Goal: Book appointment/travel/reservation: Book appointment/travel/reservation

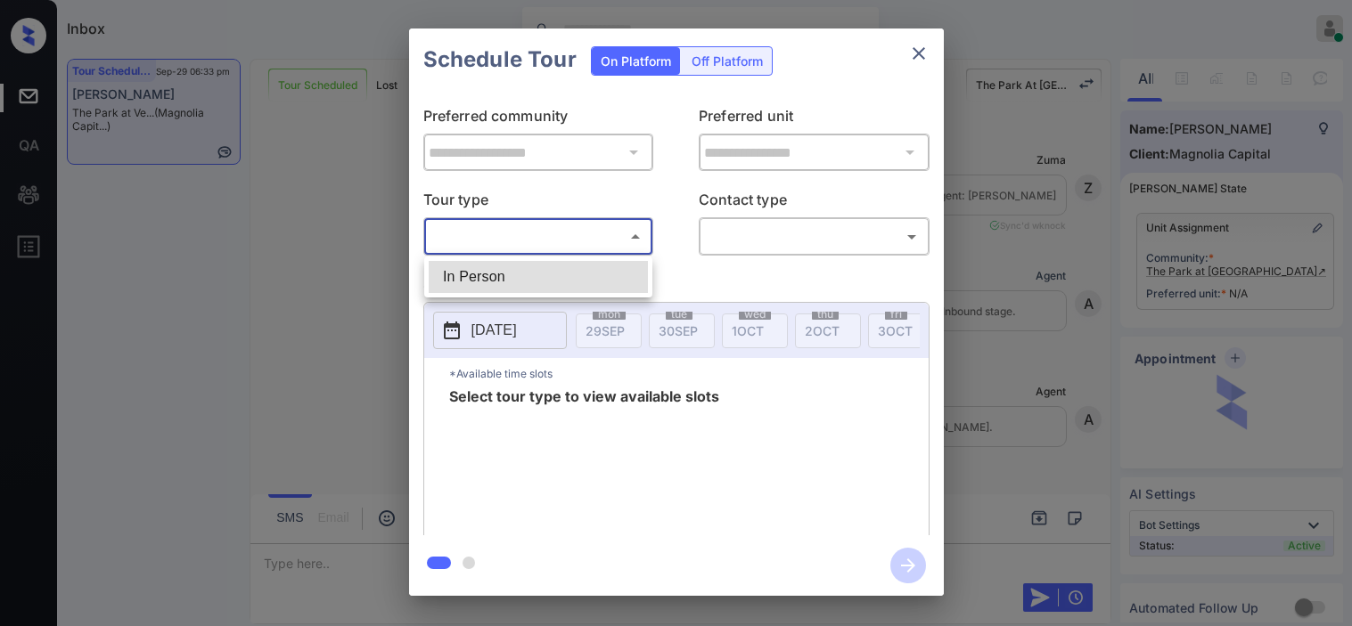
click at [571, 235] on body "Inbox Kristine Capara Online Set yourself offline Set yourself on break Profile…" at bounding box center [676, 313] width 1352 height 626
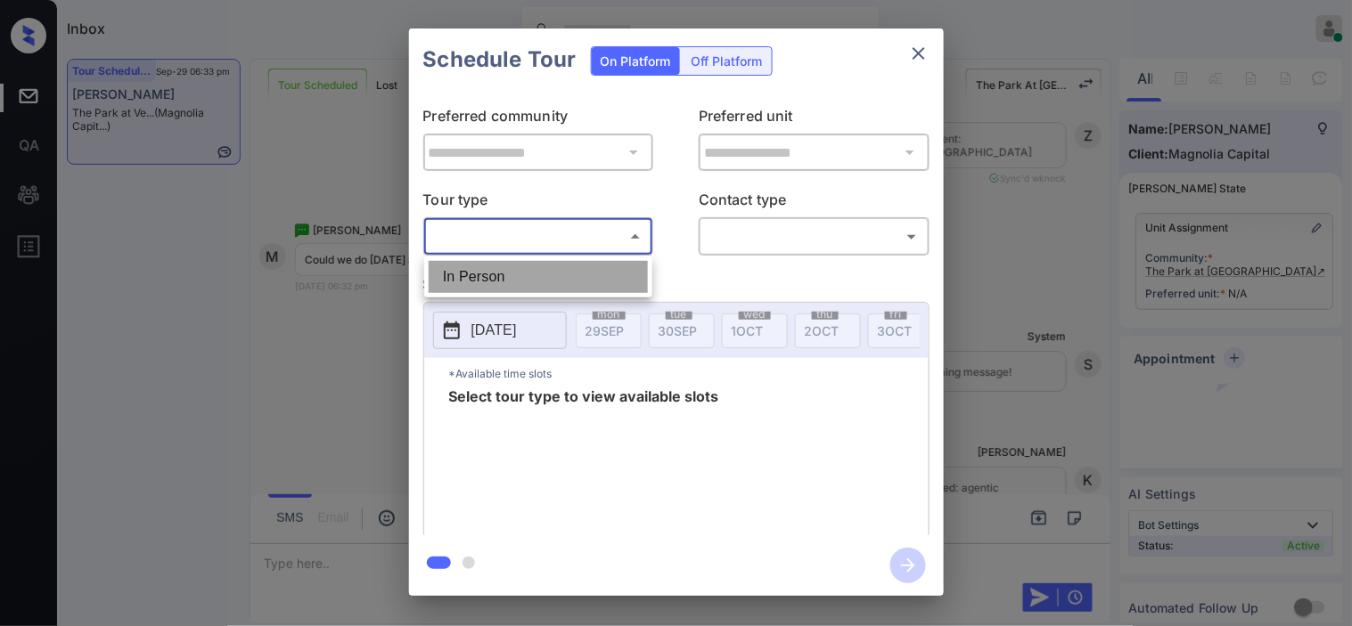
click at [572, 268] on li "In Person" at bounding box center [538, 277] width 219 height 32
type input "********"
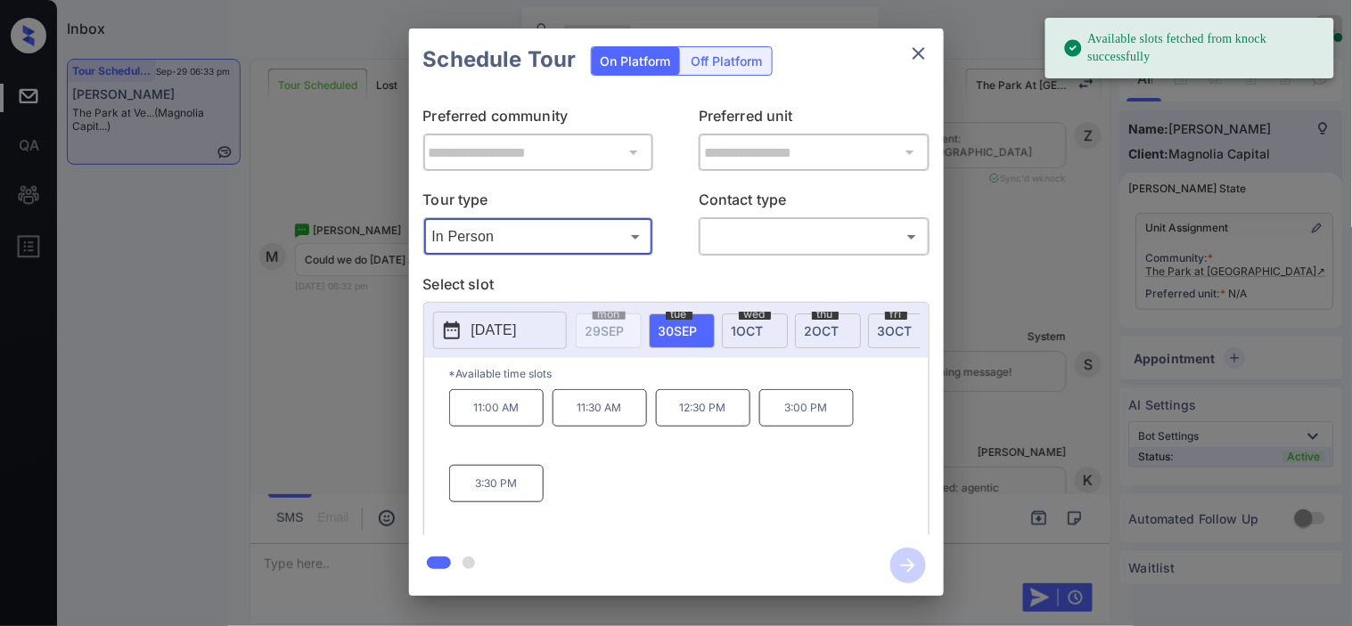
click at [465, 314] on button "2025-09-30" at bounding box center [500, 330] width 134 height 37
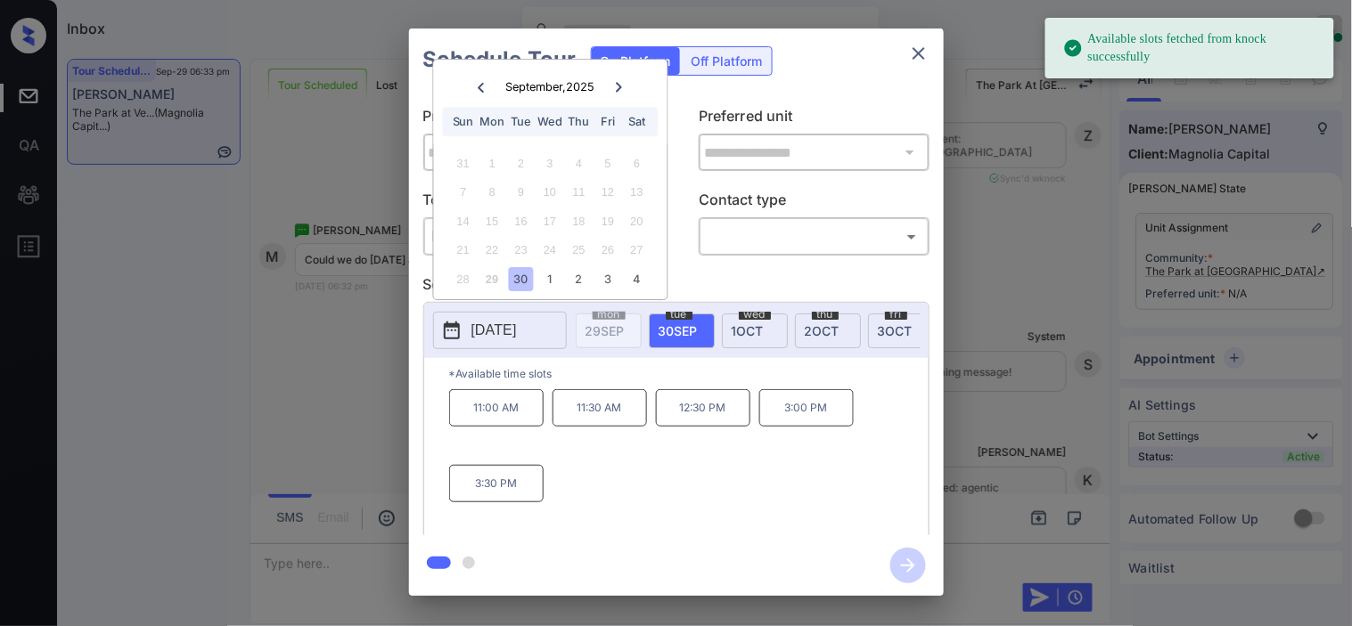
click at [465, 339] on button "2025-09-30" at bounding box center [500, 330] width 134 height 37
click at [616, 86] on icon at bounding box center [619, 87] width 11 height 11
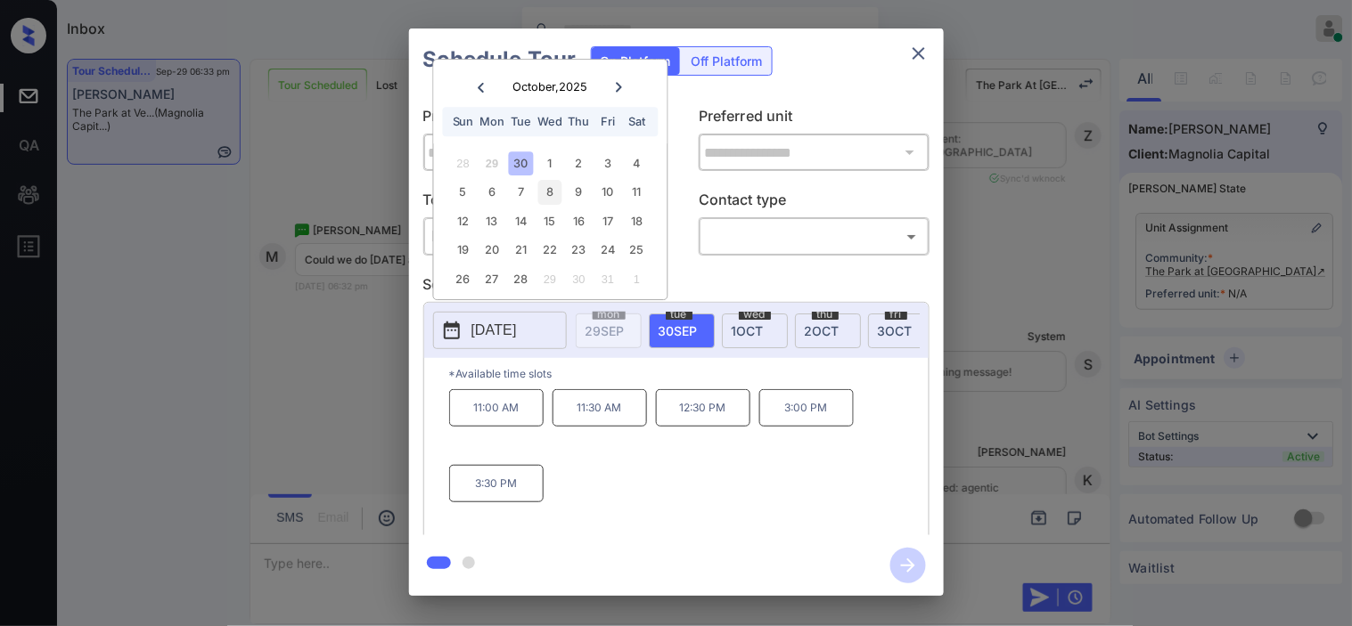
click at [552, 187] on div "8" at bounding box center [550, 193] width 24 height 24
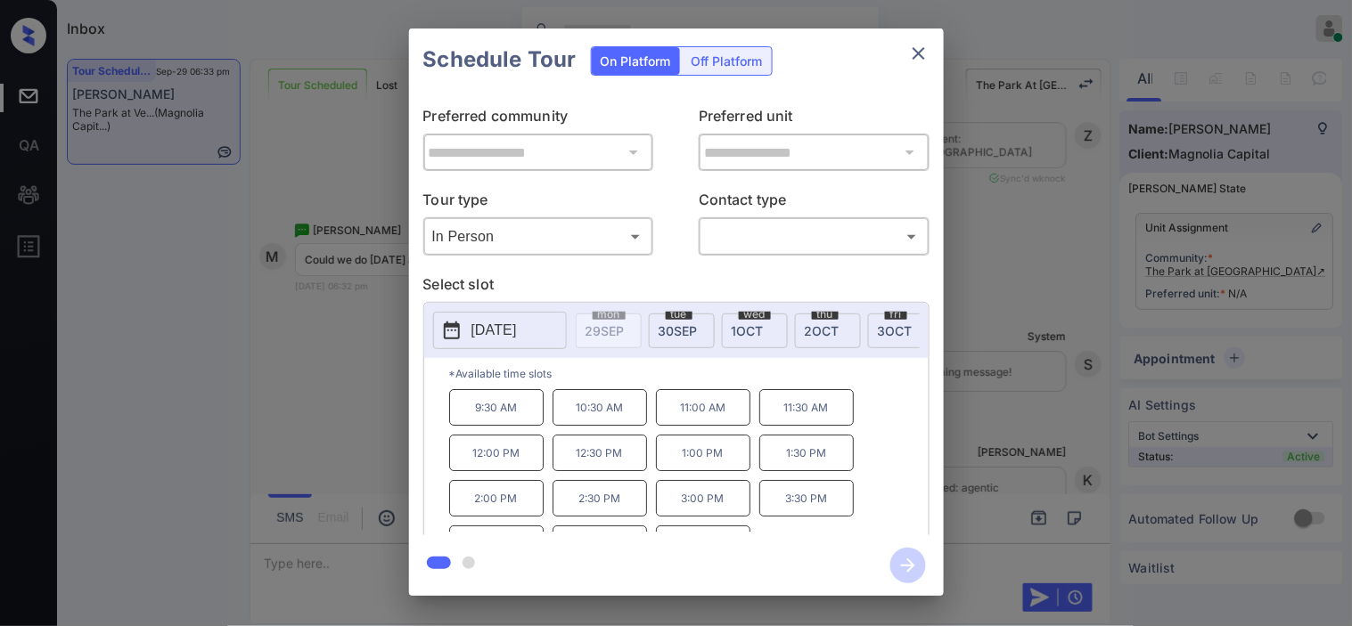
click at [360, 342] on div "**********" at bounding box center [676, 312] width 1352 height 625
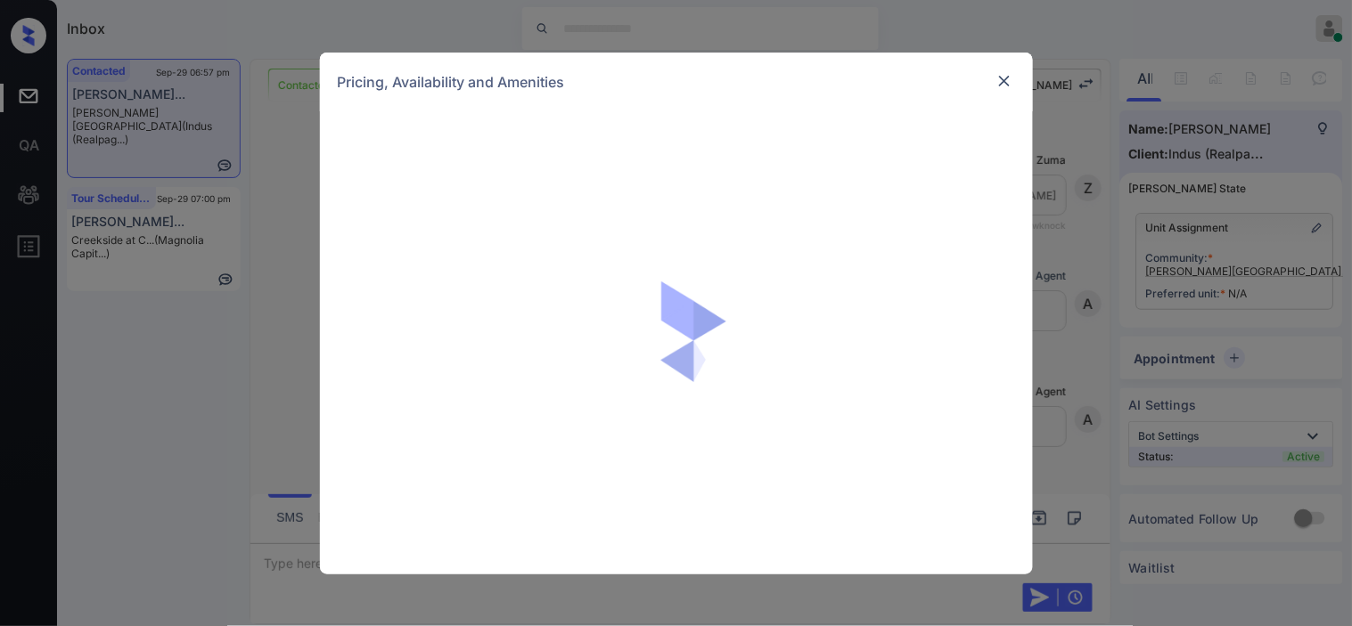
scroll to position [5774, 0]
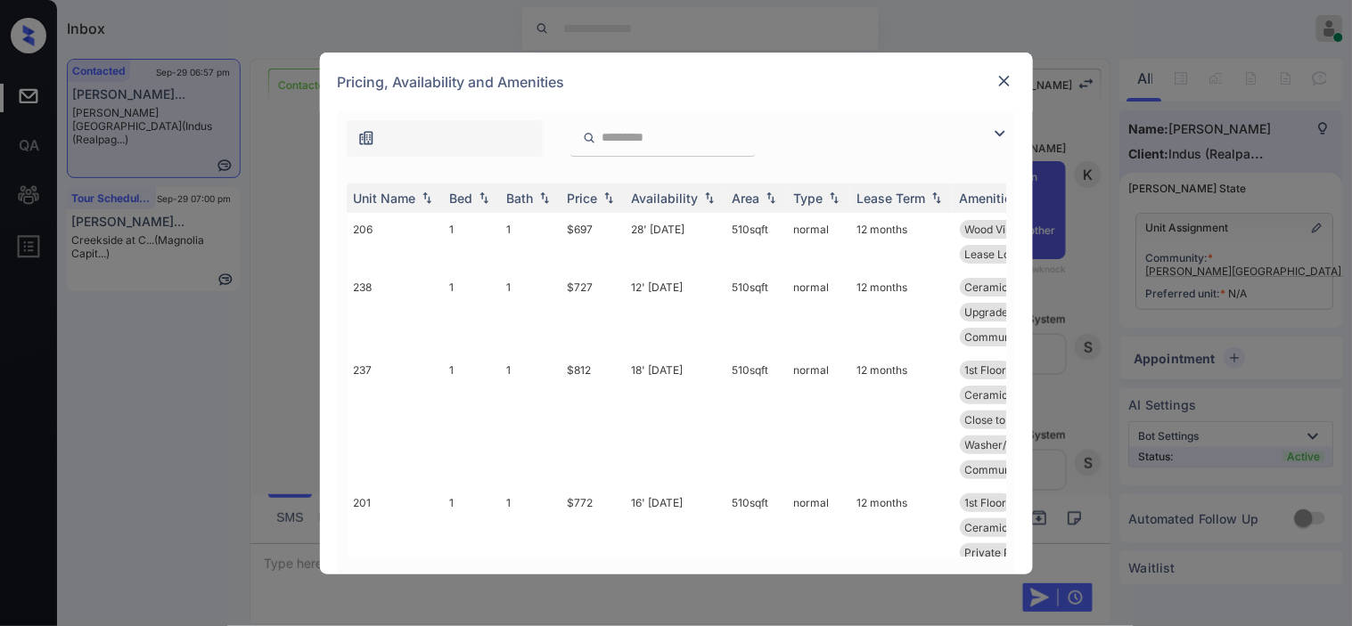
click at [994, 130] on img at bounding box center [999, 133] width 21 height 21
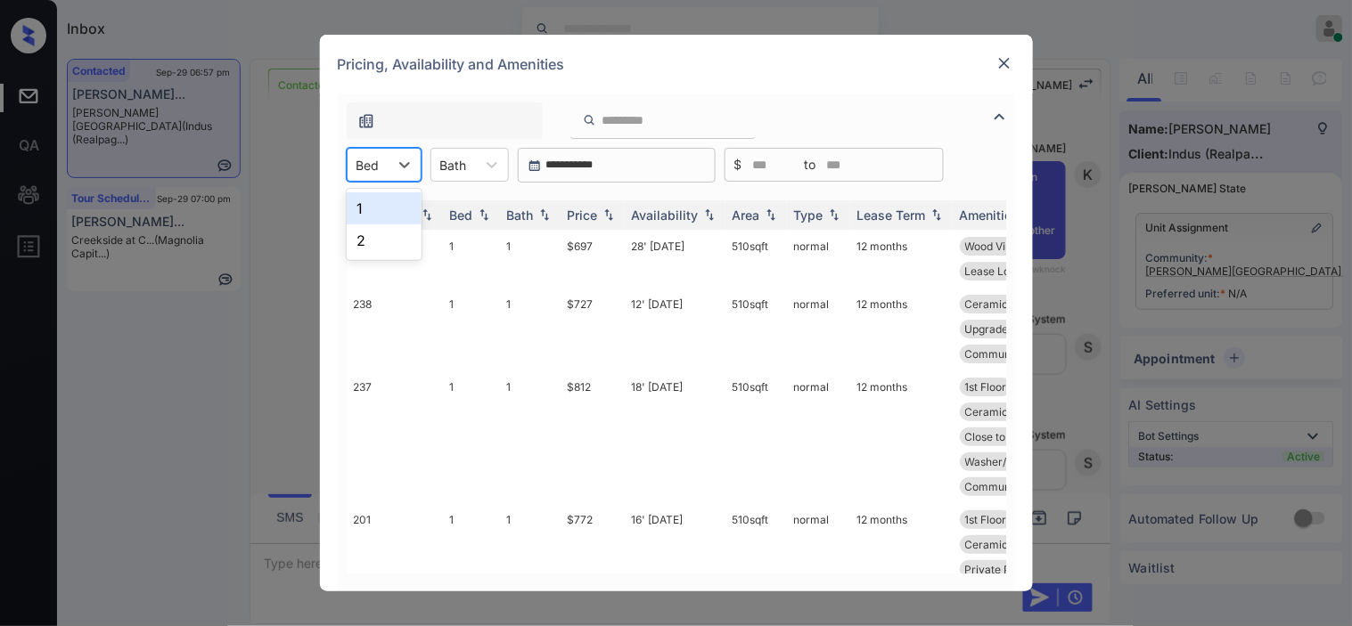
drag, startPoint x: 383, startPoint y: 147, endPoint x: 377, endPoint y: 229, distance: 82.2
click at [377, 182] on div "2 results available. Use Up and Down to choose options, press Enter to select t…" at bounding box center [384, 165] width 75 height 34
click at [377, 229] on div "2" at bounding box center [384, 241] width 75 height 32
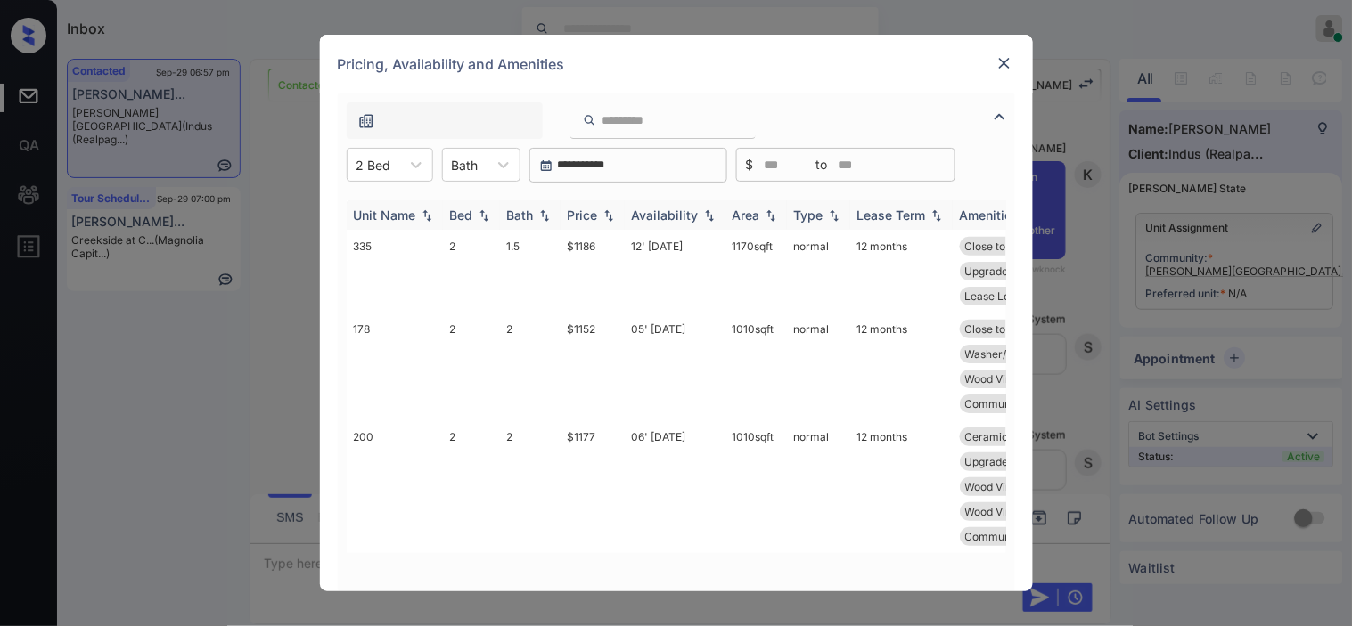
click at [600, 209] on img at bounding box center [609, 215] width 18 height 12
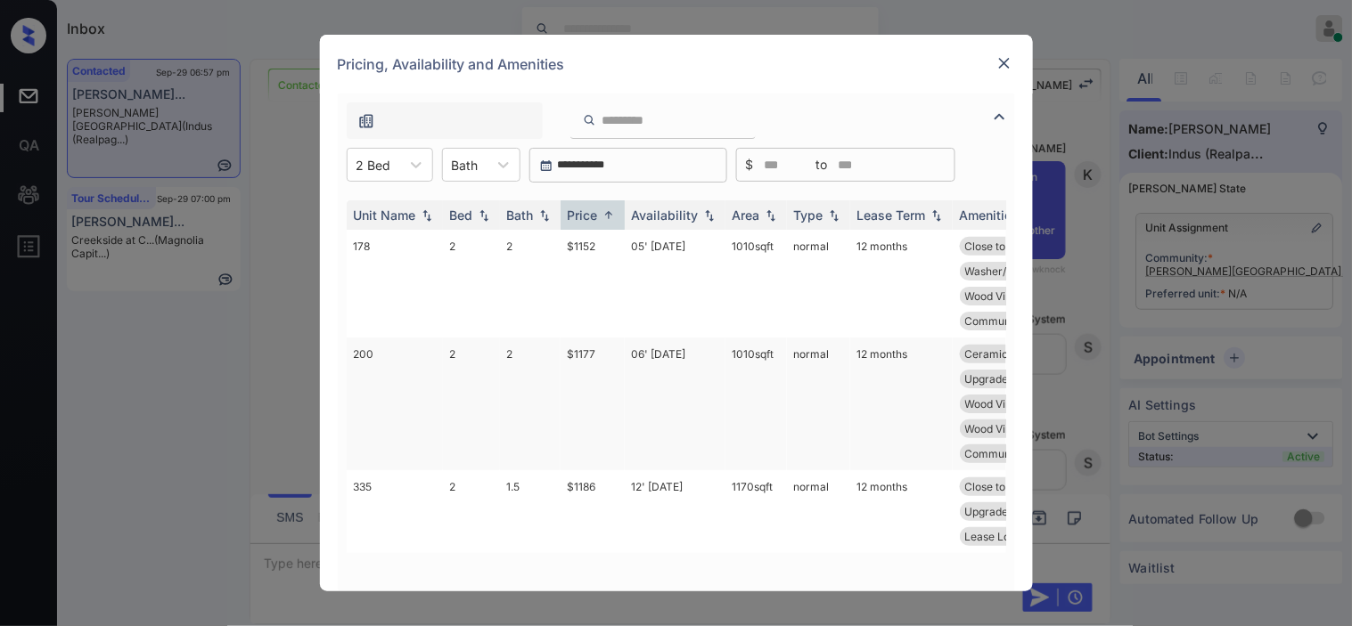
scroll to position [18, 0]
drag, startPoint x: 550, startPoint y: 497, endPoint x: 617, endPoint y: 499, distance: 66.9
click at [617, 499] on tr "335 2 1.5 $1186 12' Oct 25 1170 sqft normal 12 months Close to Parkin... Privat…" at bounding box center [812, 511] width 931 height 83
copy tr "$1186"
click at [601, 496] on td "$1186" at bounding box center [592, 511] width 64 height 83
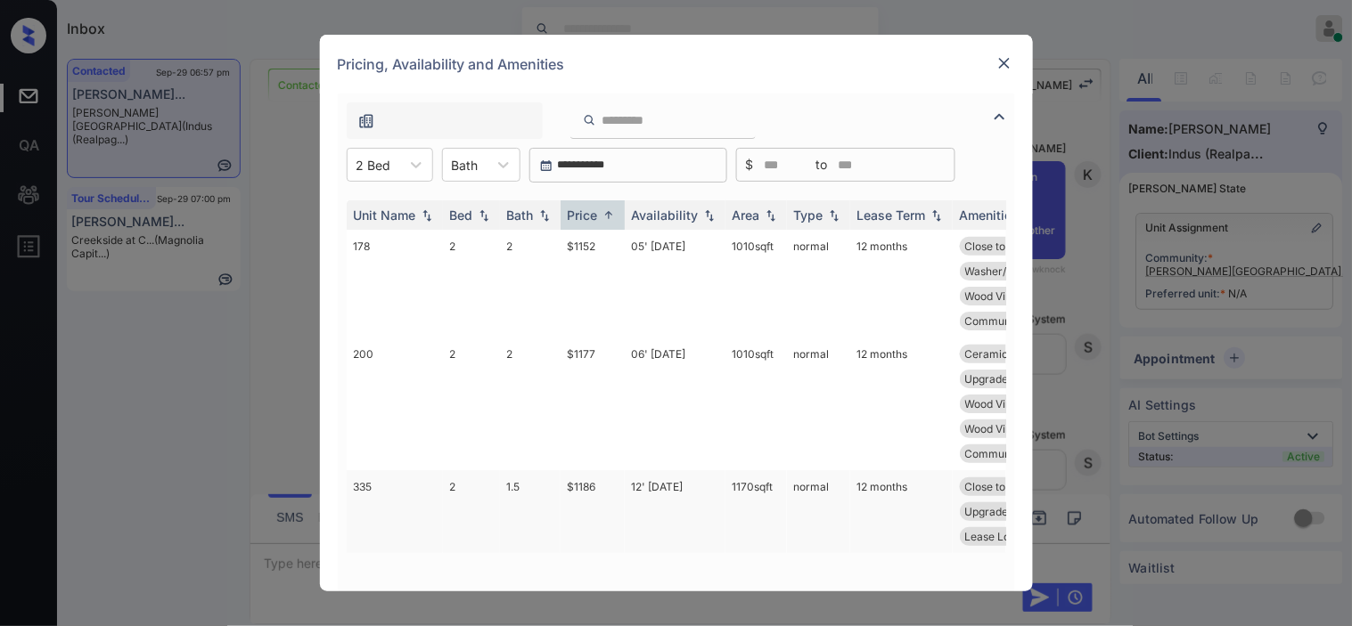
click at [601, 496] on td "$1186" at bounding box center [592, 511] width 64 height 83
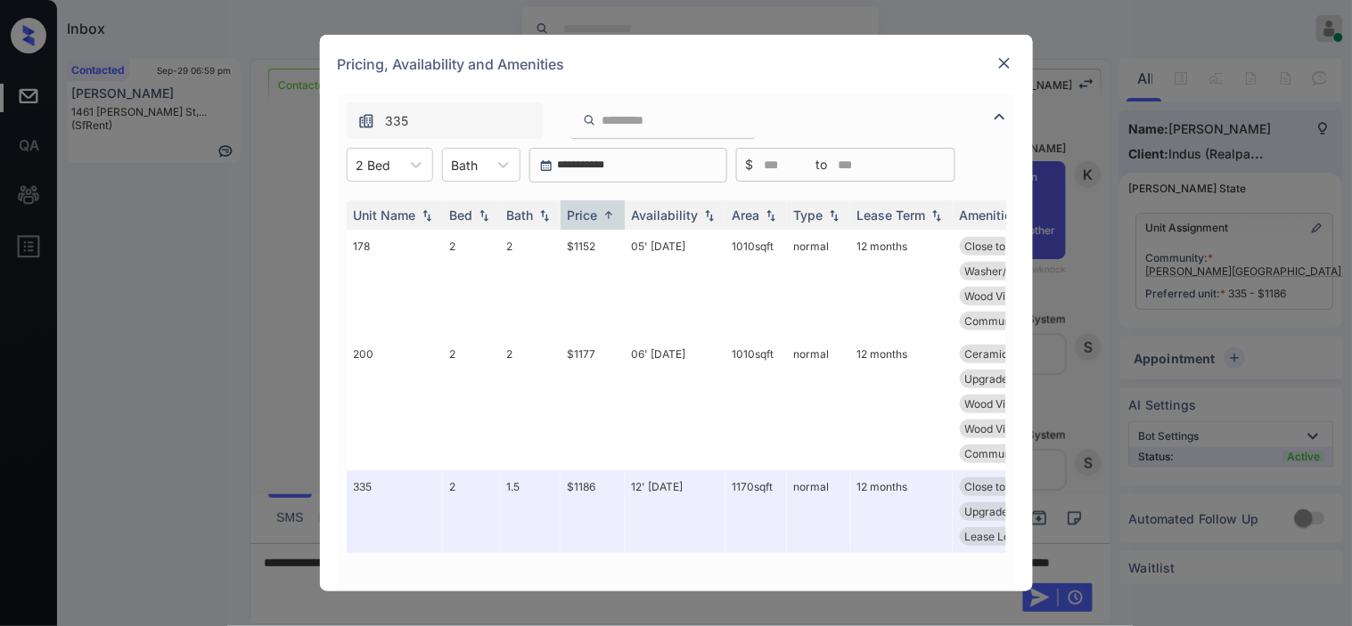
click at [1000, 63] on img at bounding box center [1004, 63] width 18 height 18
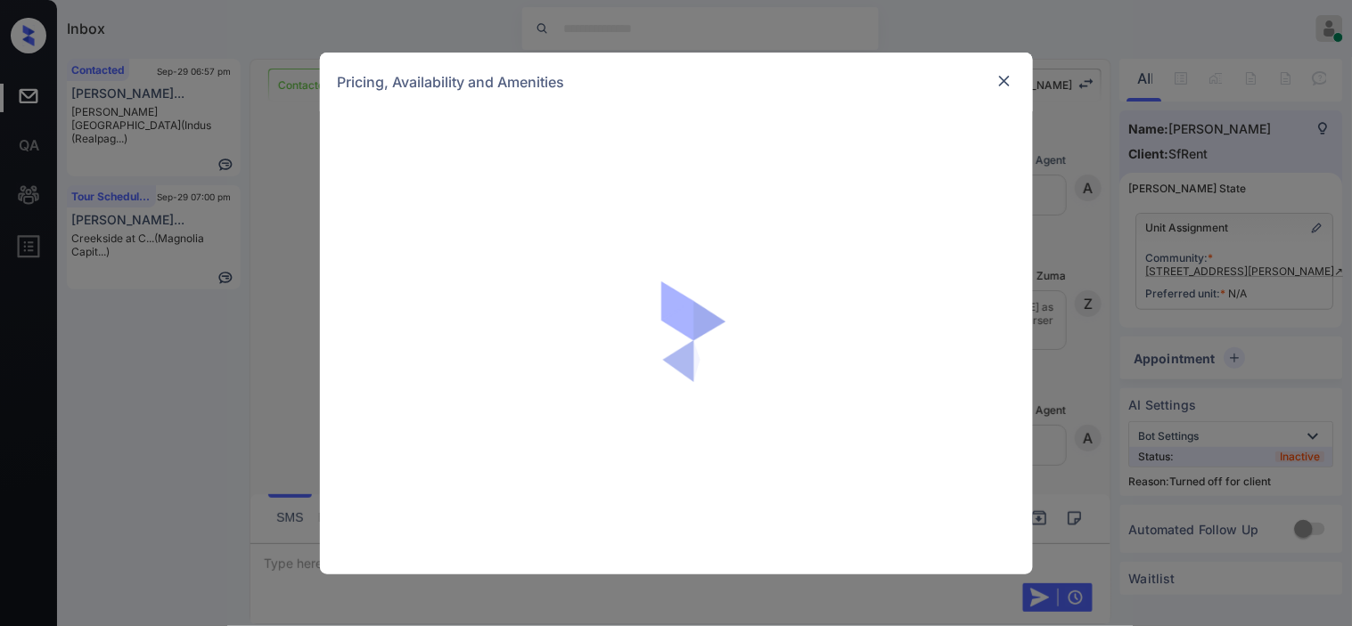
scroll to position [4168, 0]
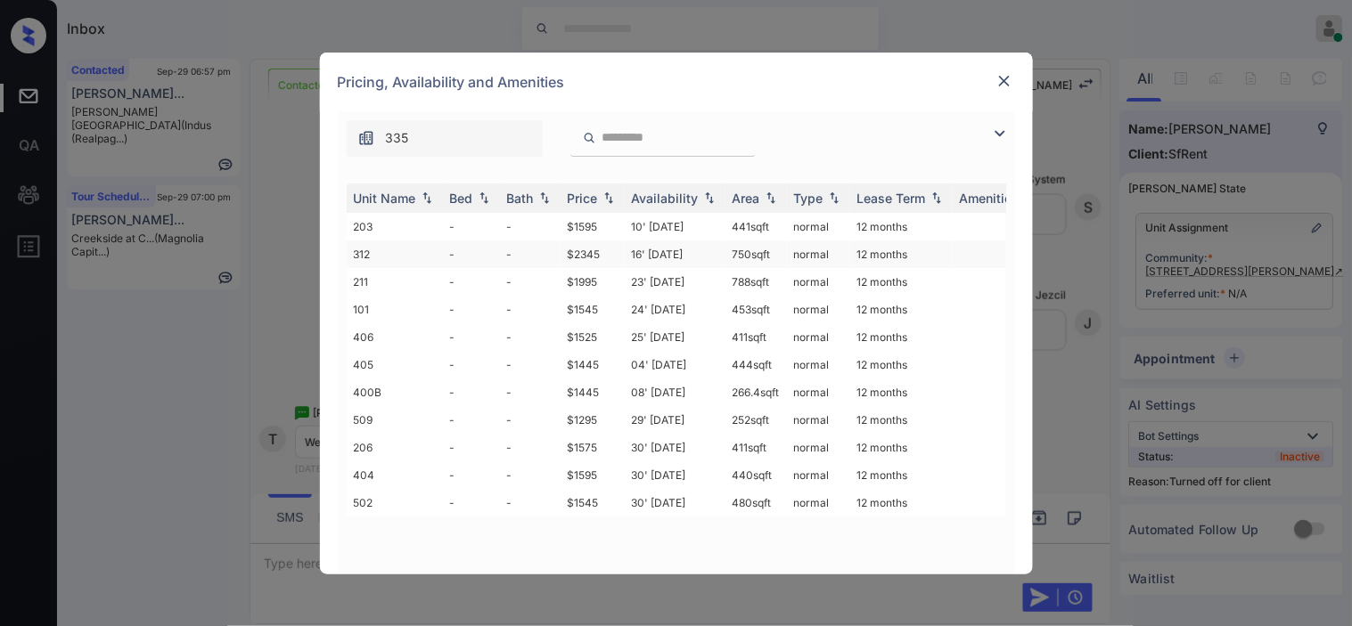
click at [674, 247] on td "16' Aug 20" at bounding box center [675, 255] width 101 height 28
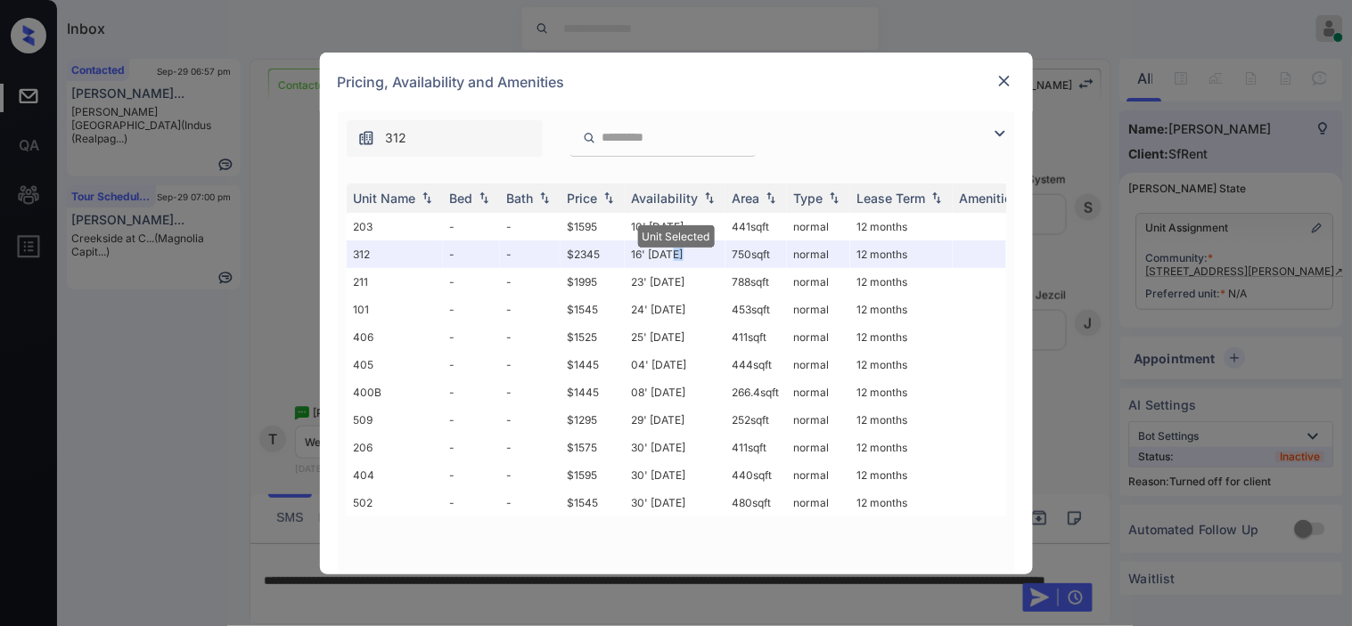
click at [1004, 76] on img at bounding box center [1004, 81] width 18 height 18
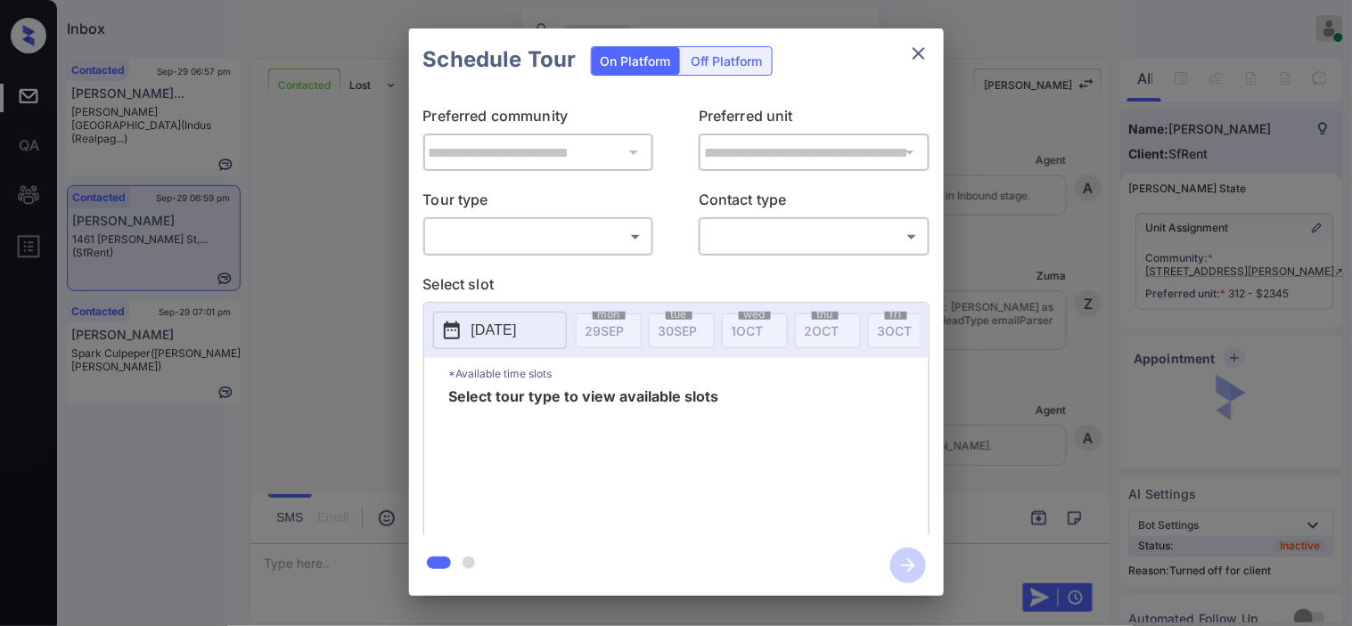
scroll to position [4592, 0]
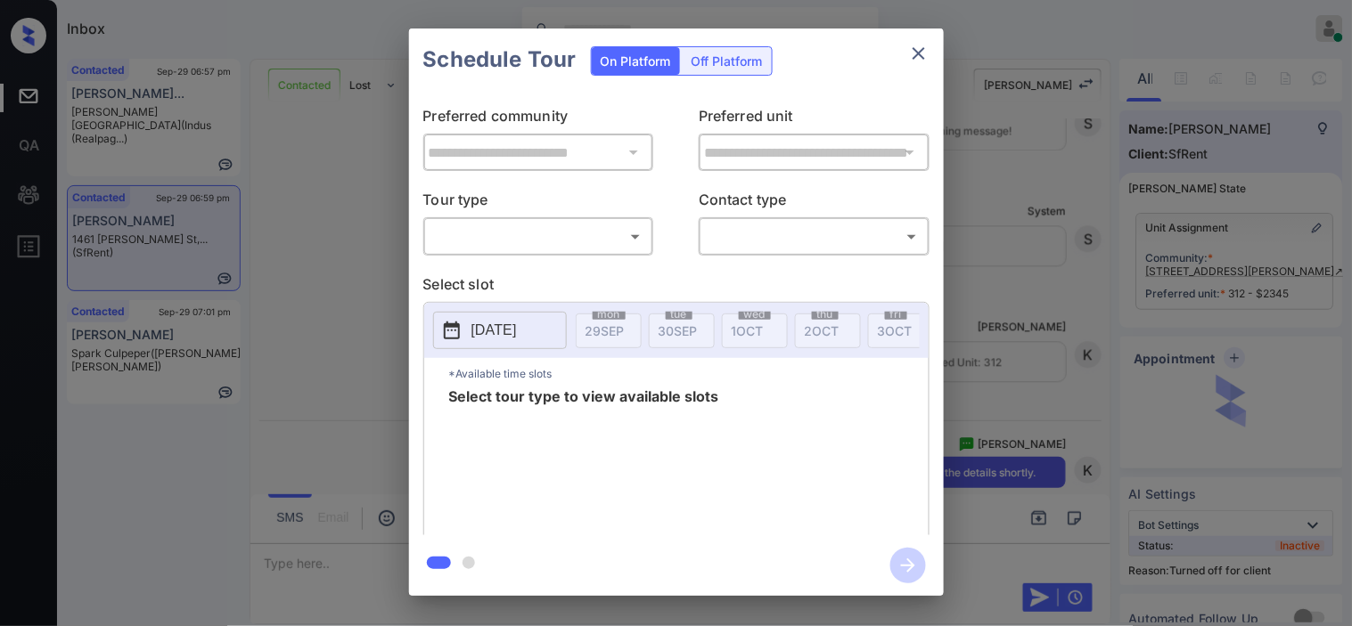
click at [1094, 238] on div "**********" at bounding box center [676, 312] width 1352 height 625
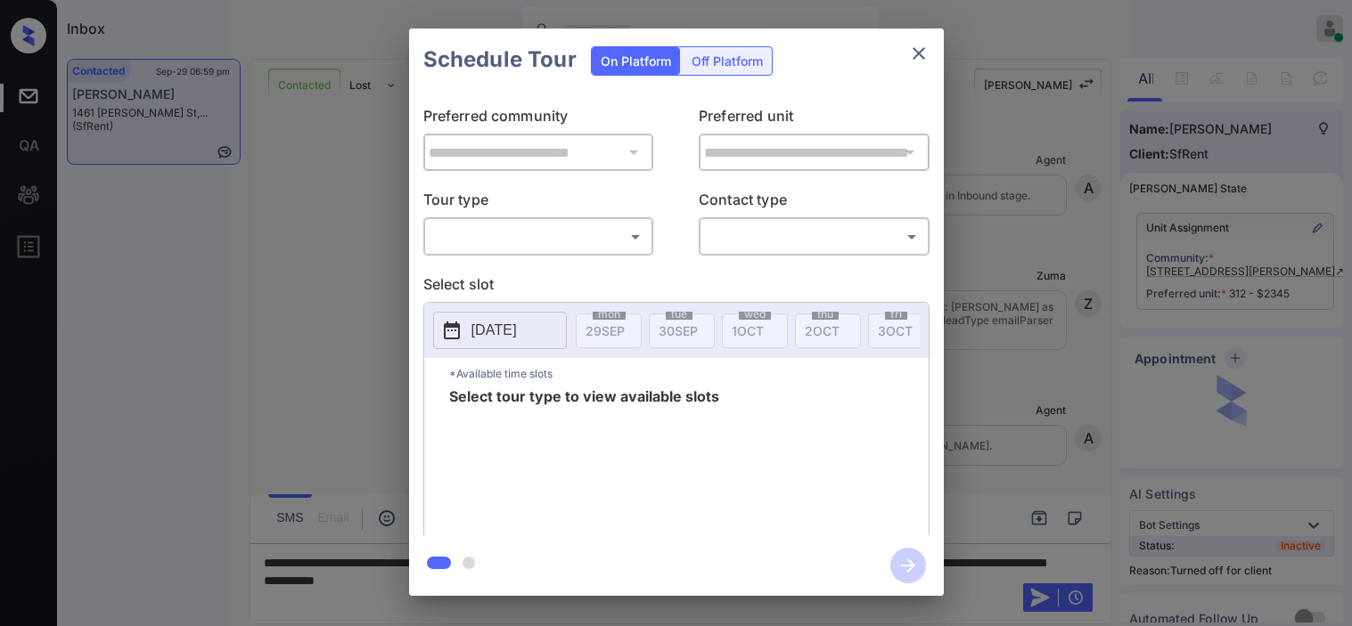
click at [738, 74] on div "Off Platform" at bounding box center [727, 61] width 89 height 28
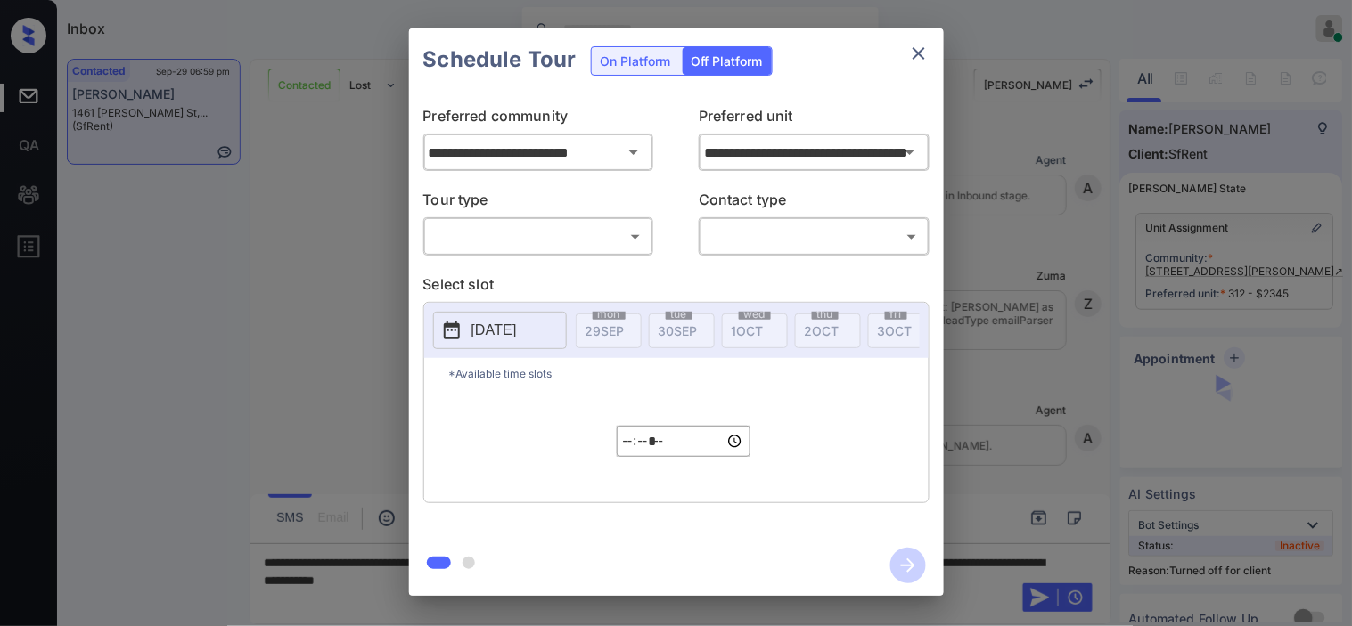
scroll to position [4707, 0]
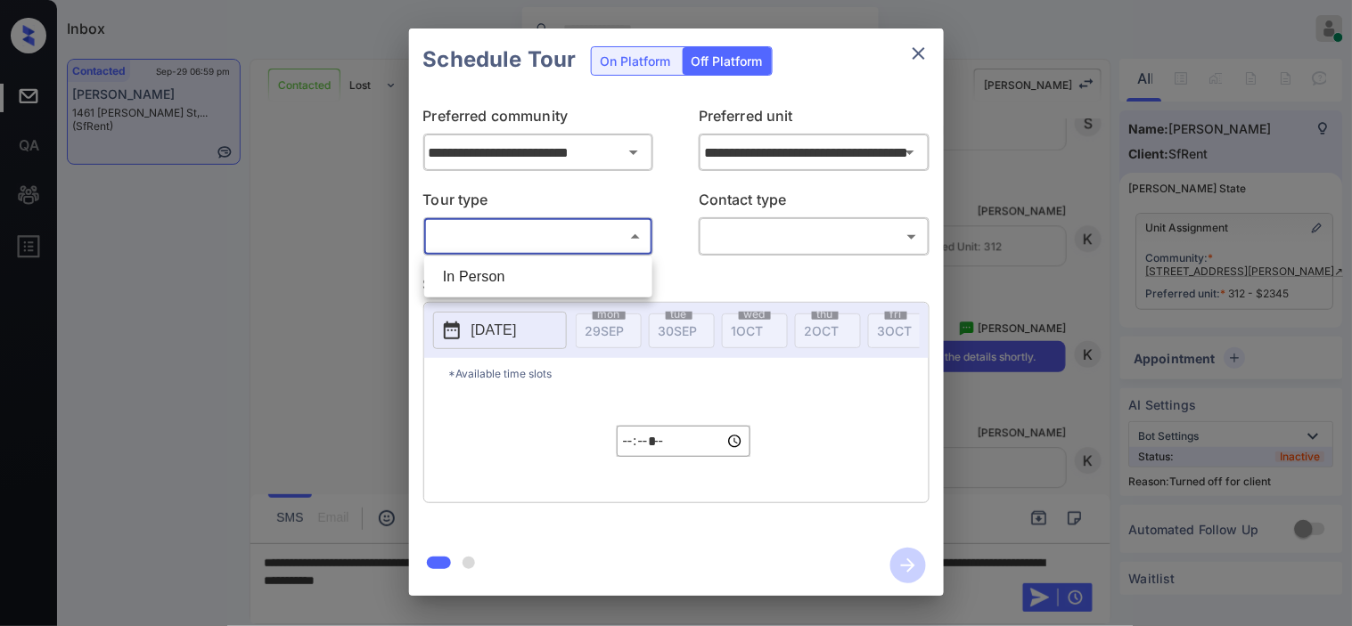
click at [540, 243] on body "Inbox Kristine Capara Online Set yourself offline Set yourself on break Profile…" at bounding box center [676, 313] width 1352 height 626
click at [539, 270] on li "In Person" at bounding box center [538, 277] width 219 height 32
type input "********"
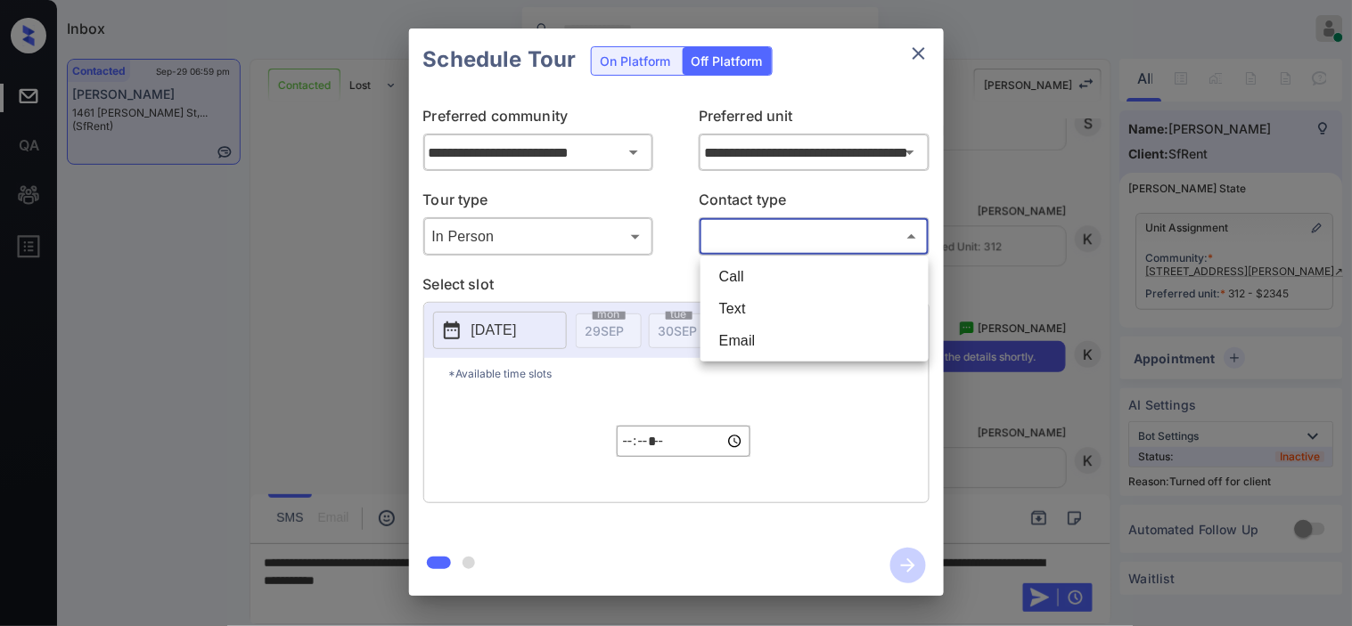
click at [763, 242] on body "Inbox Kristine Capara Online Set yourself offline Set yourself on break Profile…" at bounding box center [676, 313] width 1352 height 626
click at [752, 305] on li "Text" at bounding box center [814, 309] width 219 height 32
type input "****"
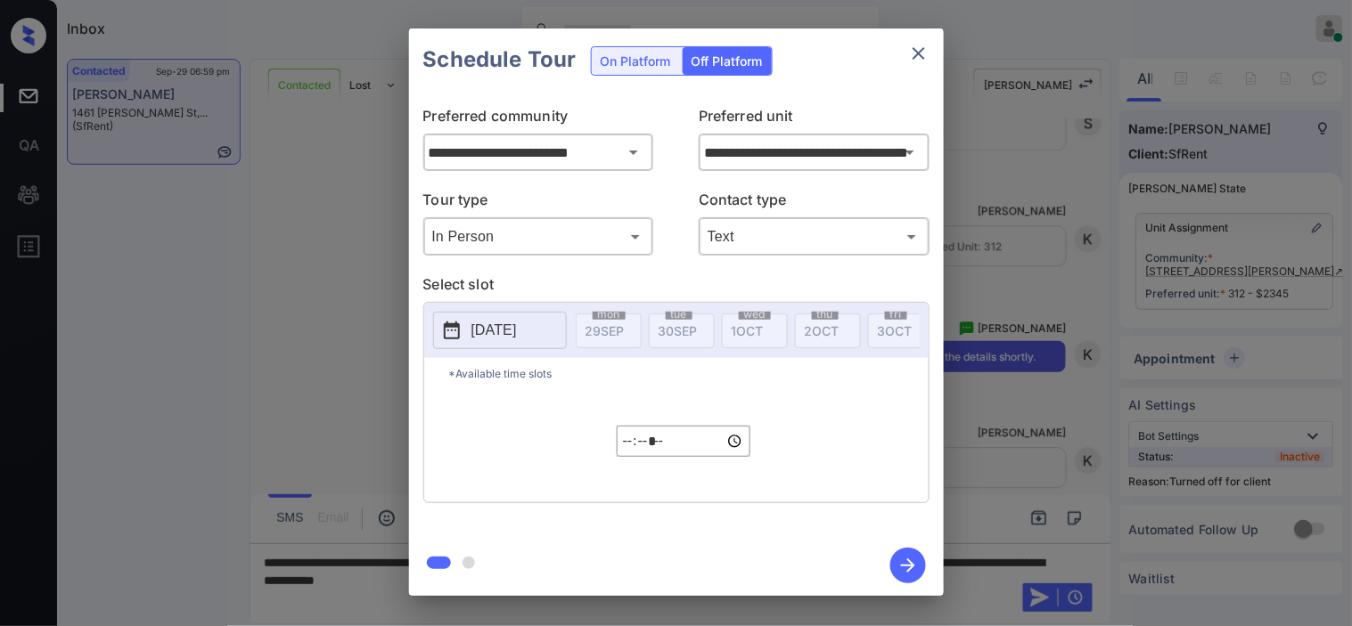
click at [497, 334] on p "2025-09-29" at bounding box center [493, 330] width 45 height 21
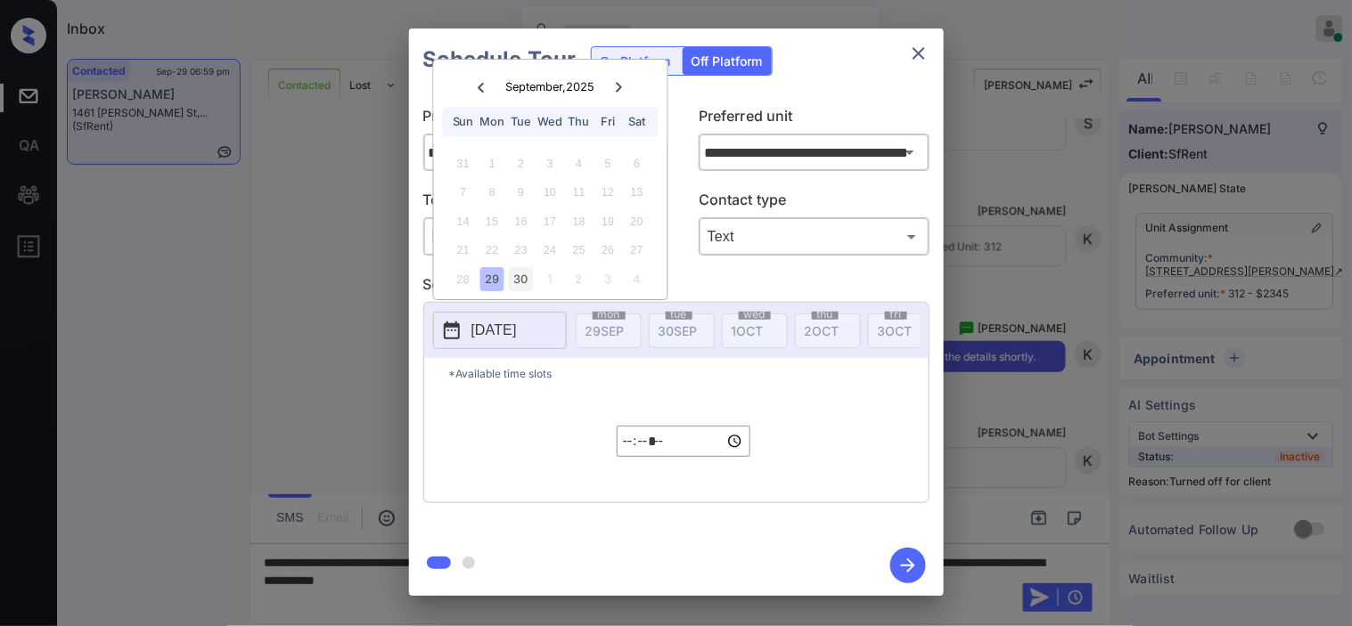
click at [519, 272] on div "30" at bounding box center [521, 279] width 24 height 24
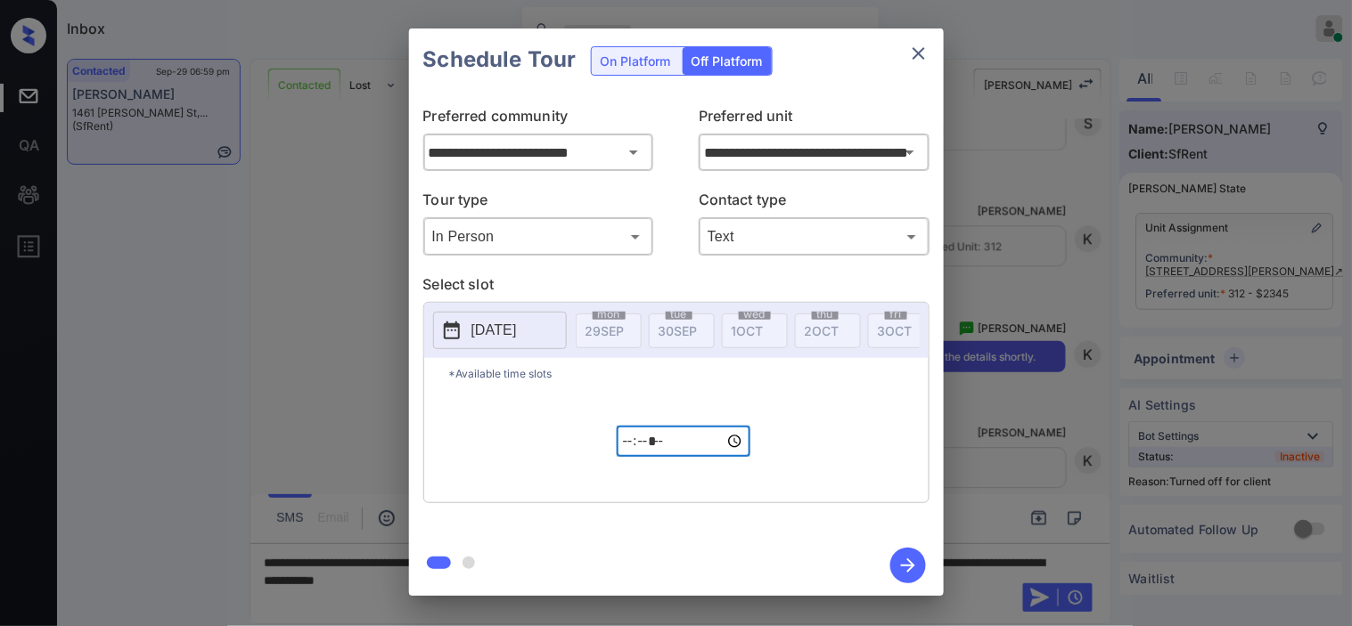
click at [636, 448] on input "*****" at bounding box center [684, 441] width 134 height 31
type input "*****"
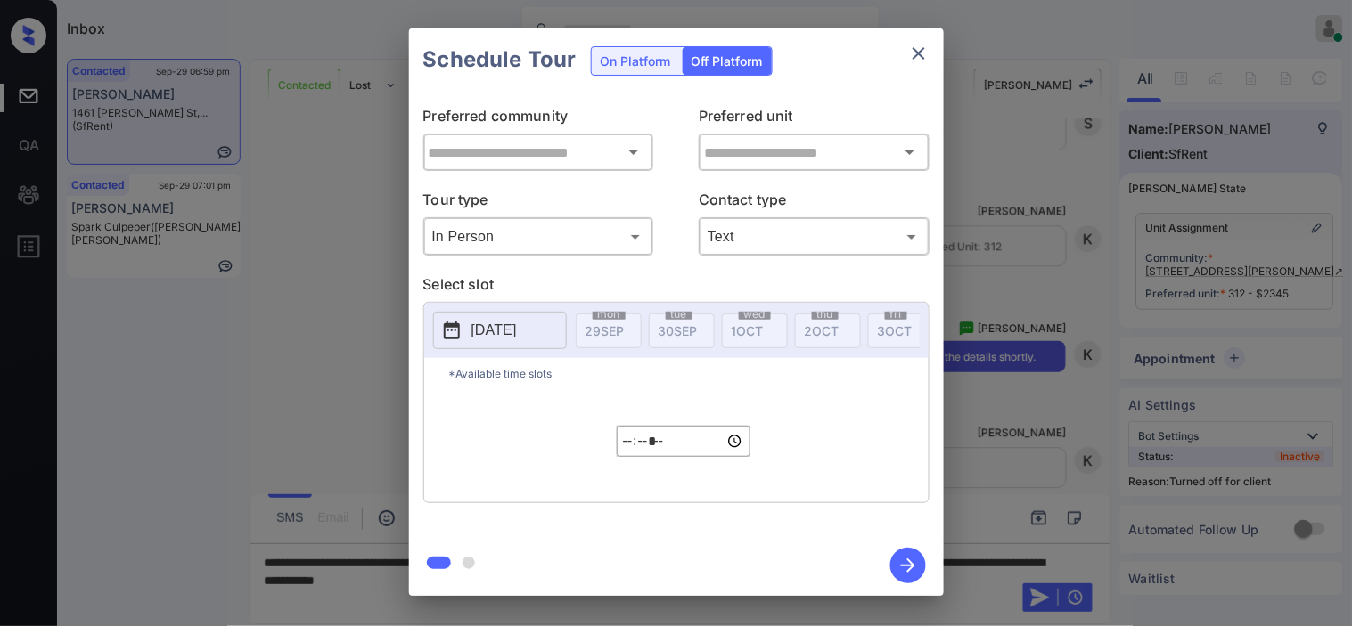
type input "**********"
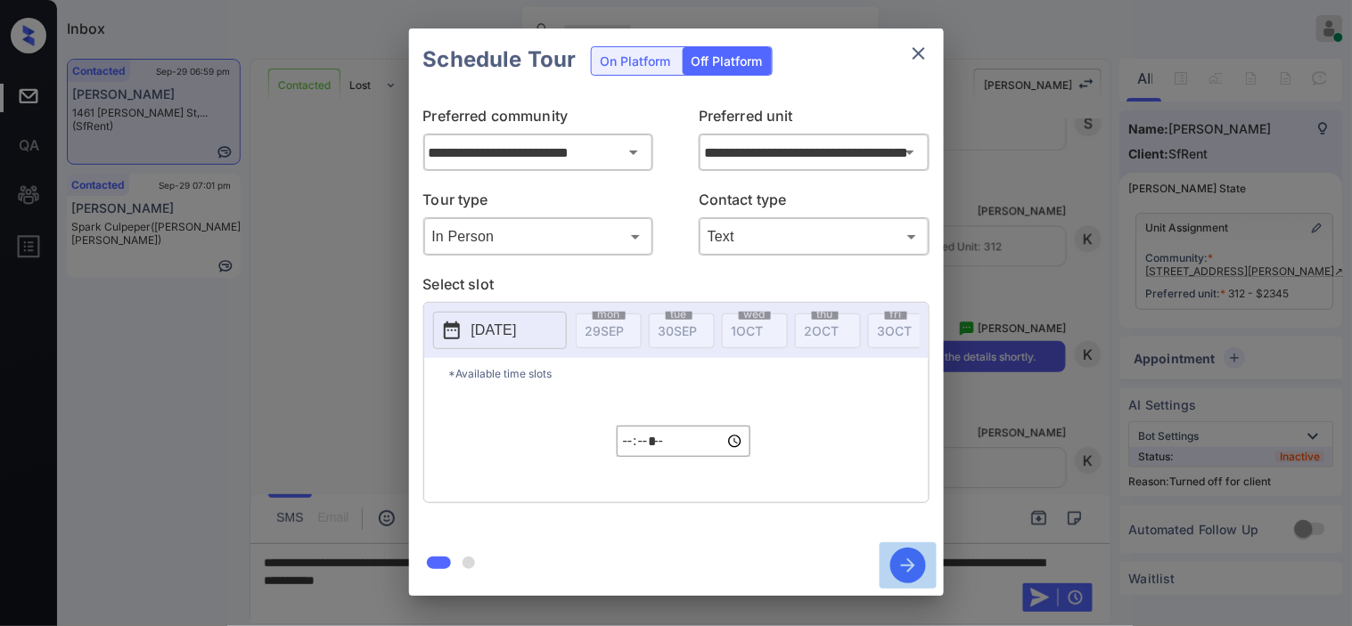
click at [905, 566] on icon "button" at bounding box center [908, 566] width 14 height 14
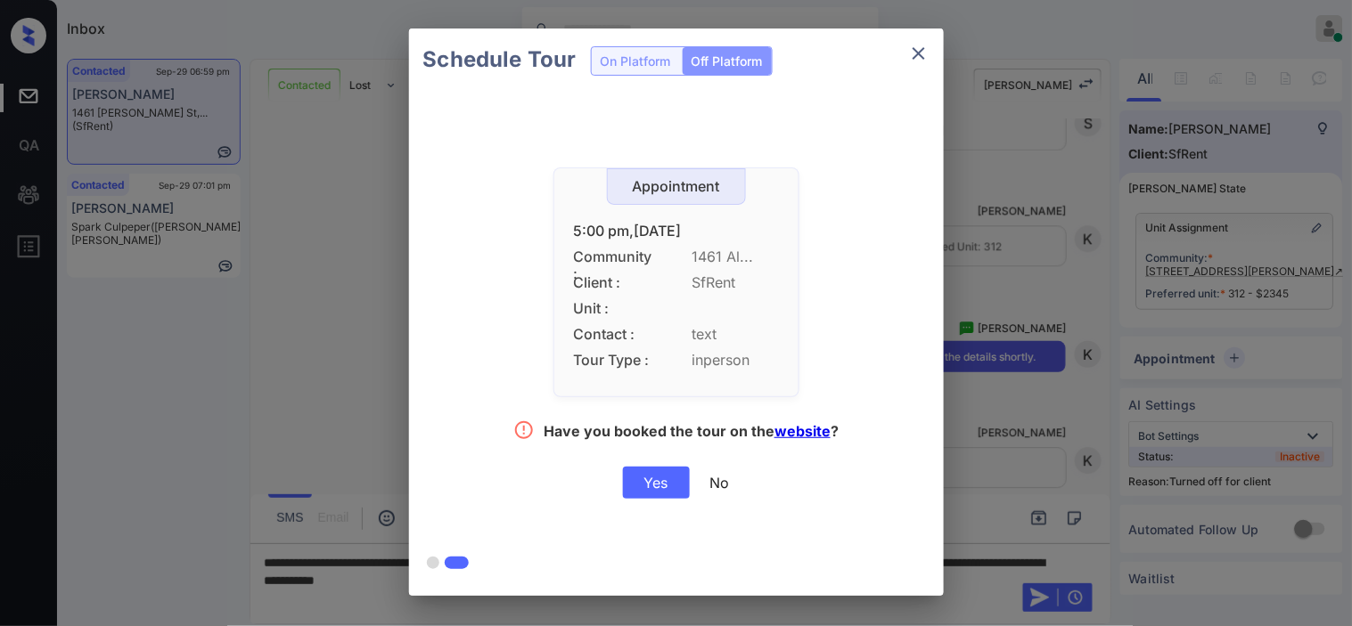
click at [649, 492] on div "Yes" at bounding box center [656, 483] width 67 height 32
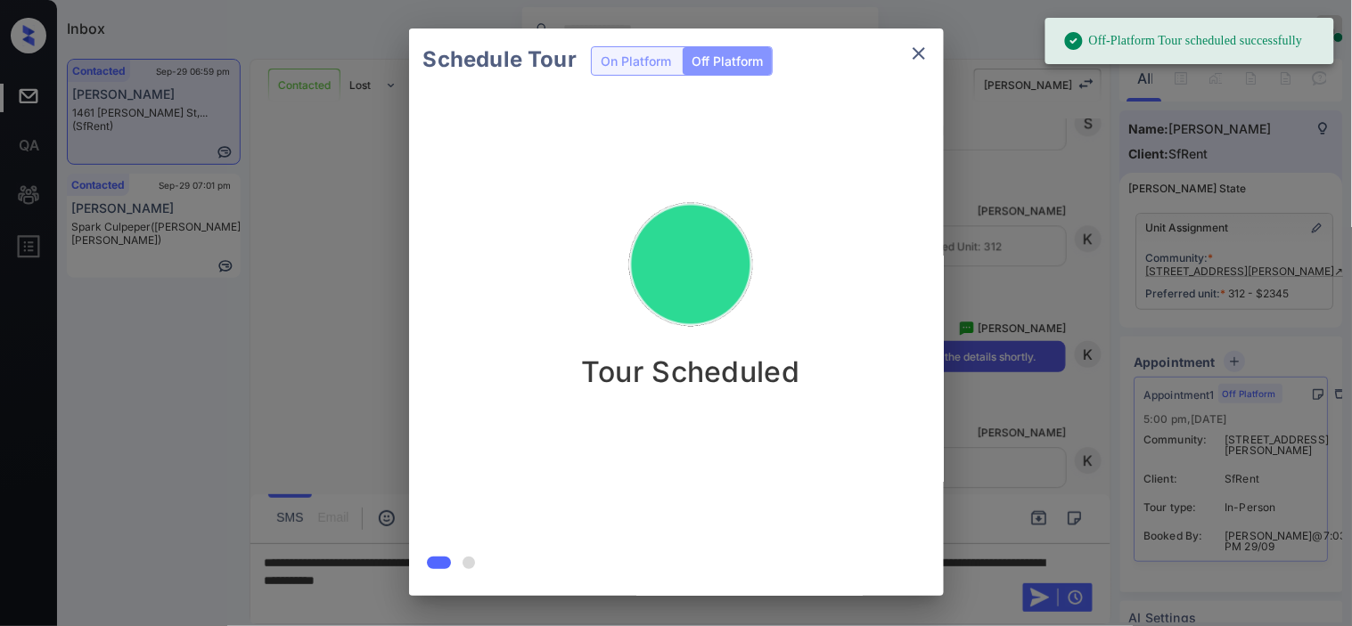
click at [372, 255] on div "Schedule Tour On Platform Off Platform Tour Scheduled" at bounding box center [676, 312] width 1352 height 625
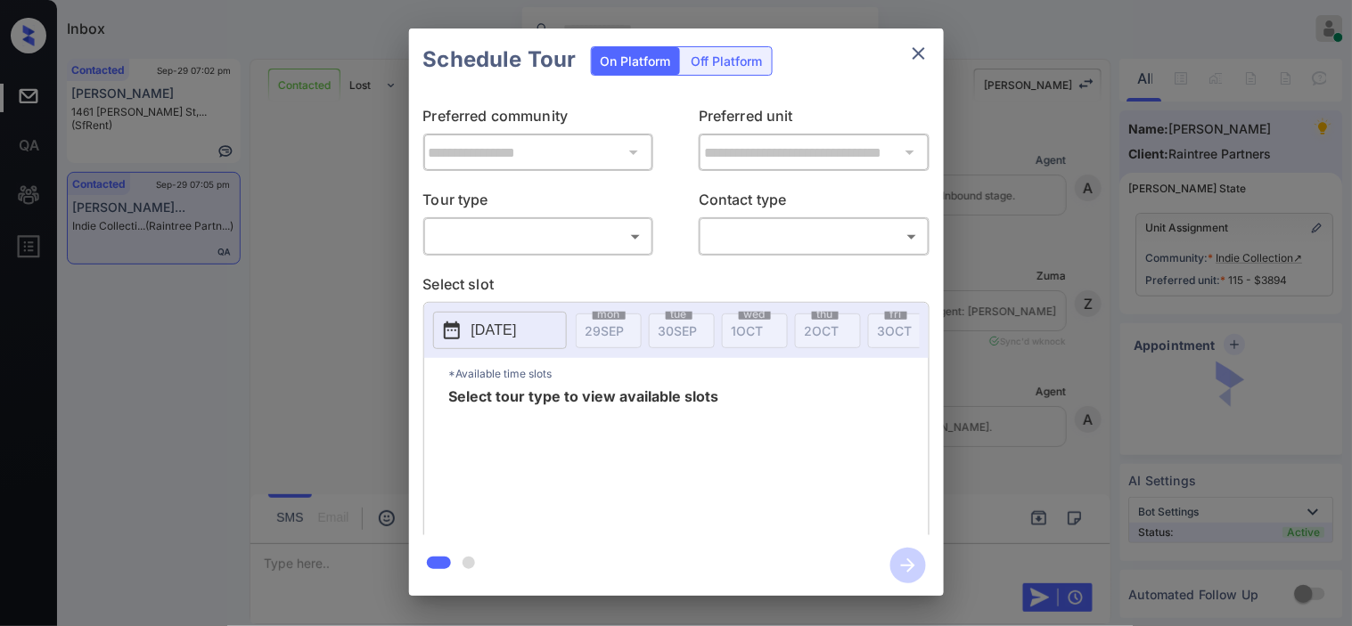
scroll to position [8145, 0]
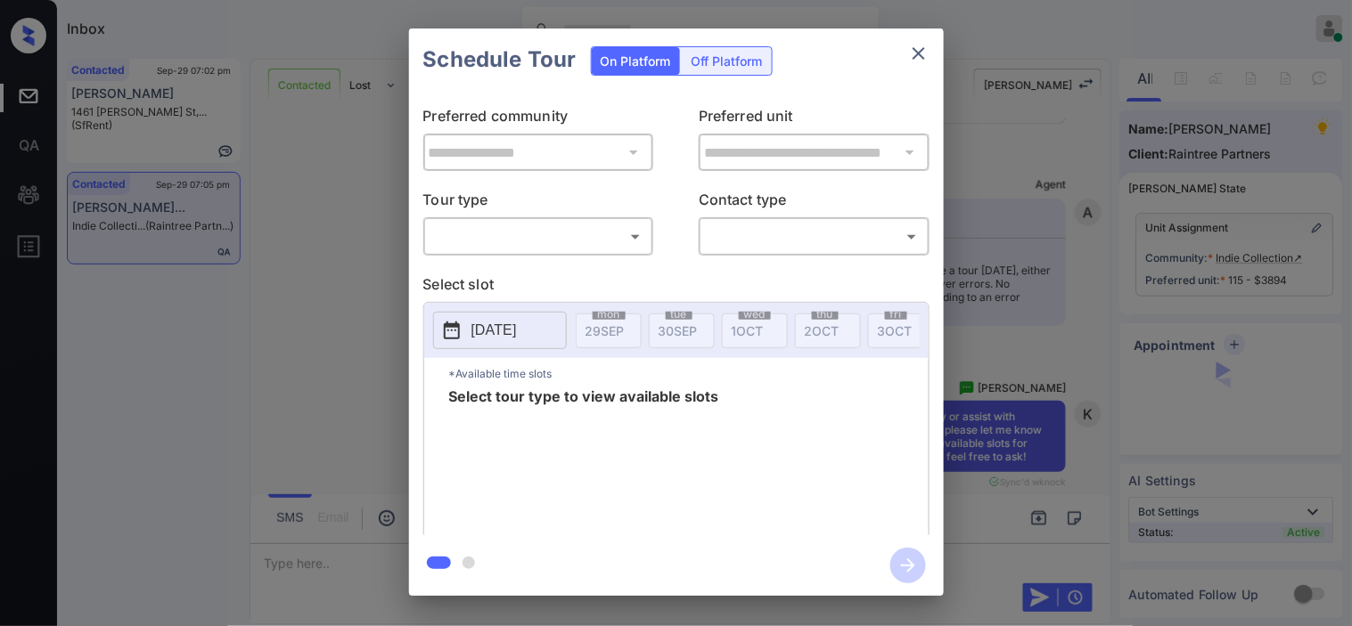
click at [1106, 319] on div "**********" at bounding box center [676, 312] width 1352 height 625
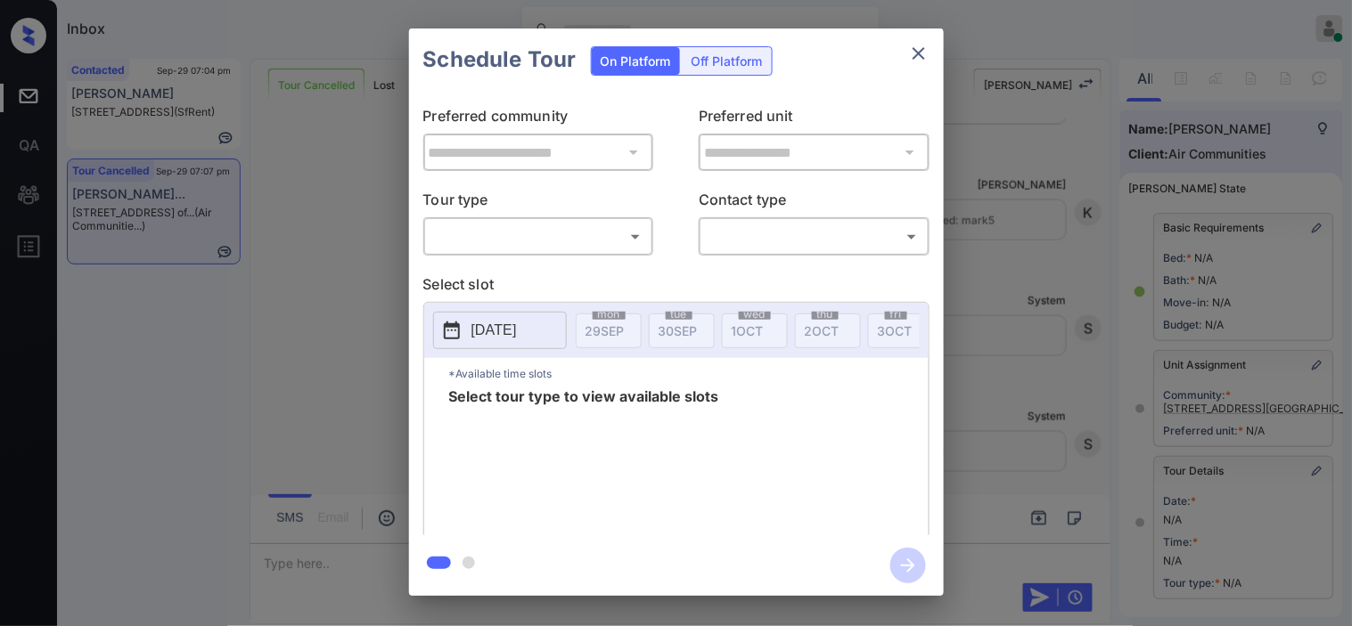
scroll to position [254, 0]
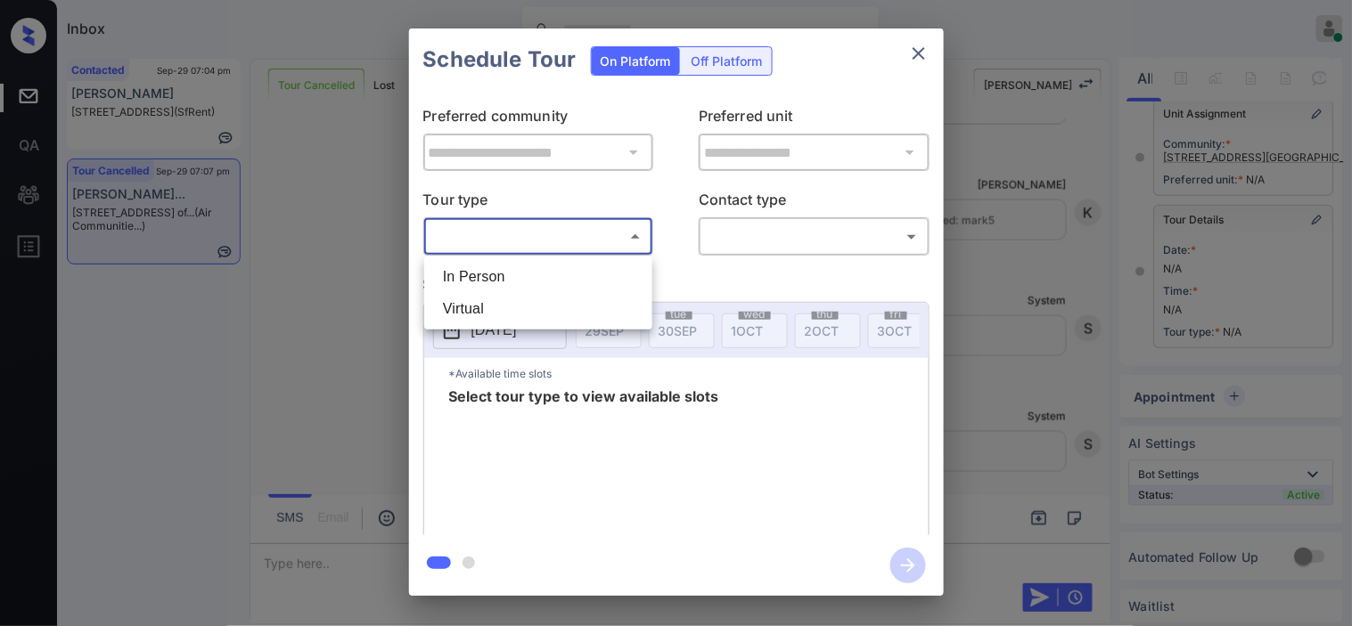
click at [619, 239] on body "Inbox [PERSON_NAME] Online Set yourself offline Set yourself on break Profile S…" at bounding box center [676, 313] width 1352 height 626
click at [582, 293] on li "Virtual" at bounding box center [538, 309] width 219 height 32
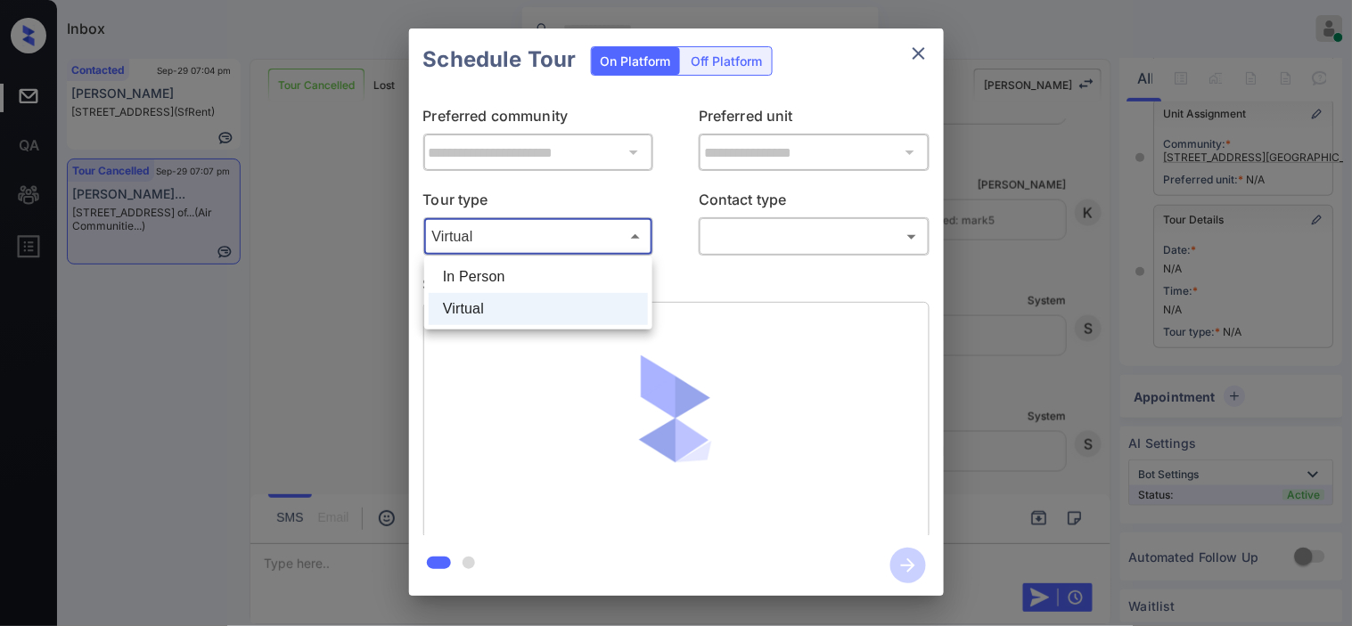
click at [560, 245] on body "Inbox [PERSON_NAME] Online Set yourself offline Set yourself on break Profile S…" at bounding box center [676, 313] width 1352 height 626
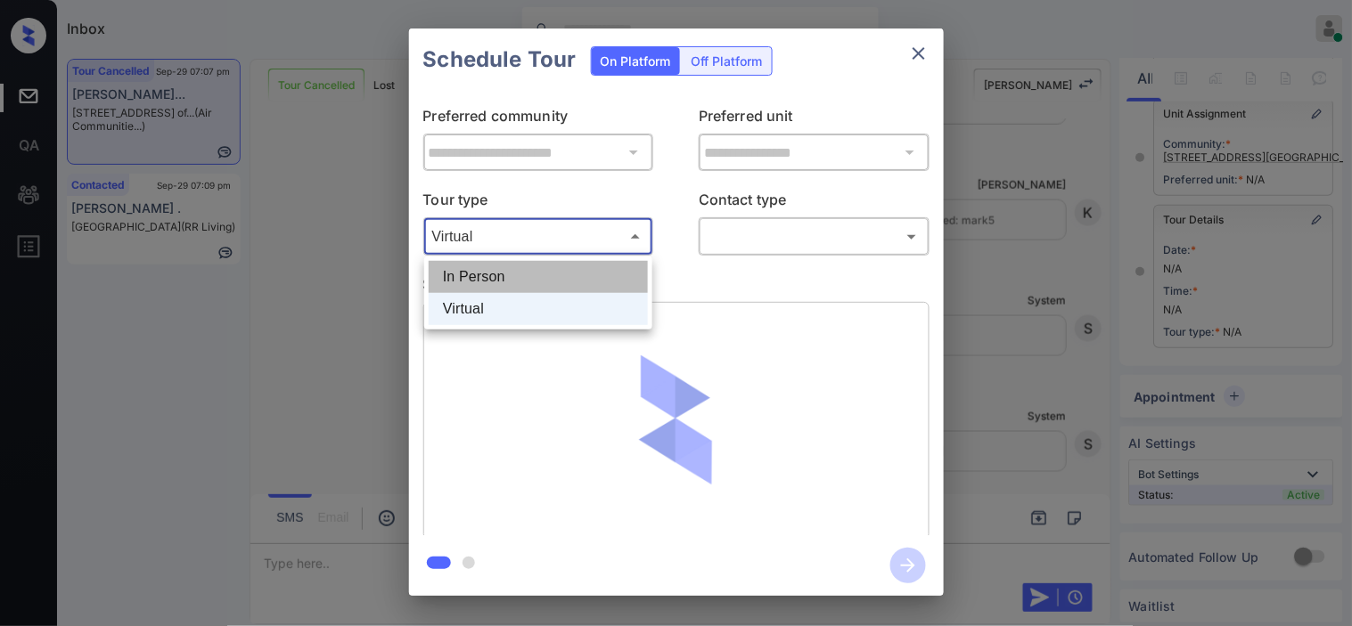
click at [536, 285] on li "In Person" at bounding box center [538, 277] width 219 height 32
type input "********"
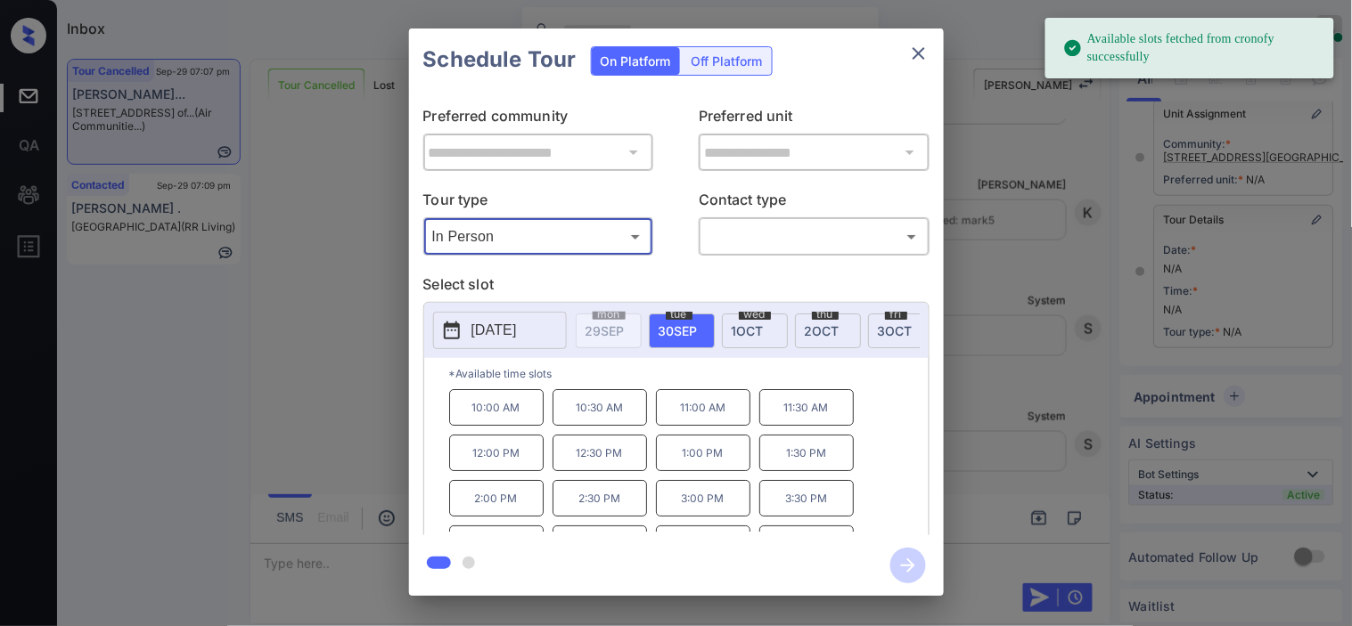
scroll to position [76, 0]
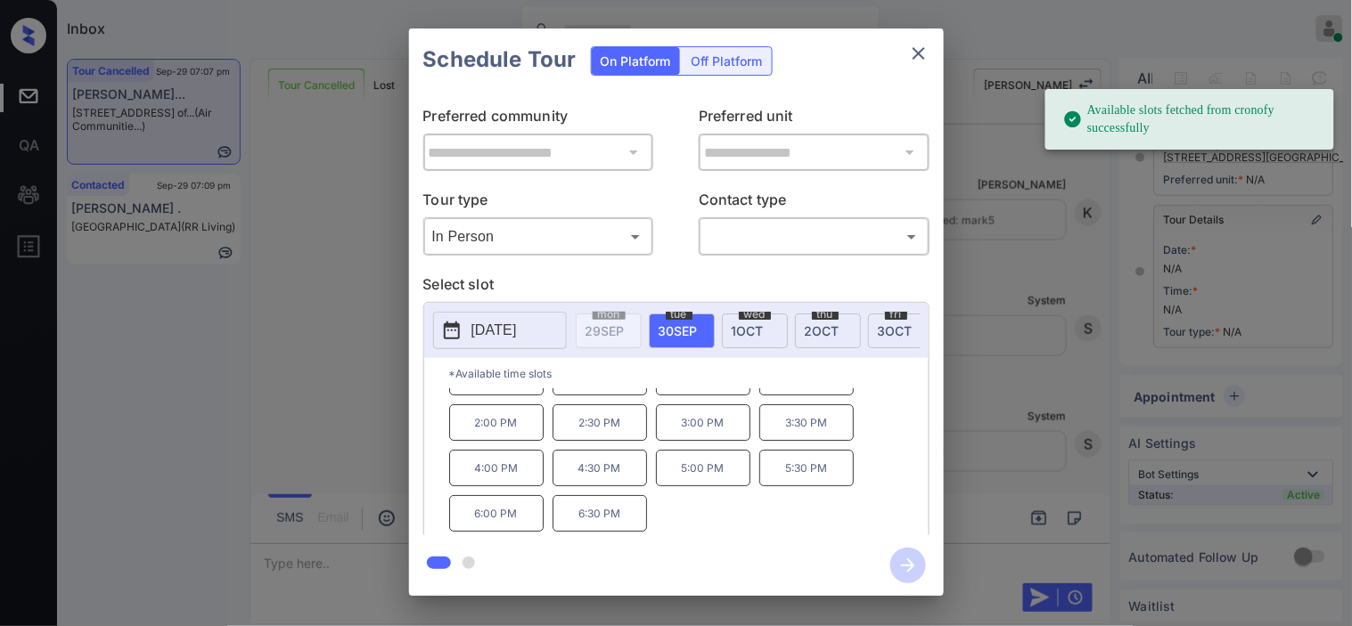
click at [282, 366] on div "**********" at bounding box center [676, 312] width 1352 height 625
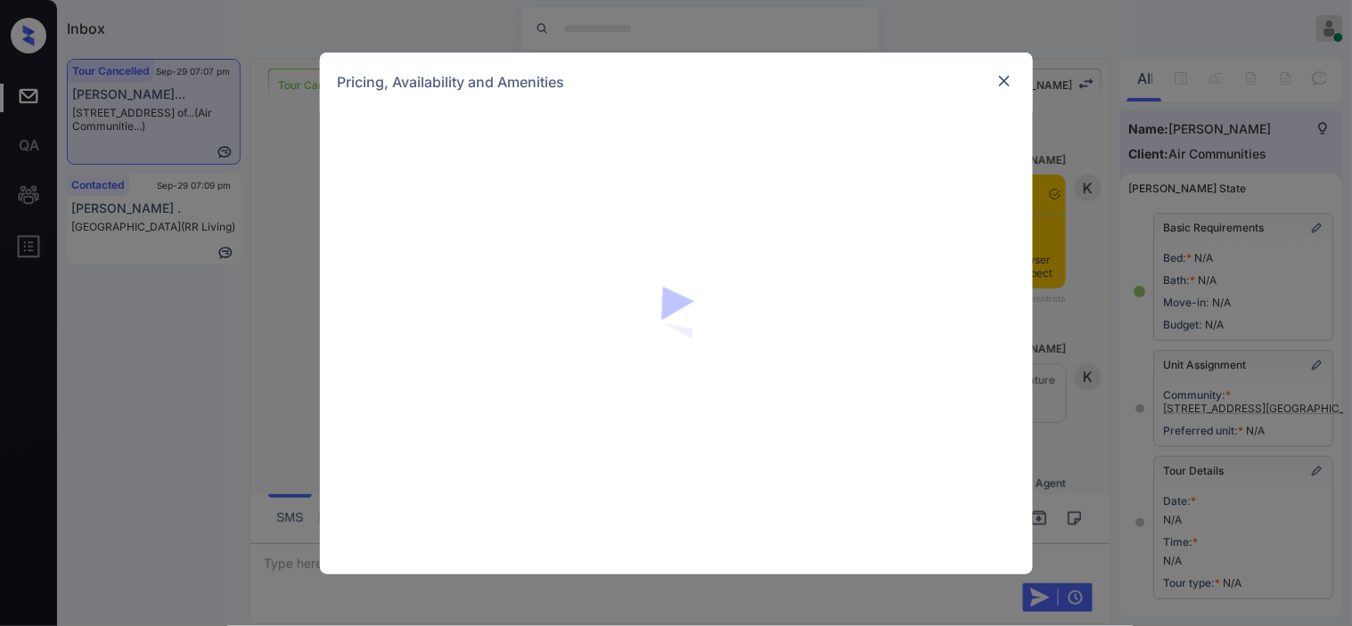
scroll to position [254, 0]
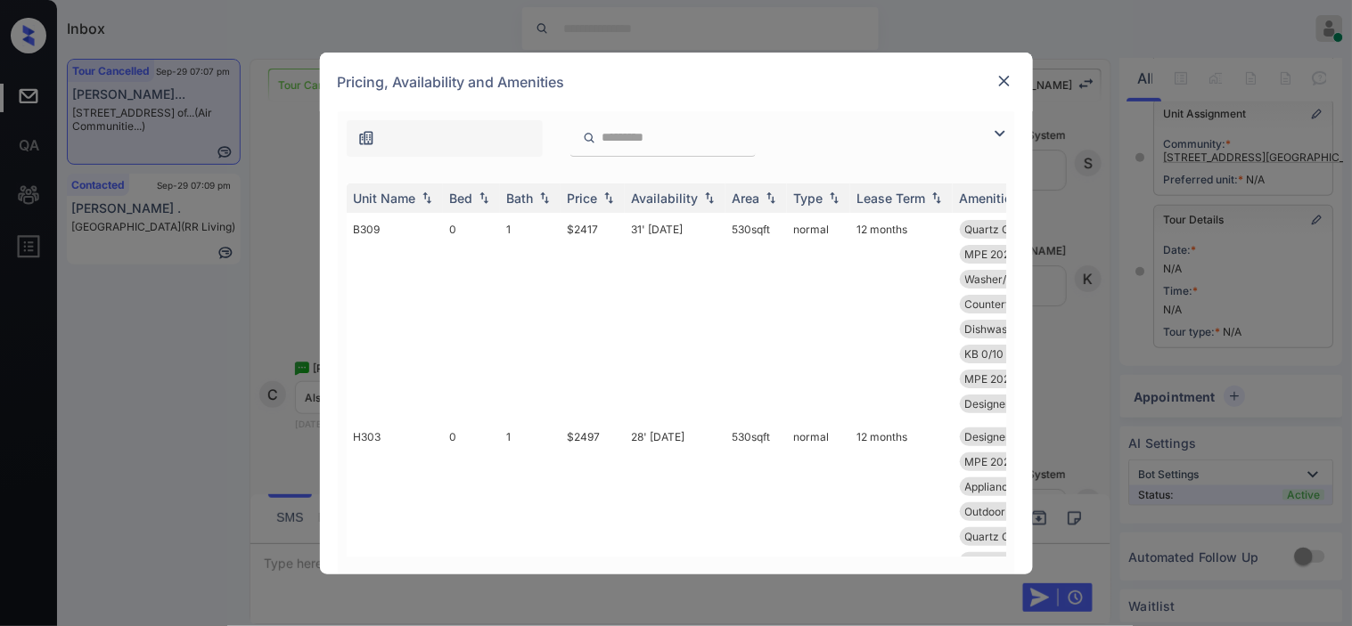
click at [996, 125] on img at bounding box center [999, 133] width 21 height 21
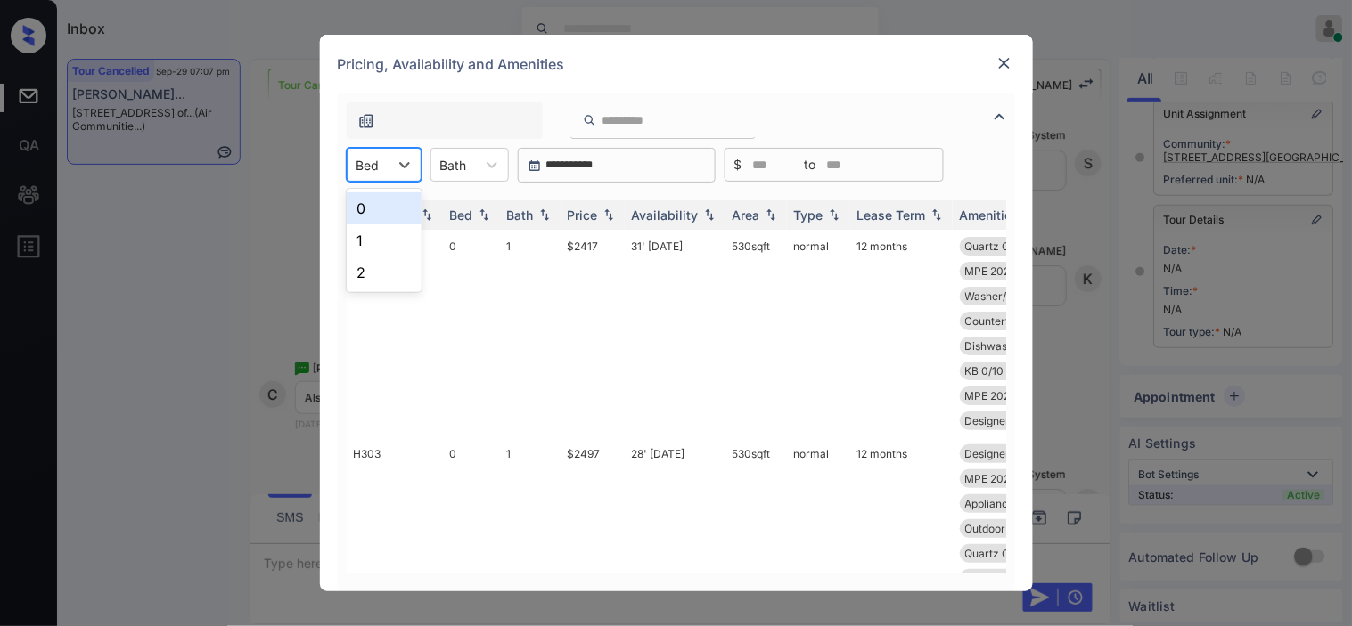
click at [366, 179] on div "Bed" at bounding box center [384, 165] width 75 height 34
click at [378, 269] on div "2" at bounding box center [384, 273] width 75 height 32
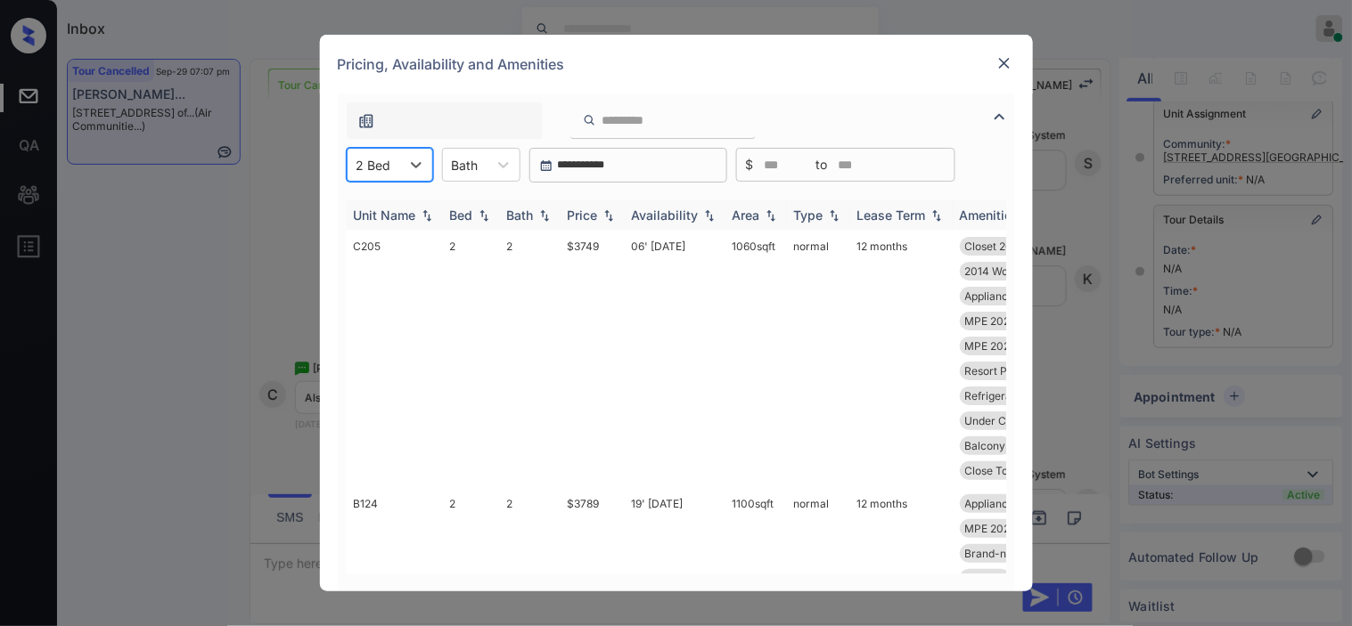
click at [607, 216] on img at bounding box center [609, 215] width 18 height 12
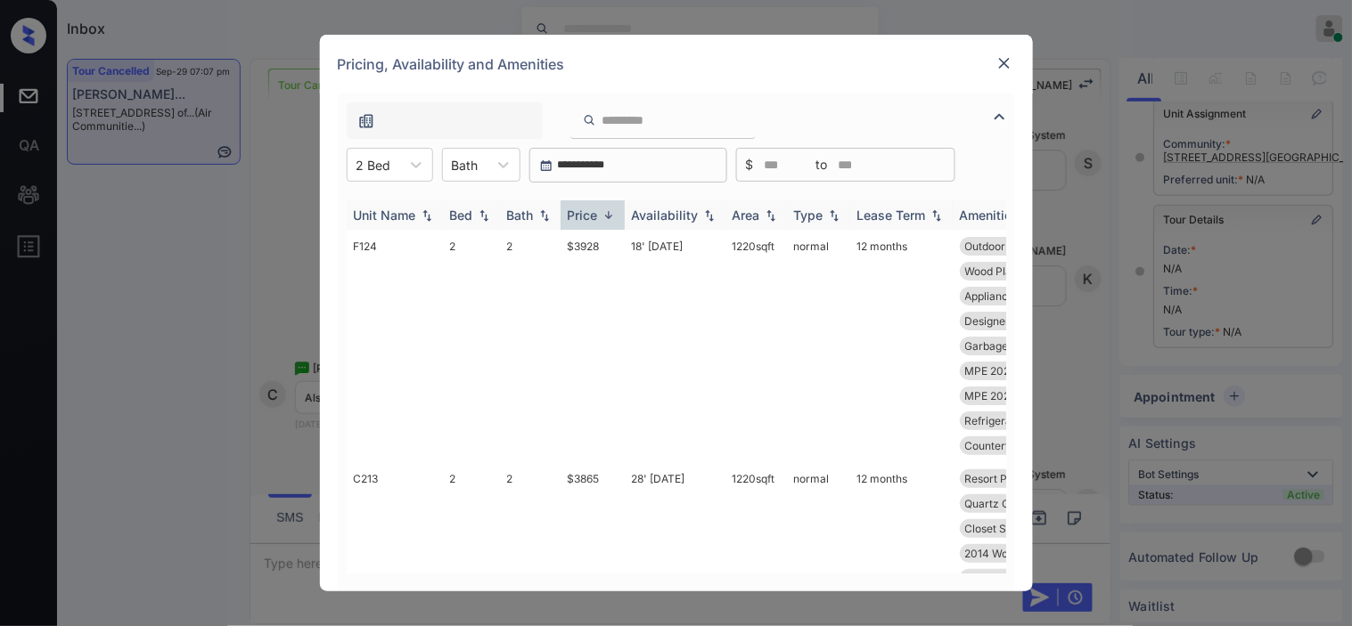
click at [607, 216] on img at bounding box center [609, 215] width 18 height 13
click at [585, 475] on td "$3600" at bounding box center [592, 578] width 64 height 233
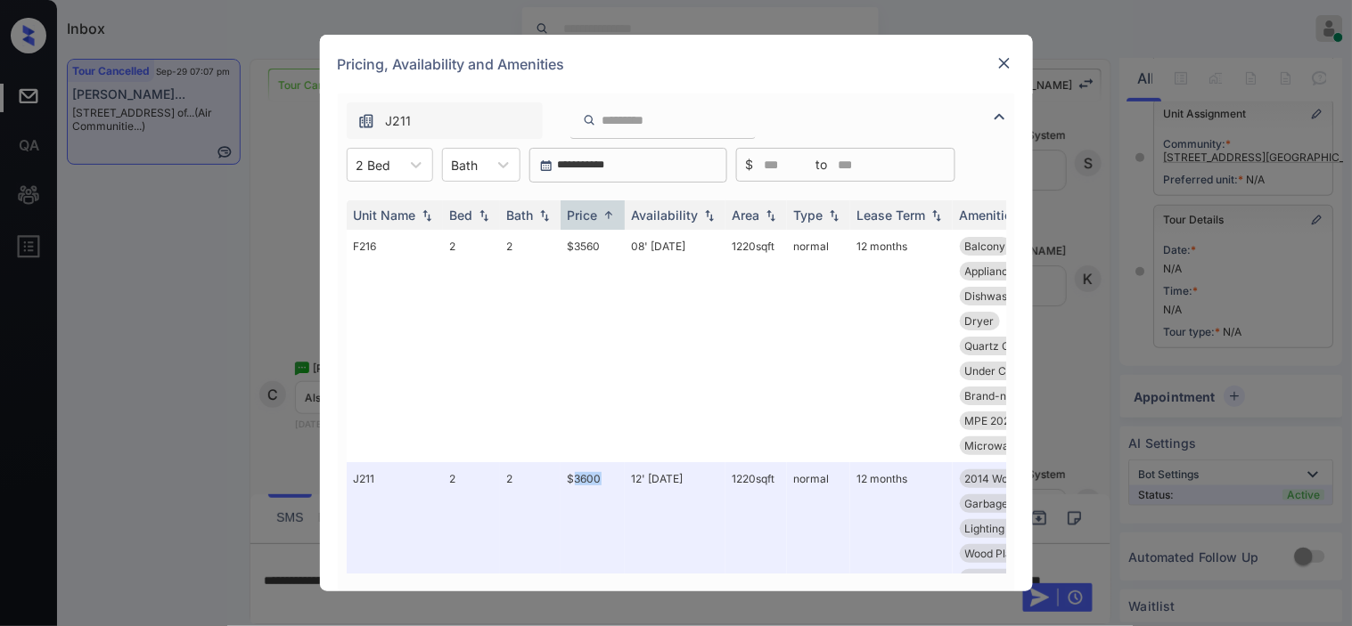
click at [998, 64] on img at bounding box center [1004, 63] width 18 height 18
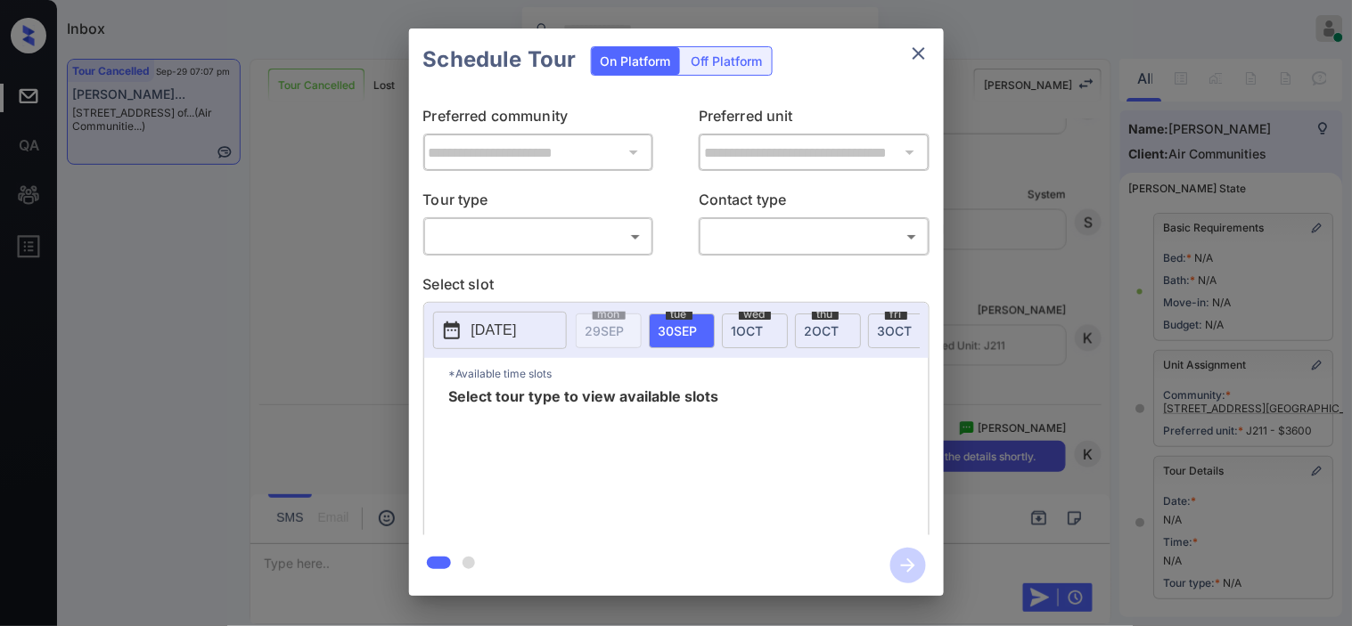
scroll to position [267, 0]
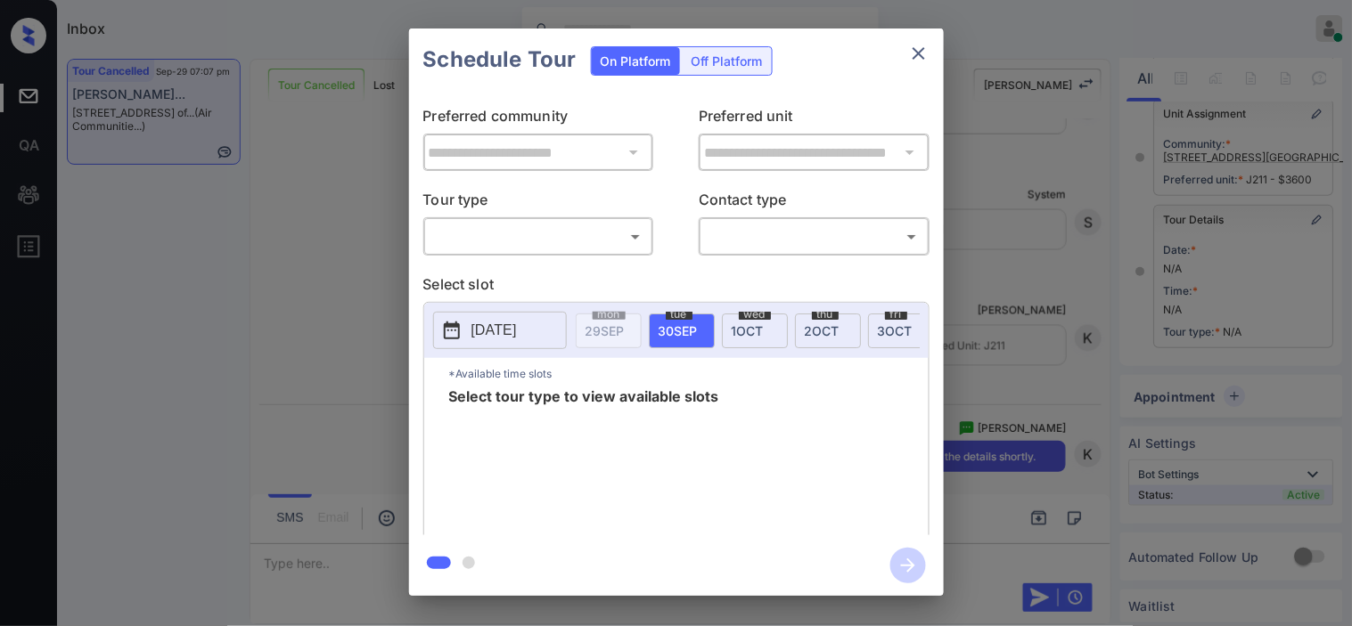
drag, startPoint x: 593, startPoint y: 263, endPoint x: 590, endPoint y: 250, distance: 12.8
click at [590, 250] on div "**********" at bounding box center [676, 313] width 535 height 445
click at [590, 250] on body "Inbox [PERSON_NAME] Online Set yourself offline Set yourself on break Profile S…" at bounding box center [676, 313] width 1352 height 626
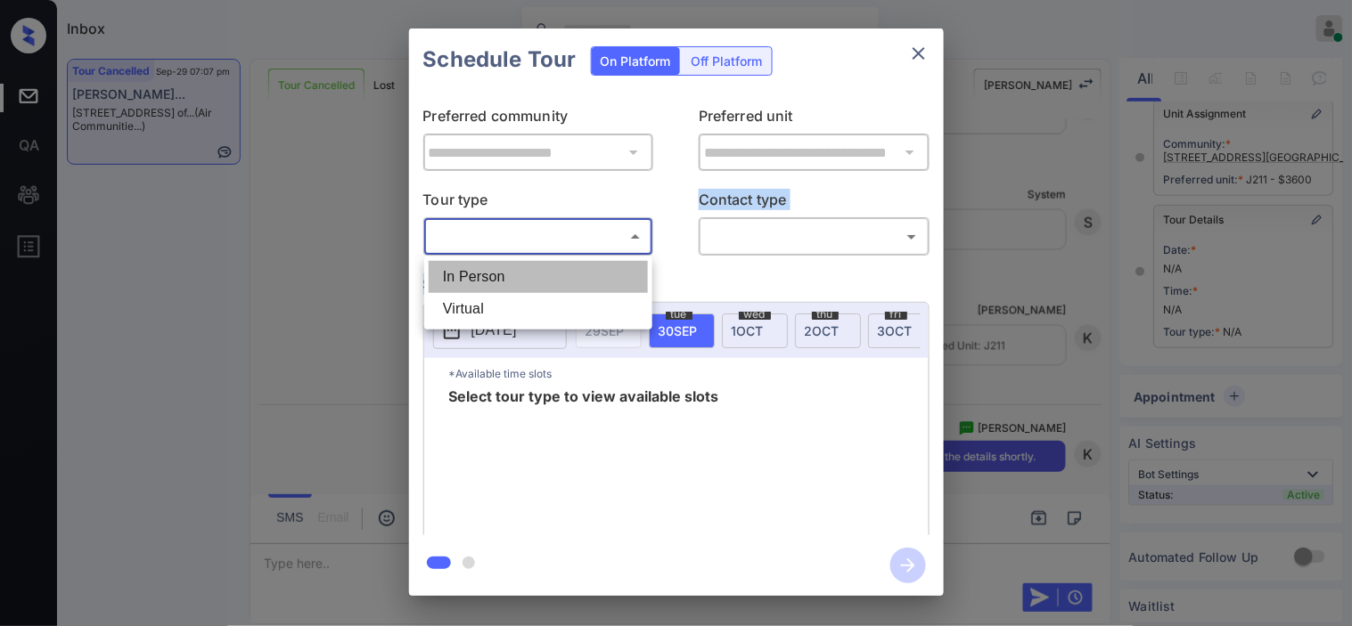
click at [585, 265] on li "In Person" at bounding box center [538, 277] width 219 height 32
type input "********"
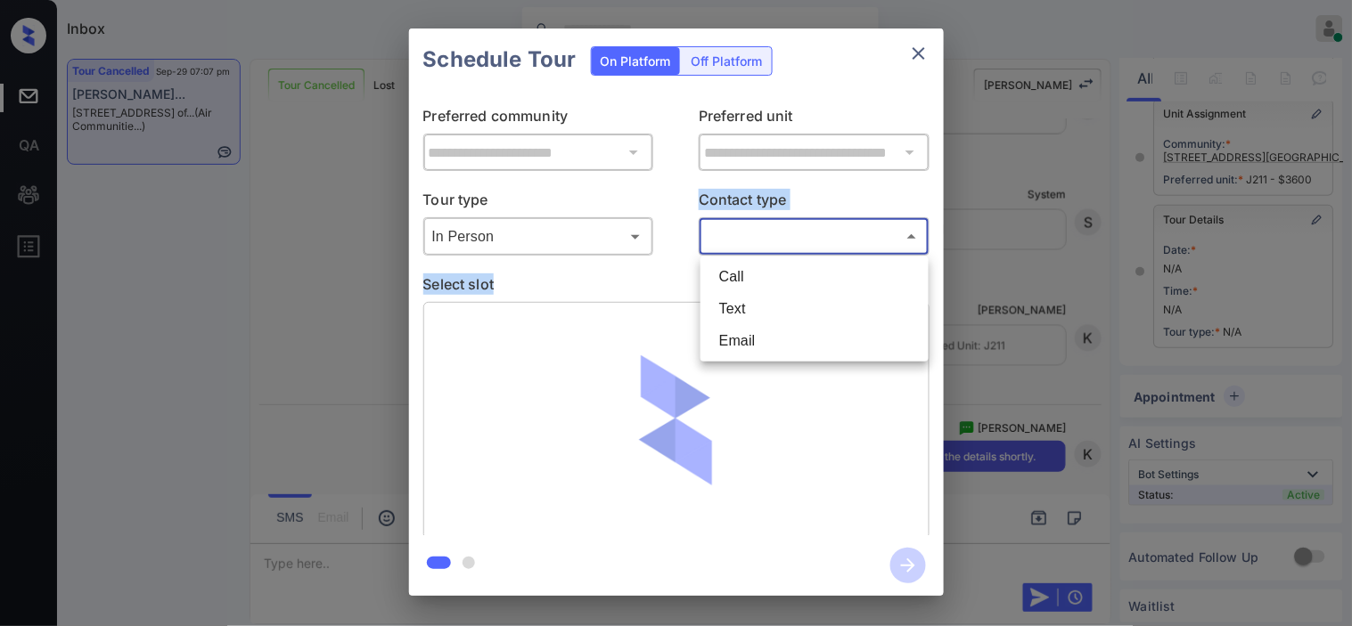
click at [735, 236] on body "Inbox [PERSON_NAME] Online Set yourself offline Set yourself on break Profile S…" at bounding box center [676, 313] width 1352 height 626
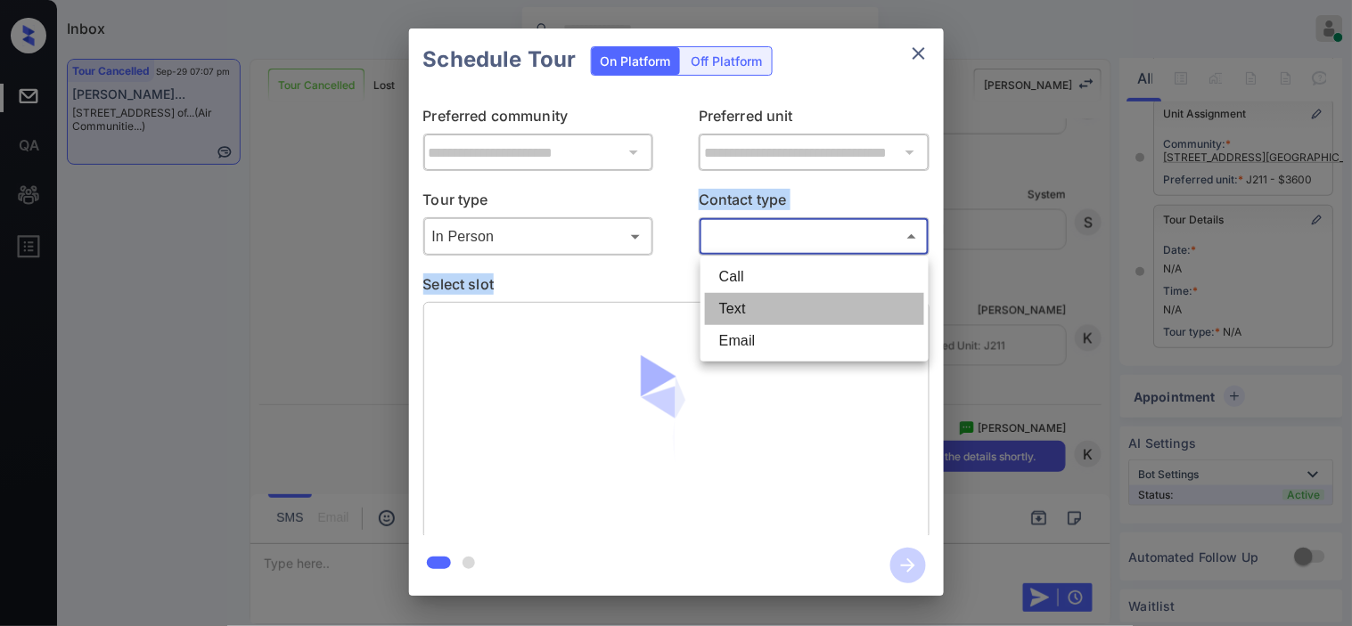
click at [743, 313] on li "Text" at bounding box center [814, 309] width 219 height 32
type input "****"
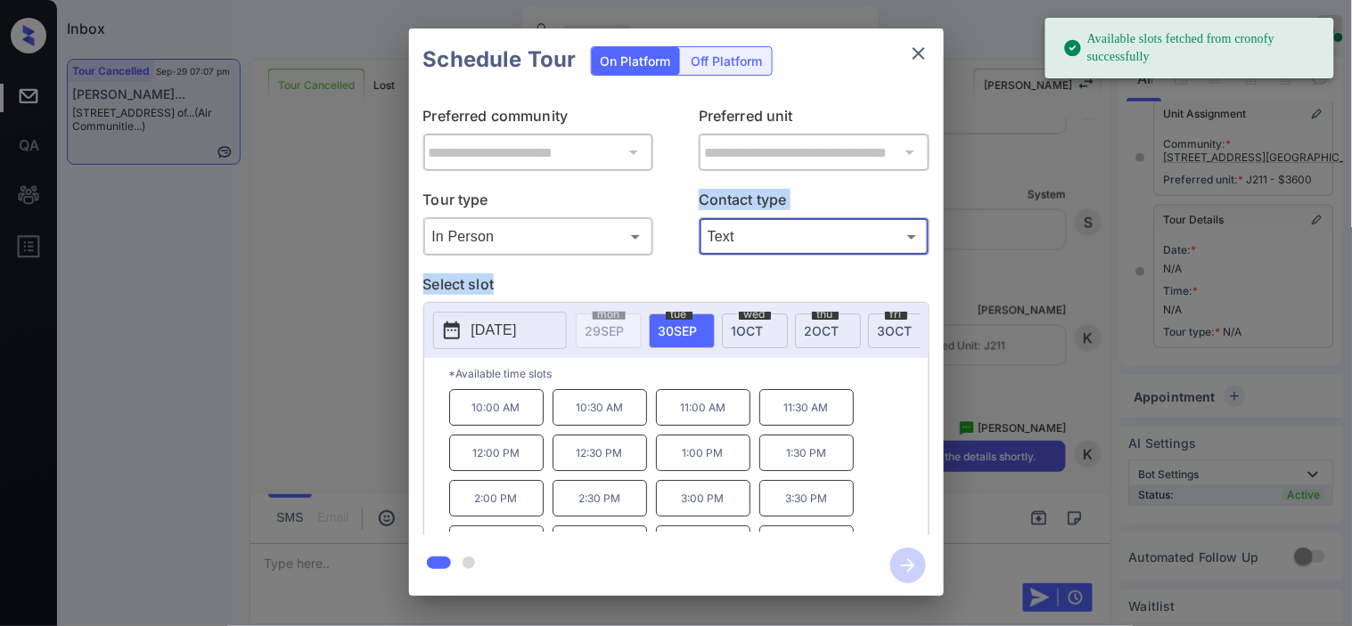
scroll to position [76, 0]
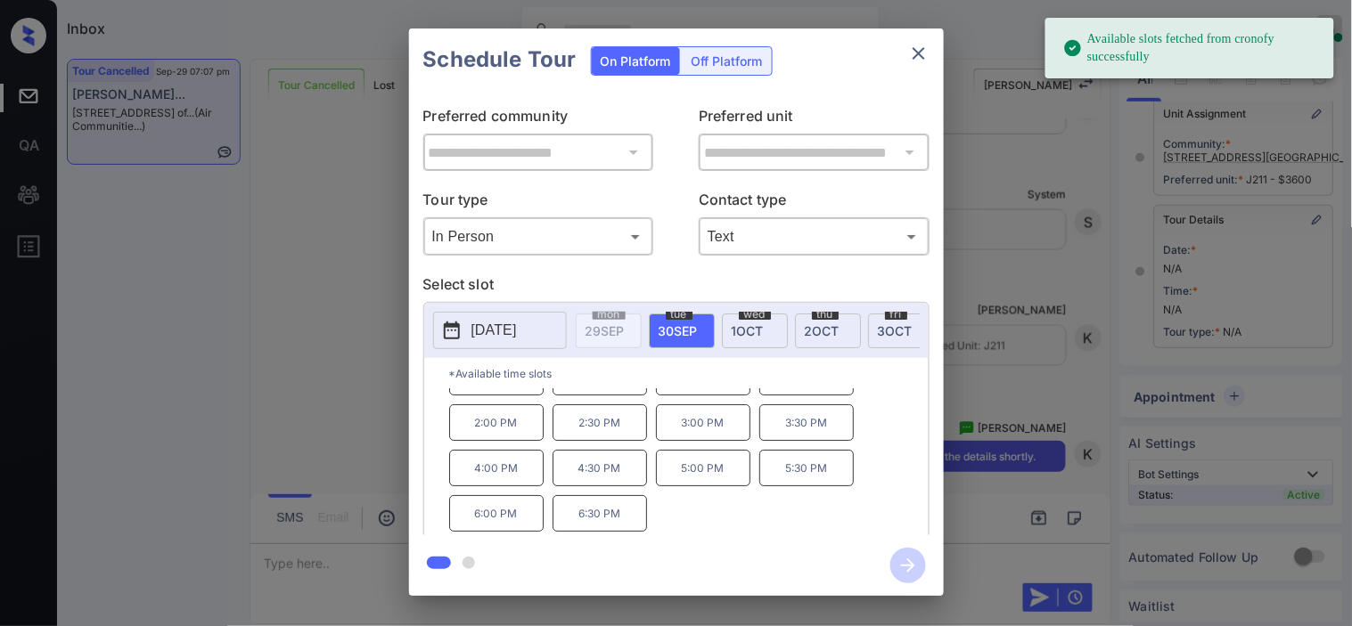
click at [590, 536] on div at bounding box center [676, 566] width 535 height 61
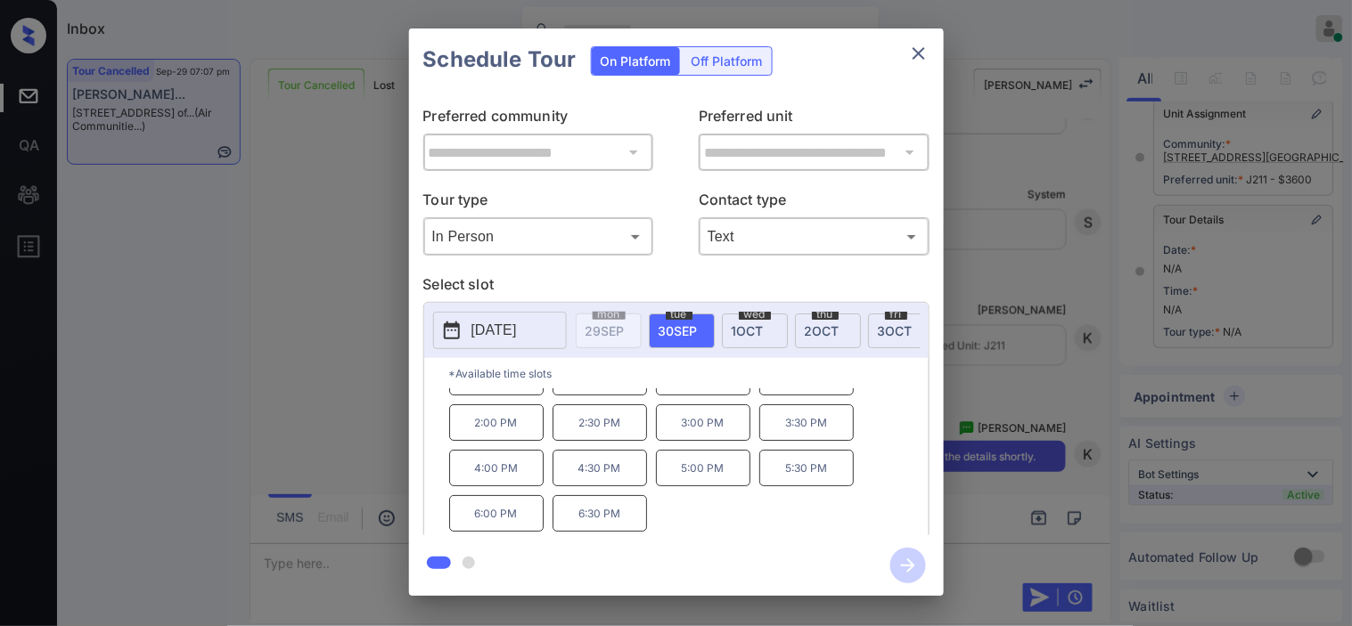
click at [625, 530] on p "6:30 PM" at bounding box center [599, 513] width 94 height 37
click at [922, 574] on icon "button" at bounding box center [908, 566] width 36 height 36
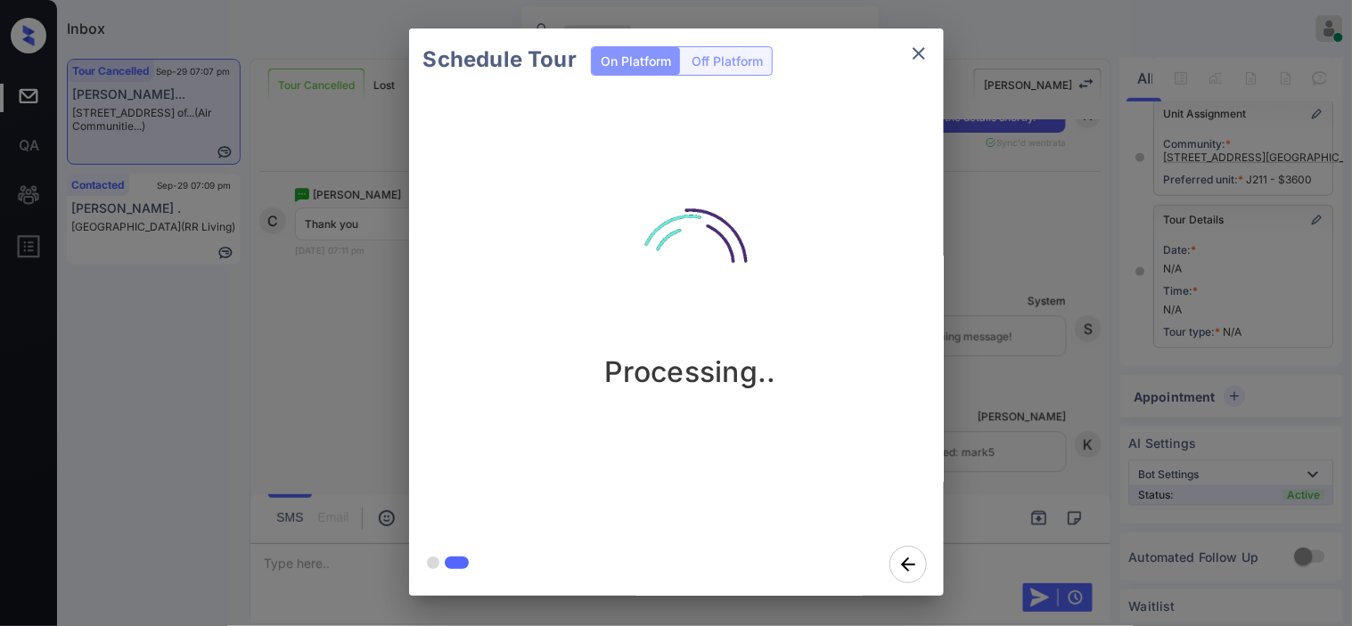
scroll to position [11702, 0]
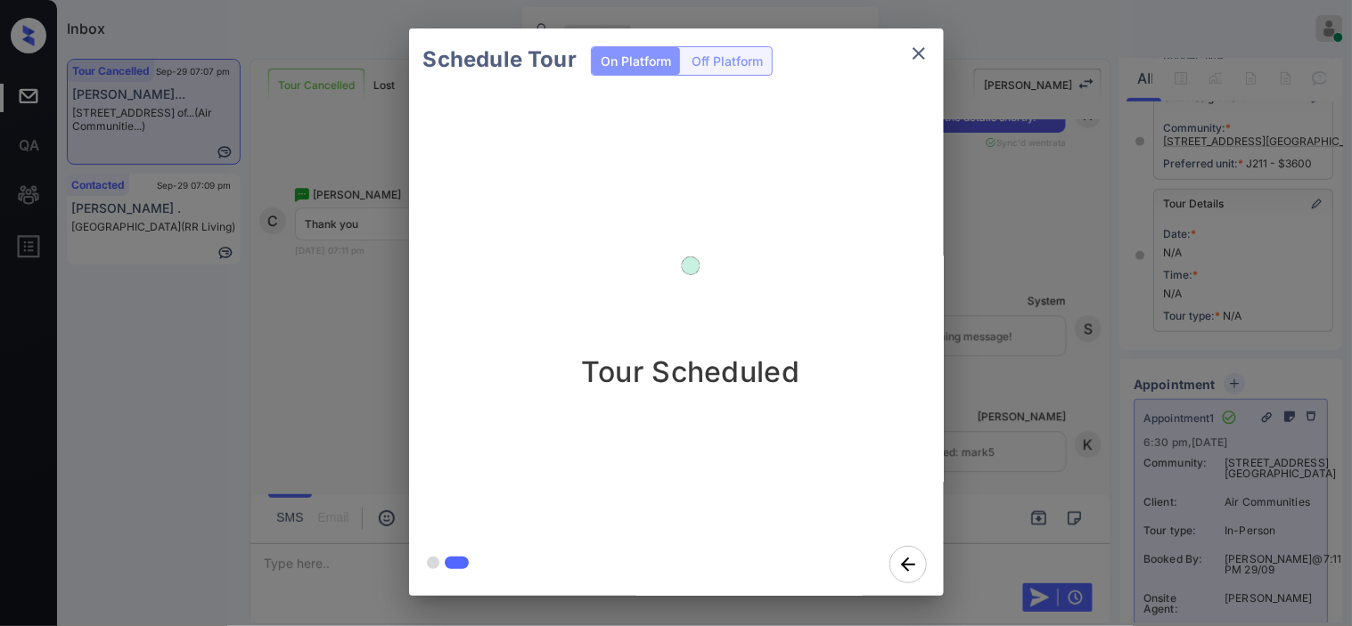
click at [1056, 390] on div "Schedule Tour On Platform Off Platform Tour Scheduled" at bounding box center [676, 312] width 1352 height 625
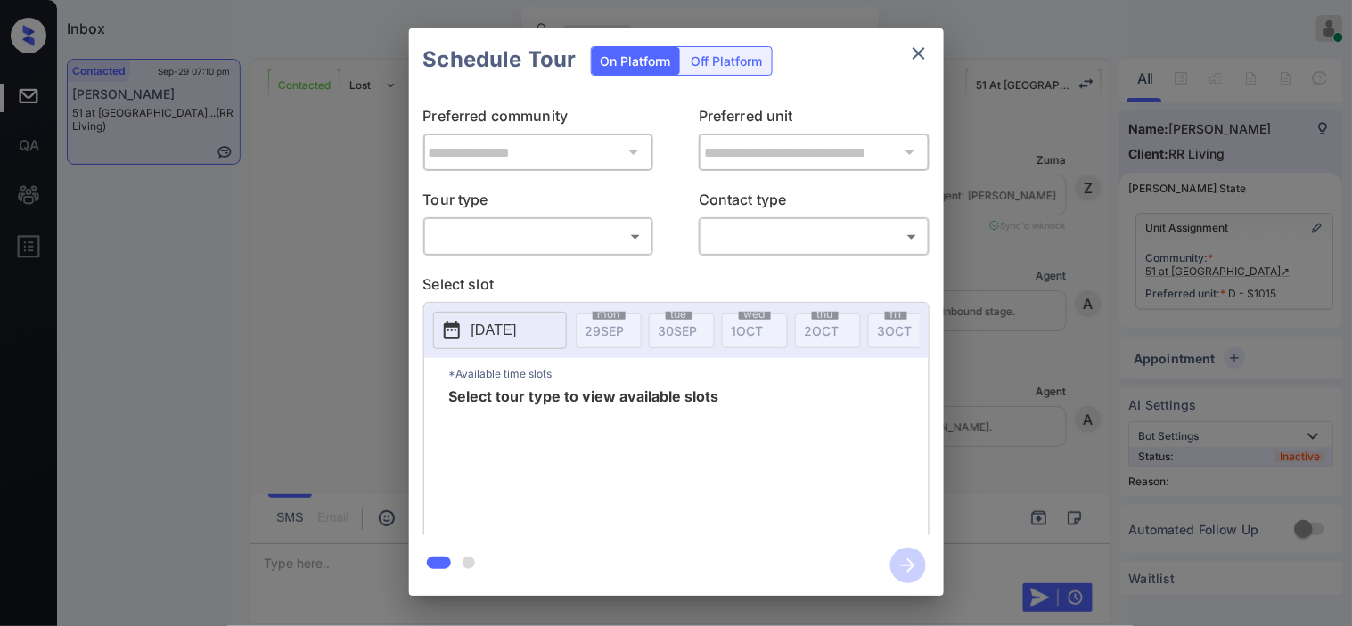
scroll to position [5569, 0]
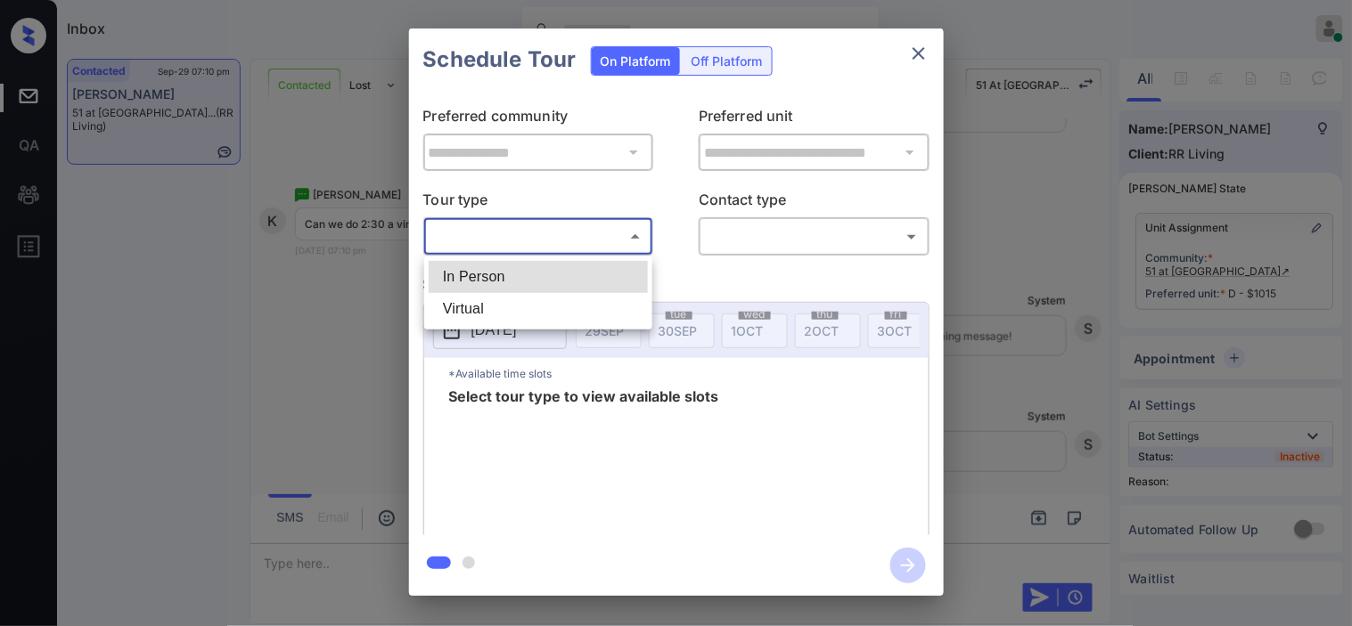
click at [619, 221] on body "Inbox Kristine Capara Online Set yourself offline Set yourself on break Profile…" at bounding box center [676, 313] width 1352 height 626
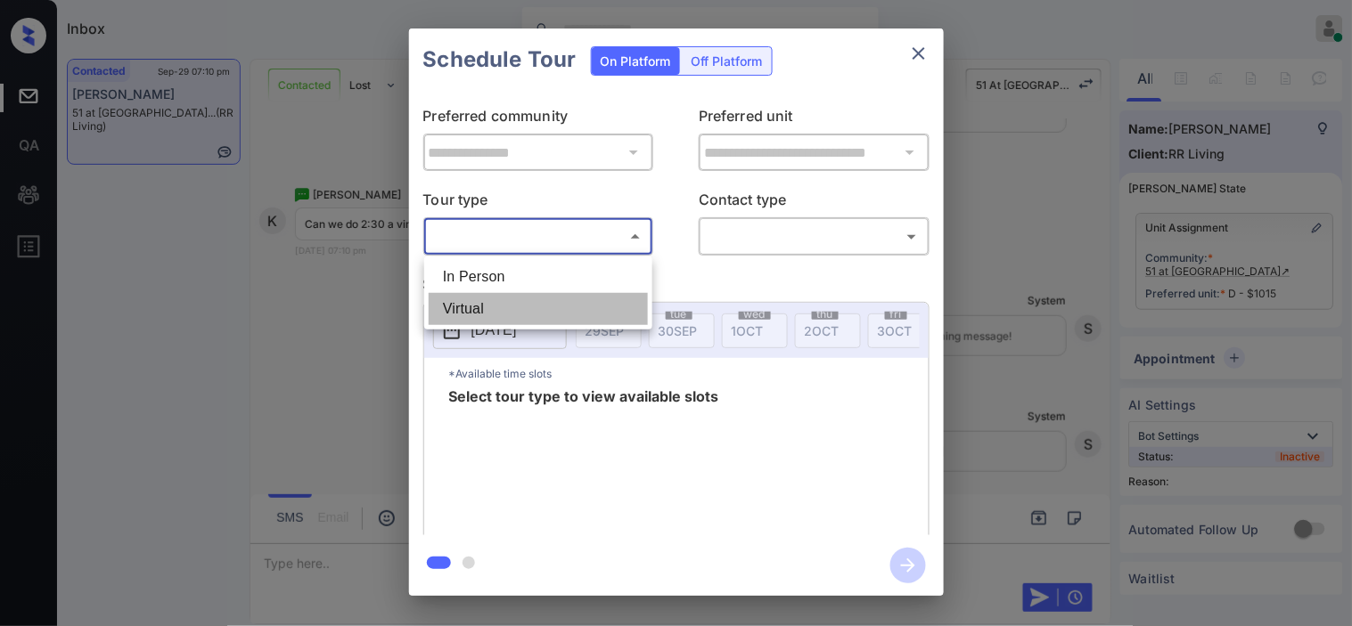
click at [530, 307] on li "Virtual" at bounding box center [538, 309] width 219 height 32
type input "*******"
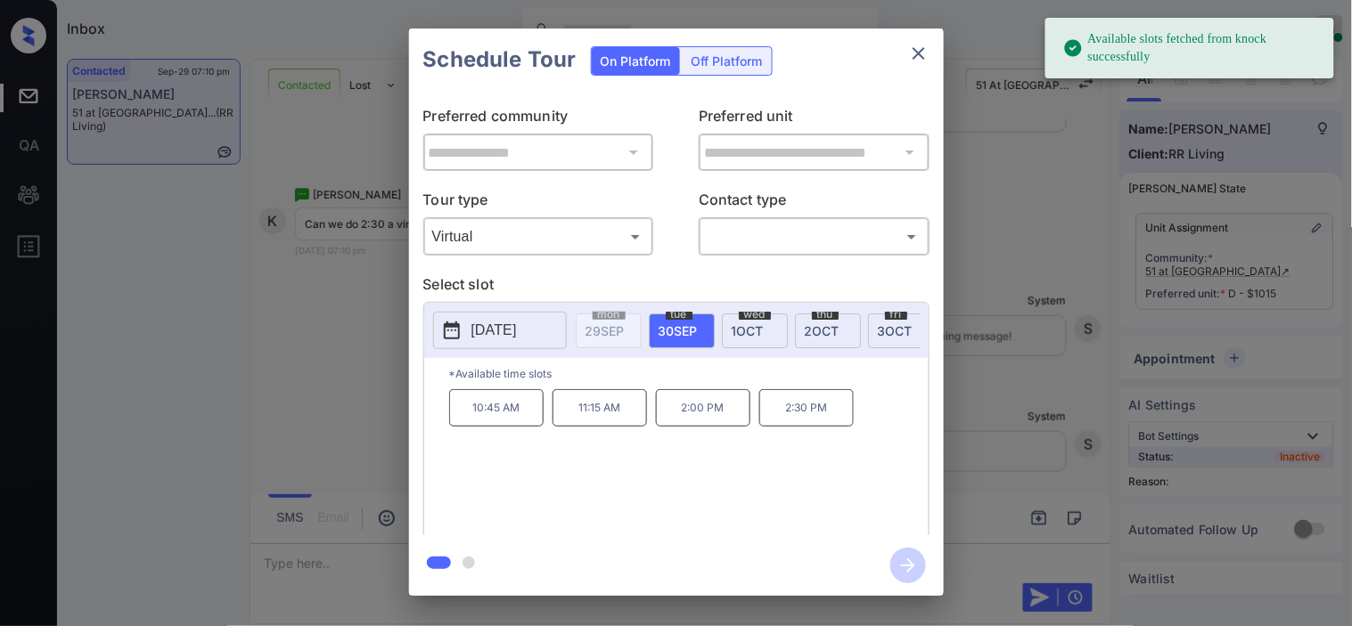
click at [316, 305] on div "**********" at bounding box center [676, 312] width 1352 height 625
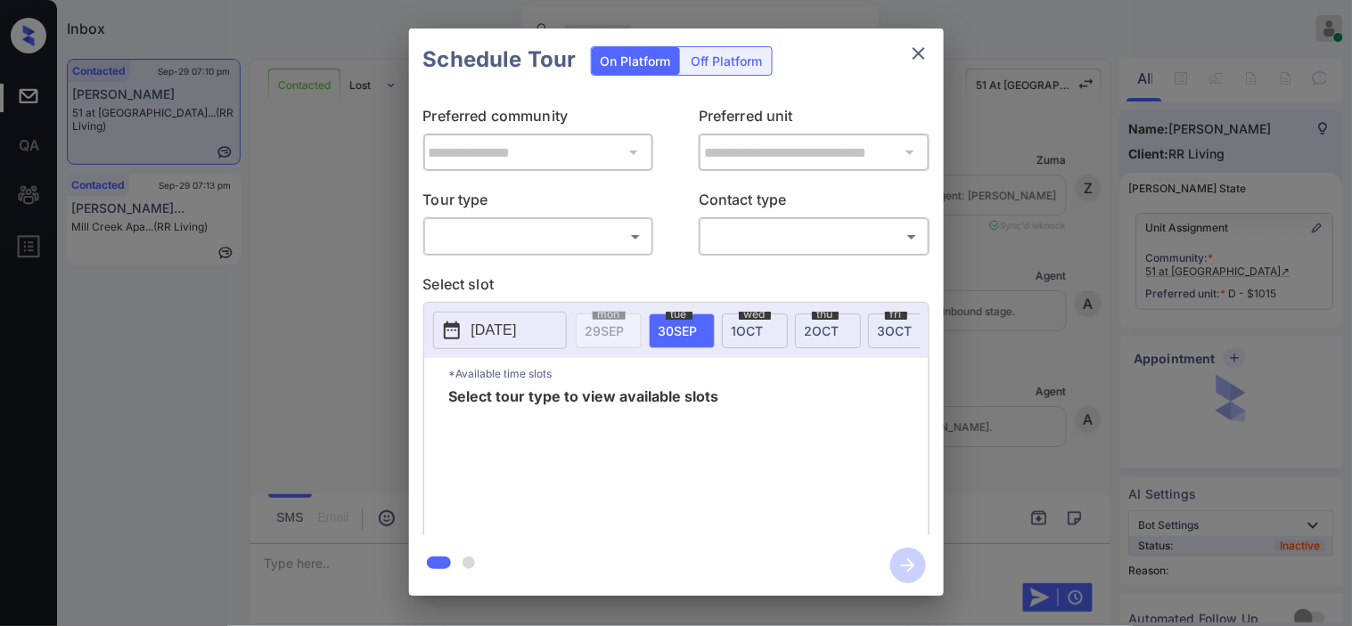
scroll to position [5569, 0]
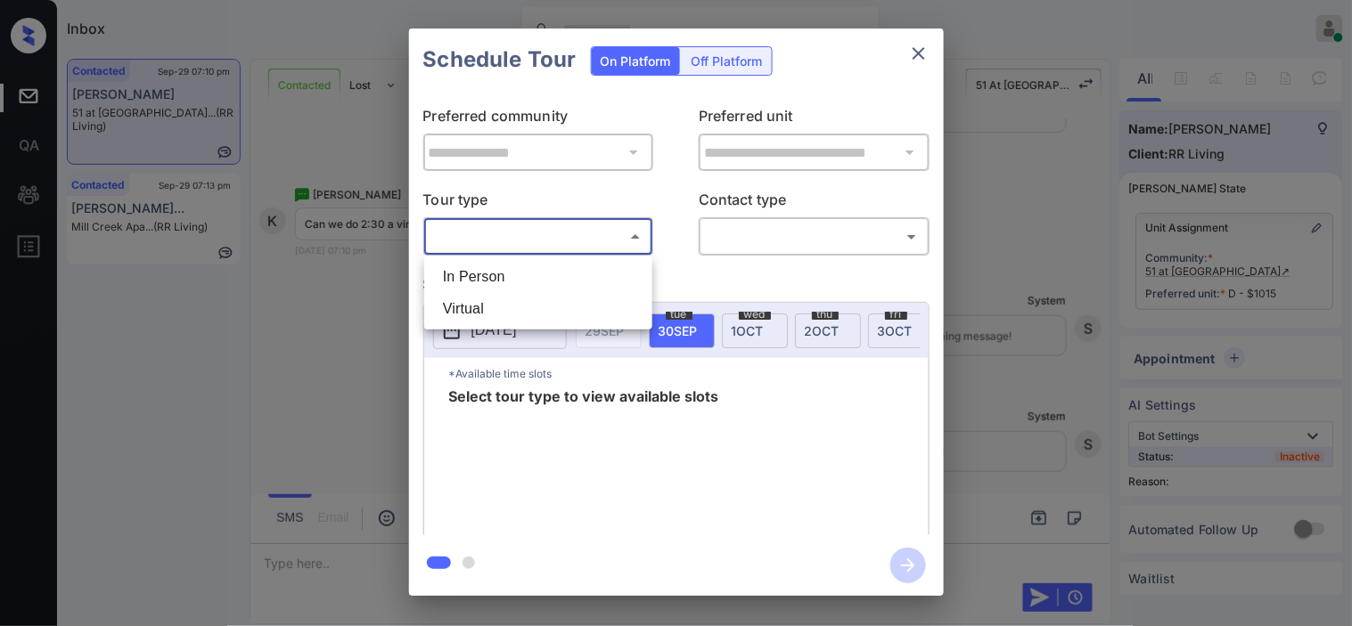
click at [581, 251] on body "Inbox Kristine Capara Online Set yourself offline Set yourself on break Profile…" at bounding box center [676, 313] width 1352 height 626
click at [572, 276] on li "In Person" at bounding box center [538, 277] width 219 height 32
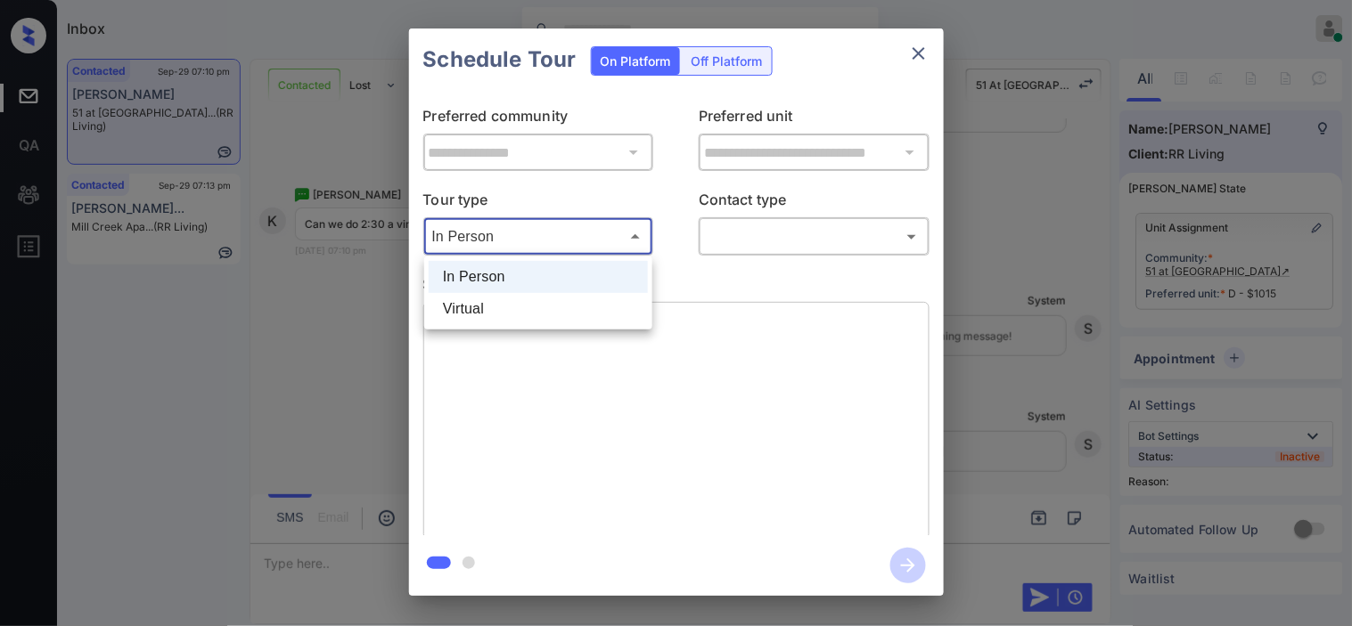
click at [560, 244] on body "Inbox Kristine Capara Online Set yourself offline Set yourself on break Profile…" at bounding box center [676, 313] width 1352 height 626
click at [526, 299] on li "Virtual" at bounding box center [538, 309] width 219 height 32
type input "*******"
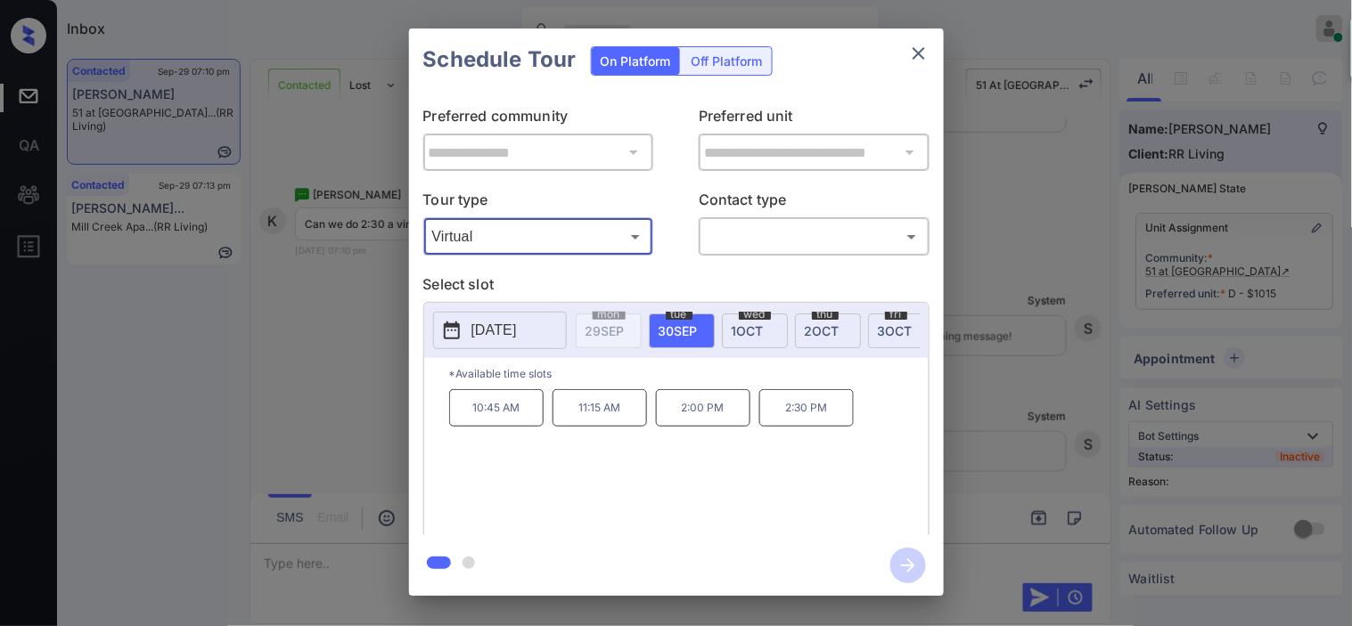
click at [336, 335] on div "**********" at bounding box center [676, 312] width 1352 height 625
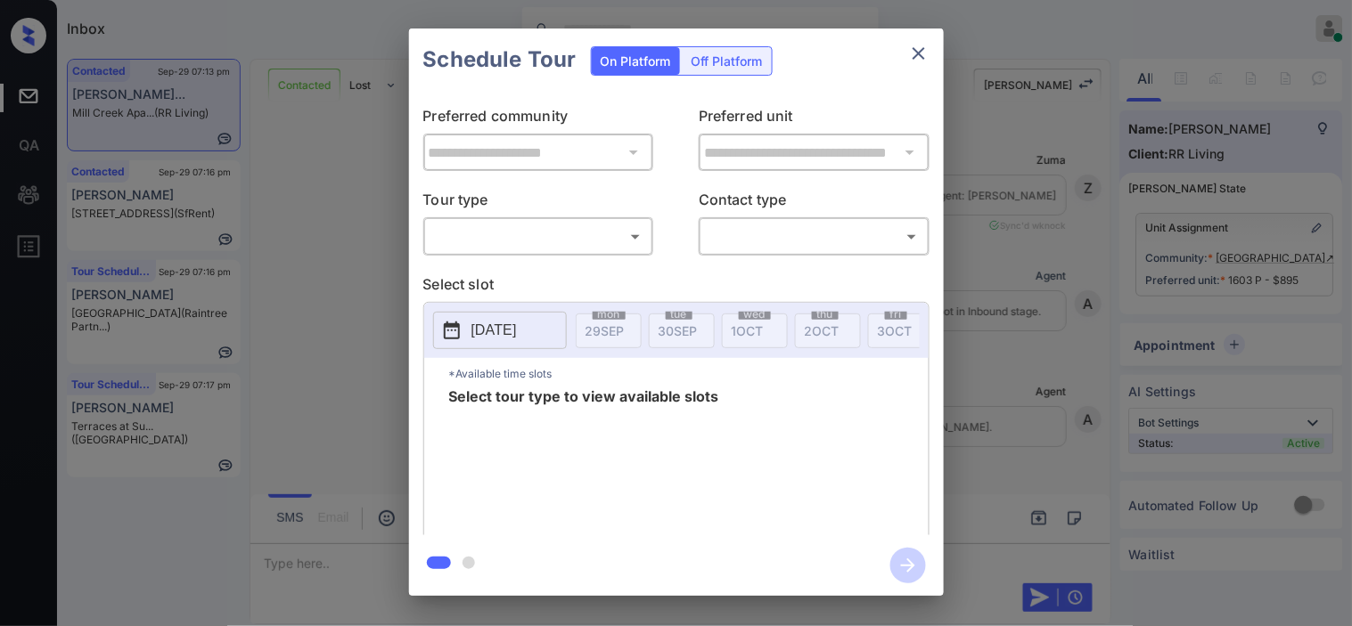
scroll to position [3245, 0]
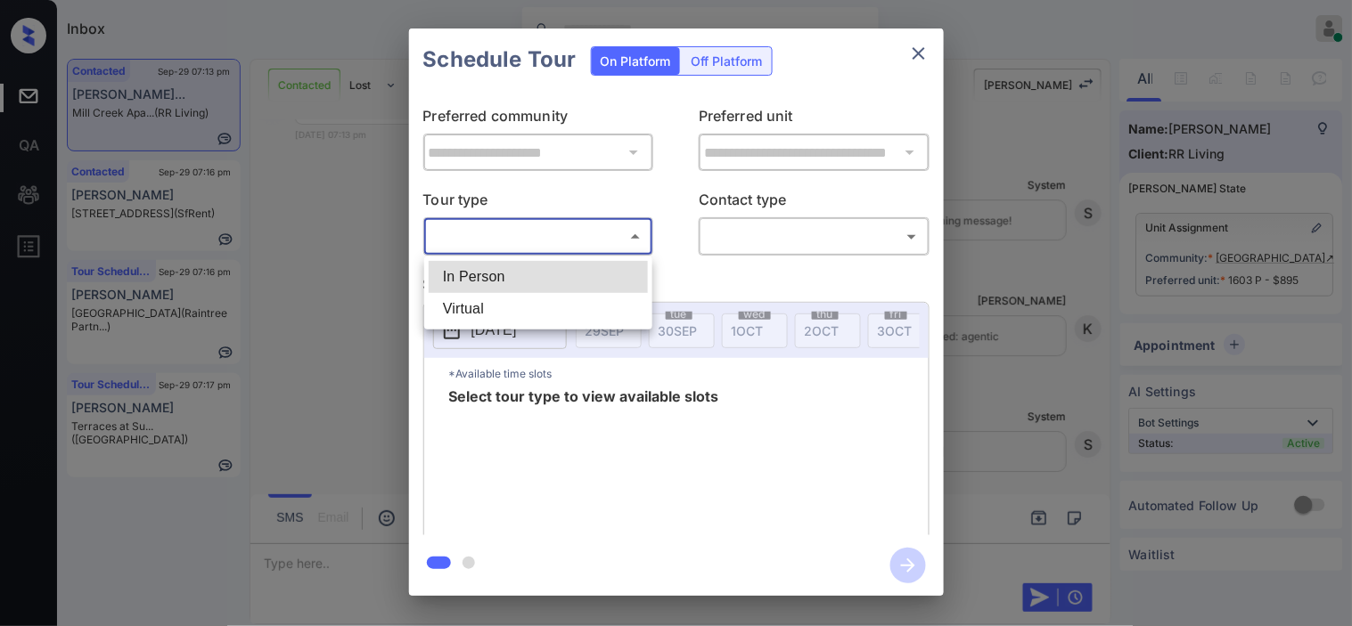
click at [585, 221] on body "Inbox [PERSON_NAME] Online Set yourself offline Set yourself on break Profile S…" at bounding box center [676, 313] width 1352 height 626
click at [570, 280] on li "In Person" at bounding box center [538, 277] width 219 height 32
type input "********"
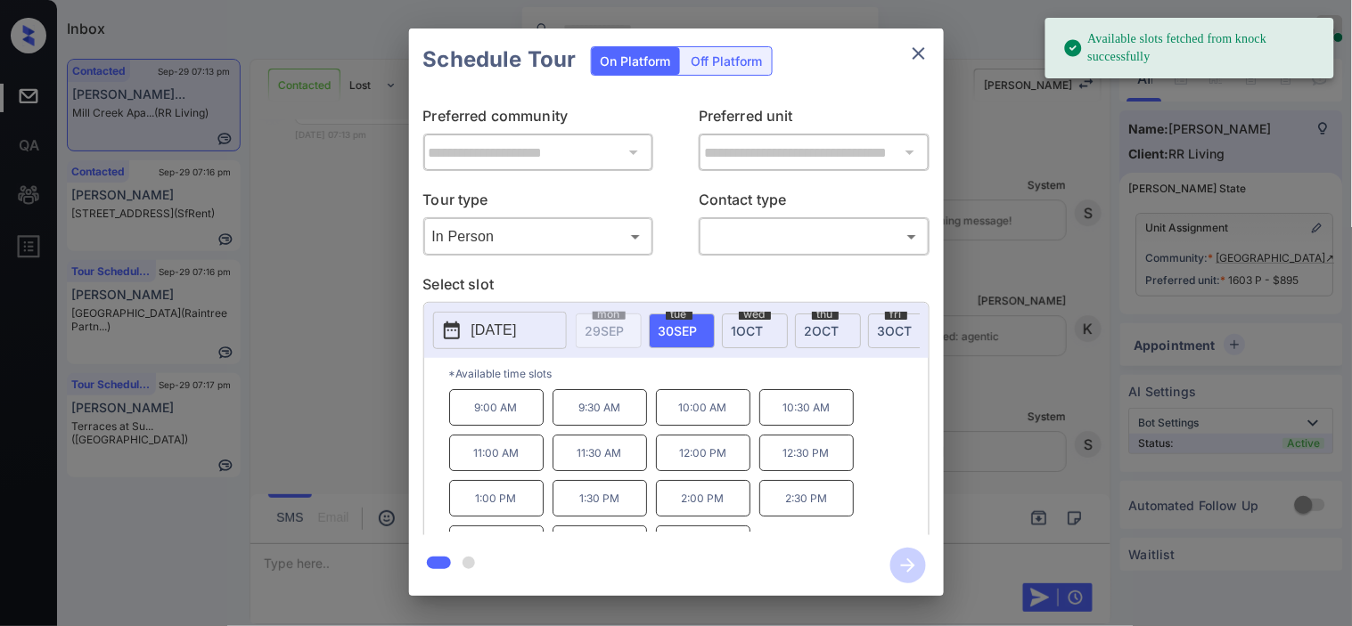
click at [515, 315] on button "[DATE]" at bounding box center [500, 330] width 134 height 37
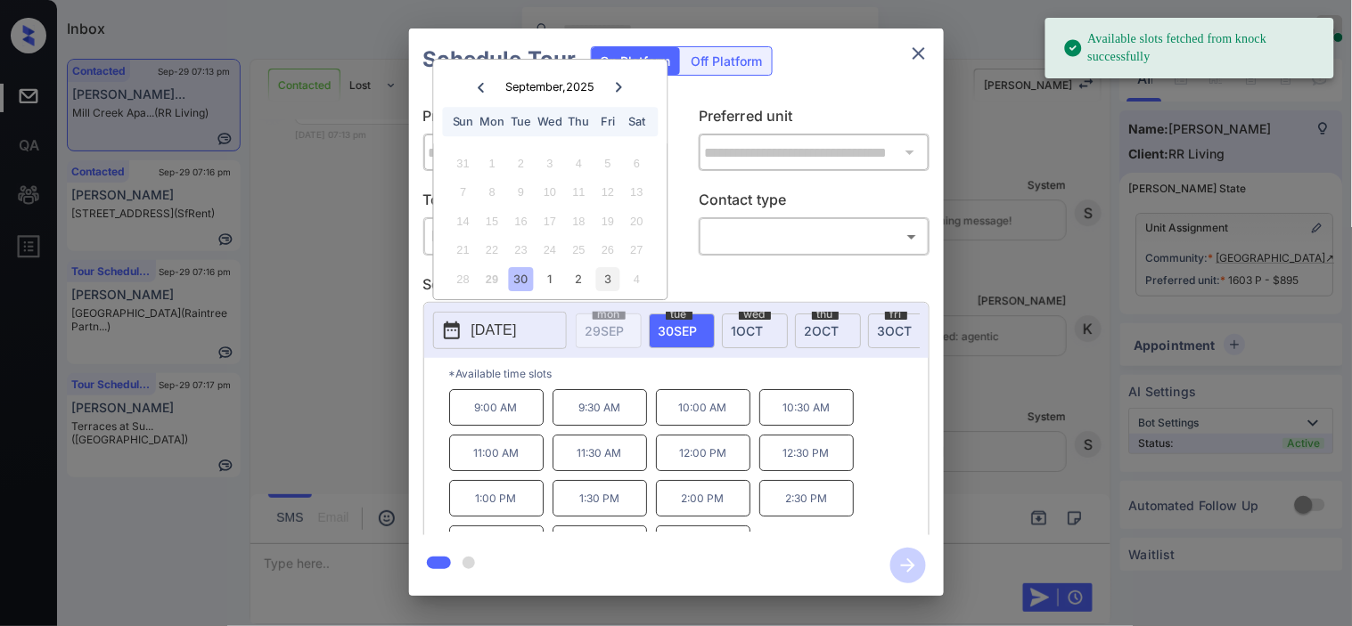
click at [607, 271] on div "3" at bounding box center [608, 279] width 24 height 24
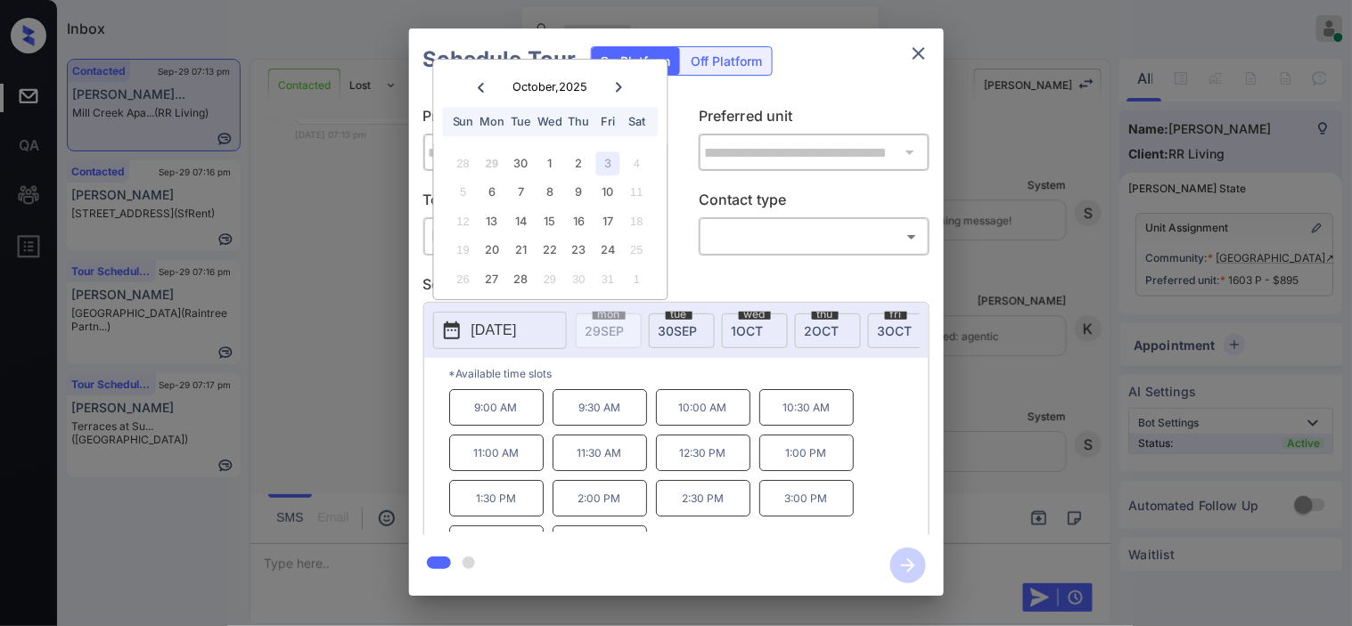
scroll to position [30, 0]
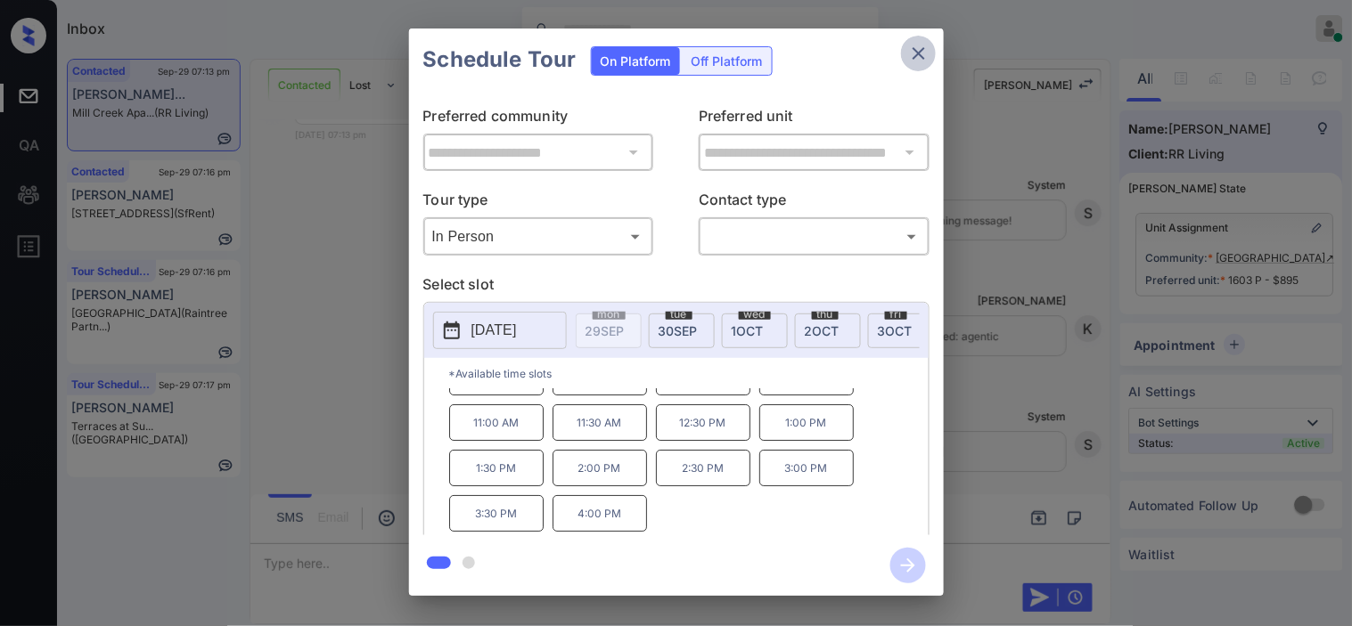
click at [913, 59] on icon "close" at bounding box center [918, 53] width 12 height 12
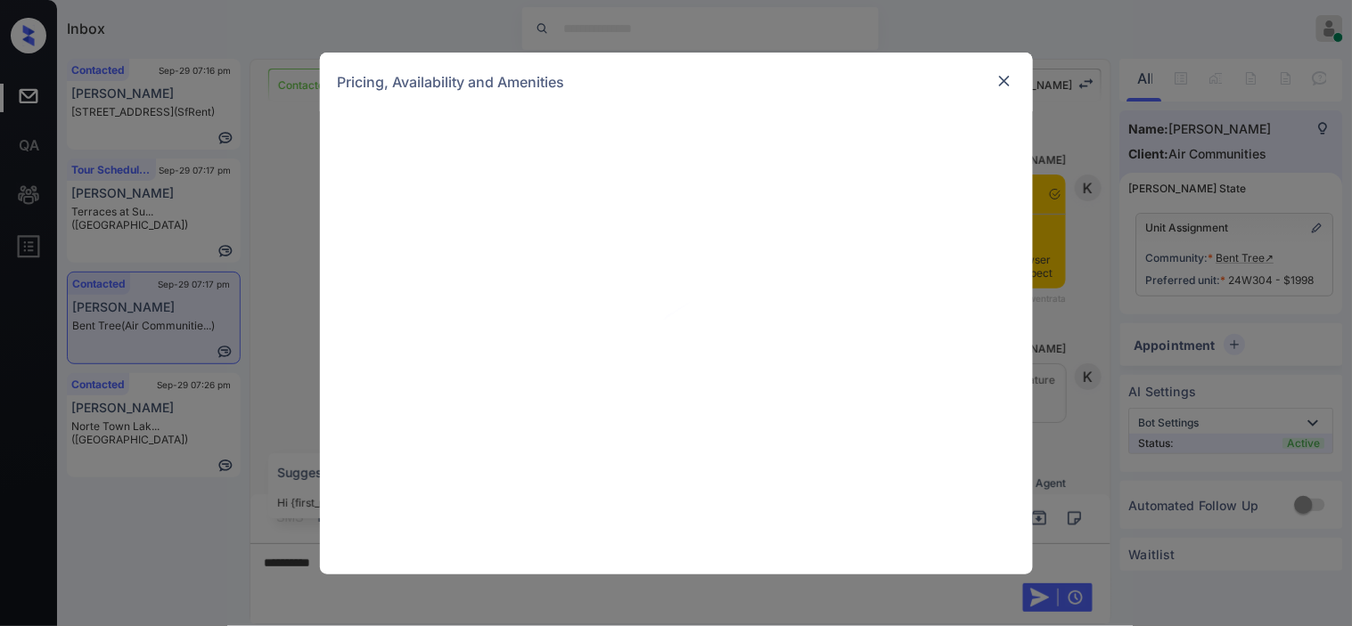
scroll to position [2899, 0]
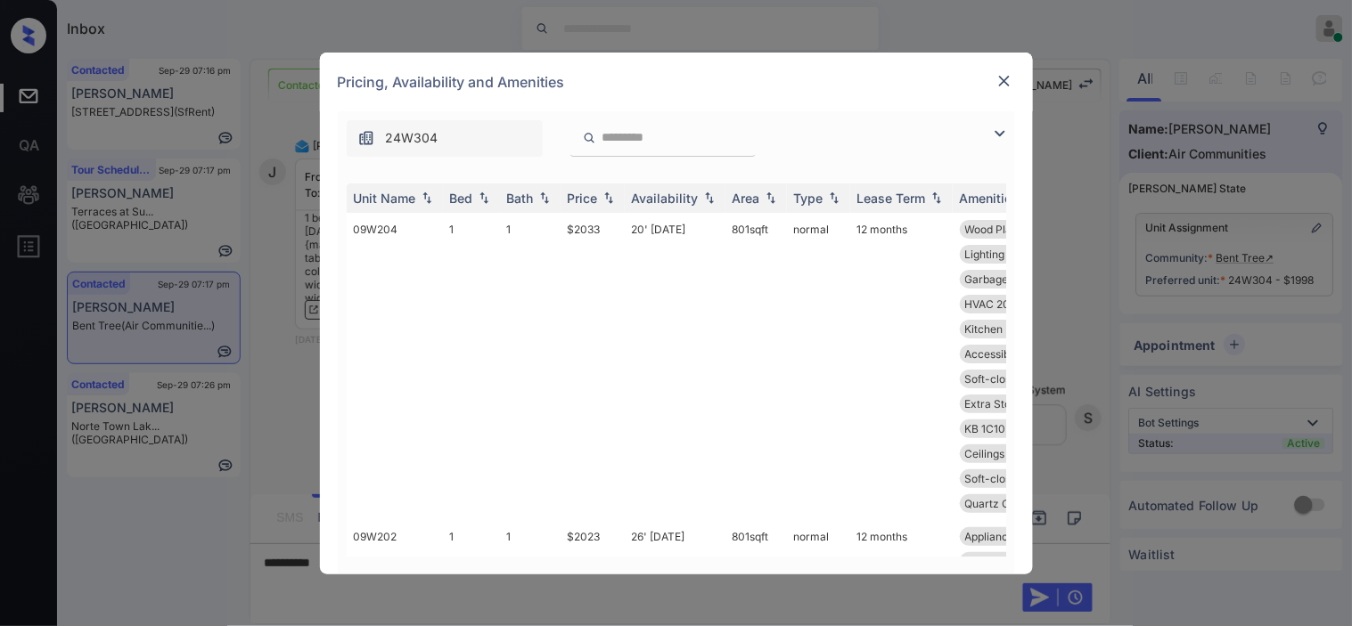
click at [998, 138] on img at bounding box center [999, 133] width 21 height 21
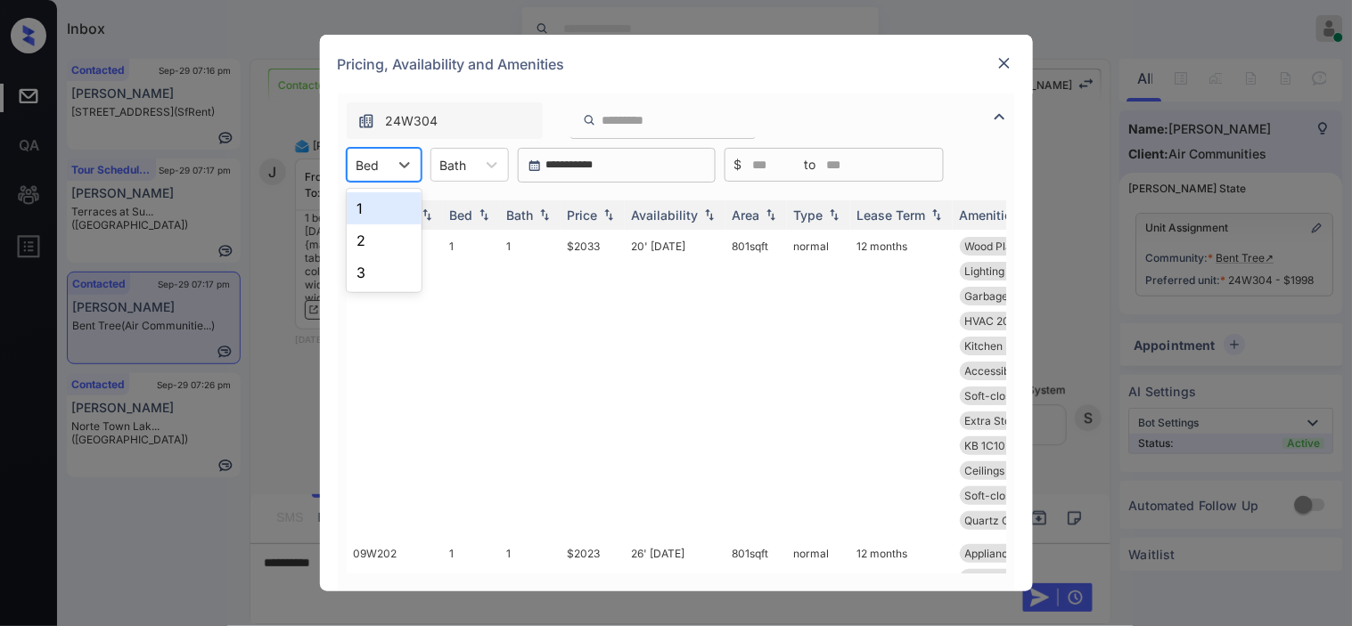
click at [358, 166] on input "text" at bounding box center [358, 165] width 4 height 15
click at [374, 212] on div "1" at bounding box center [384, 208] width 75 height 32
click at [601, 216] on img at bounding box center [609, 215] width 18 height 12
click at [601, 216] on img at bounding box center [609, 215] width 18 height 13
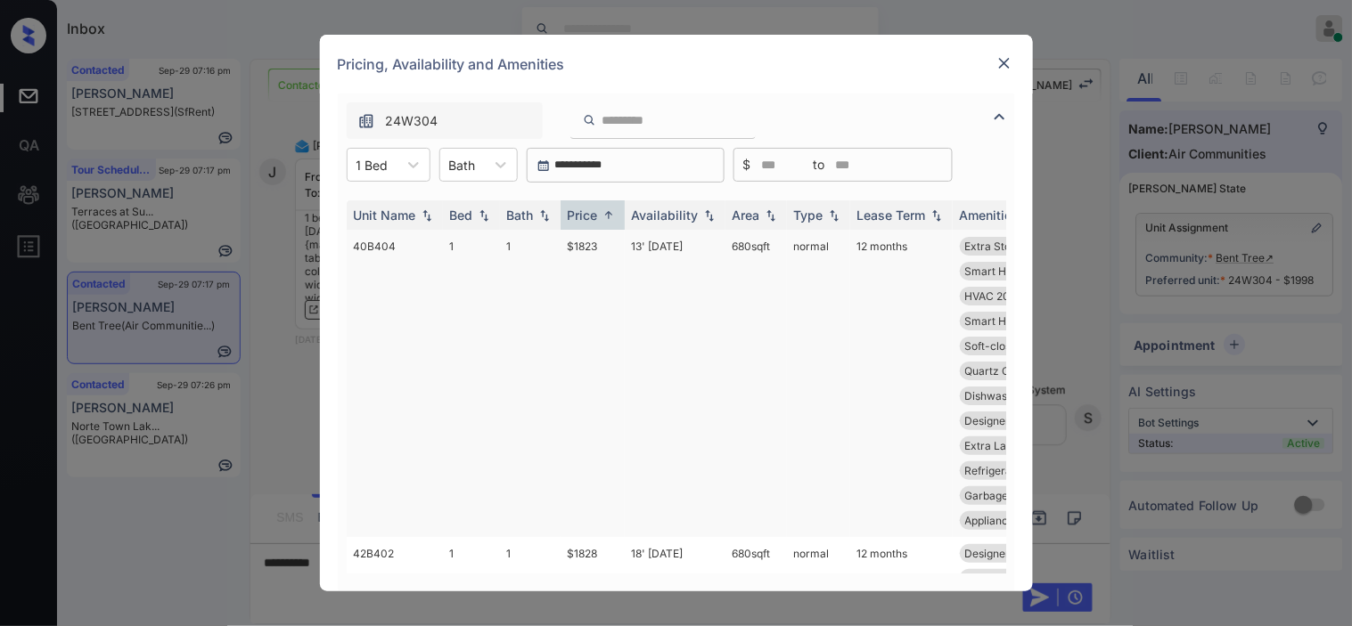
click at [560, 253] on td "$1823" at bounding box center [592, 383] width 64 height 307
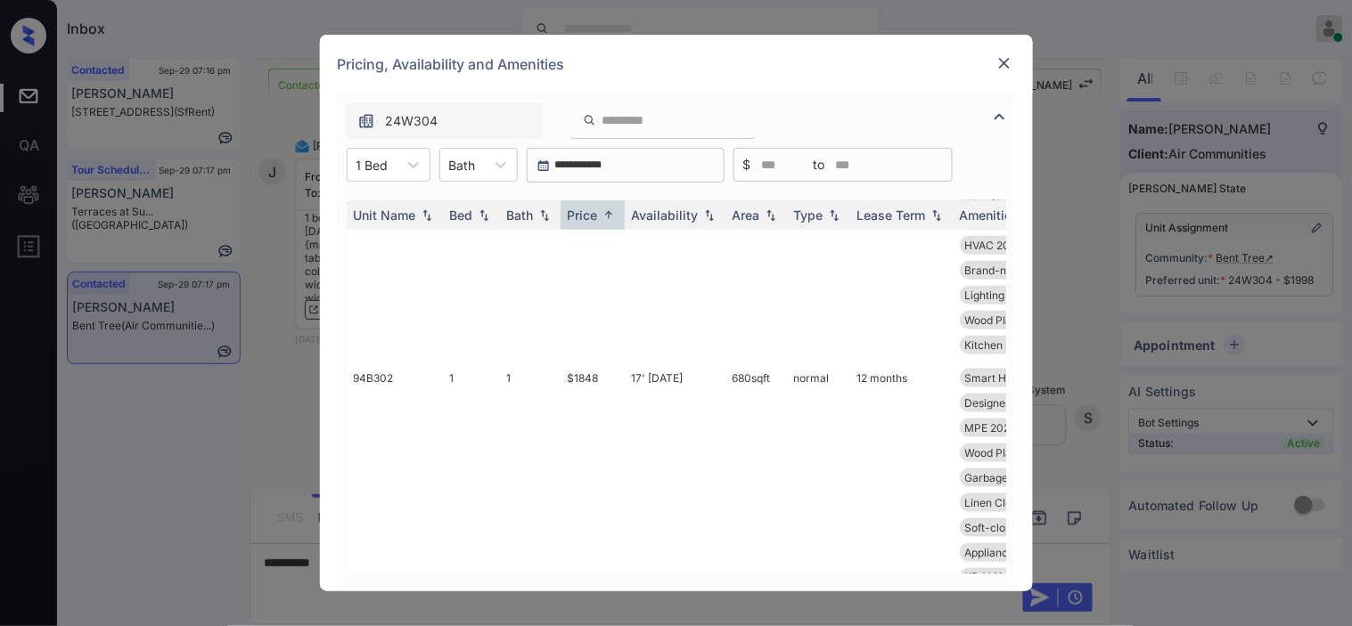
scroll to position [977, 0]
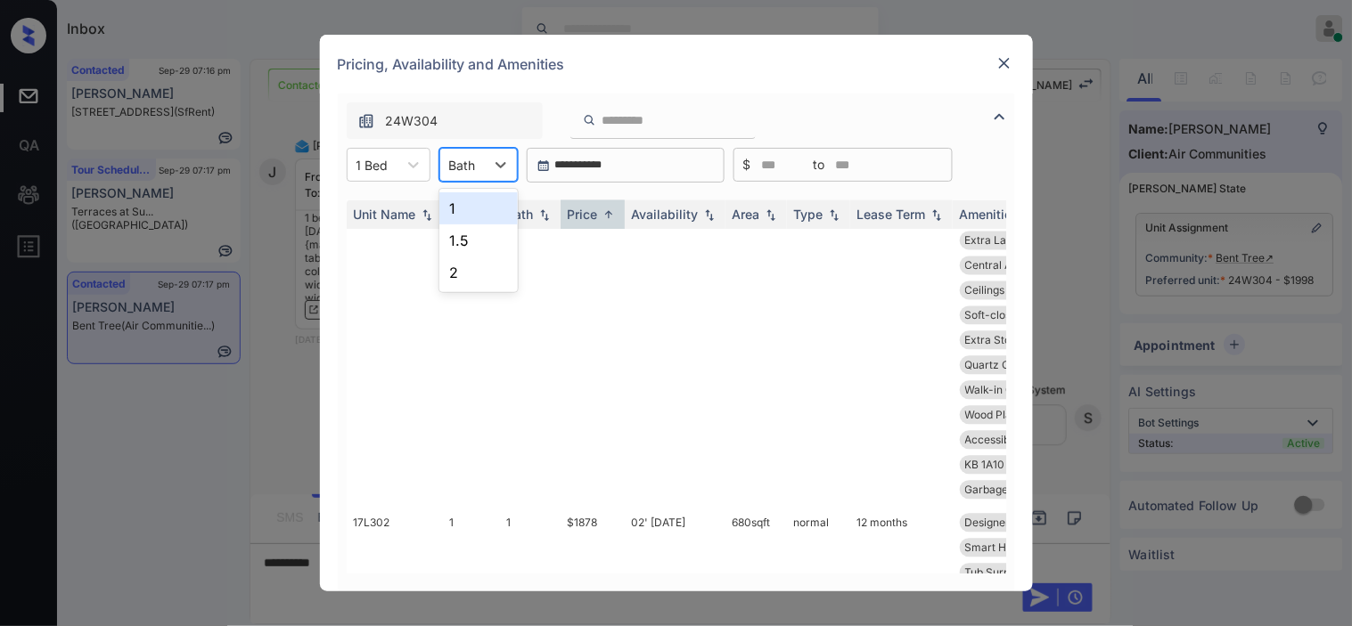
click at [463, 168] on div at bounding box center [462, 165] width 27 height 19
click at [472, 258] on div "2" at bounding box center [478, 273] width 78 height 32
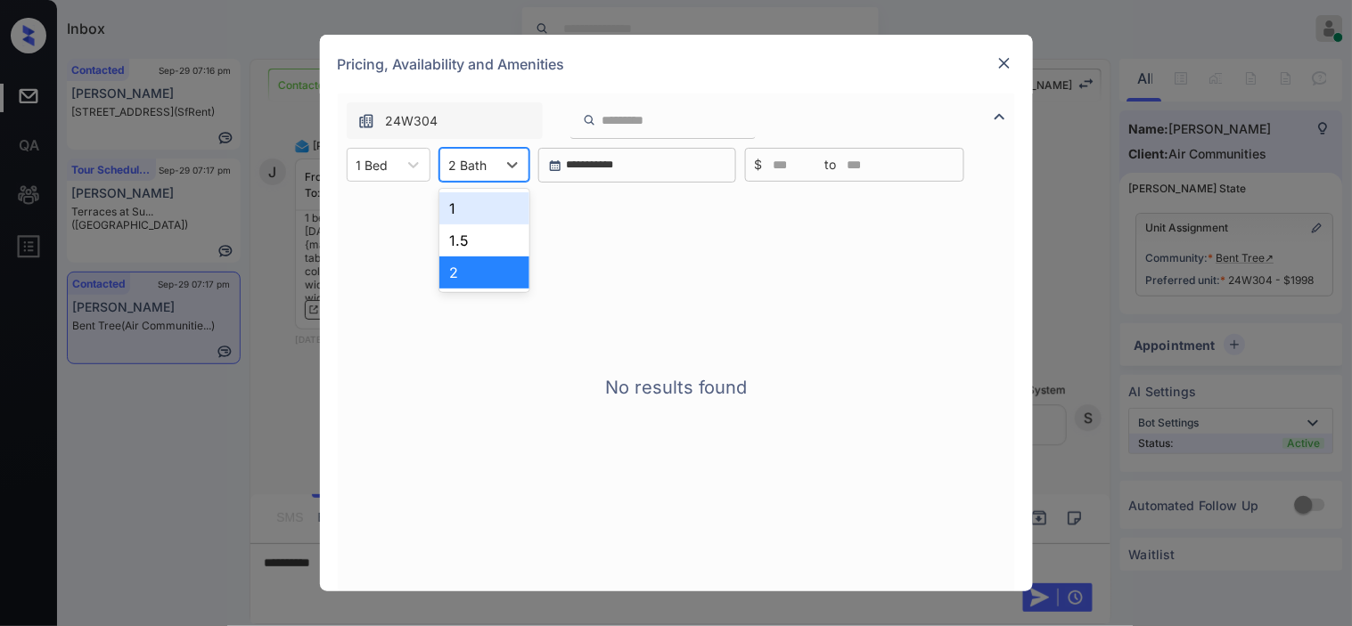
drag, startPoint x: 475, startPoint y: 171, endPoint x: 477, endPoint y: 233, distance: 61.5
click at [477, 182] on div "option 2, selected. 3 results available. Use Up and Down to choose options, pre…" at bounding box center [484, 165] width 90 height 34
click at [477, 233] on div "1.5" at bounding box center [484, 241] width 90 height 32
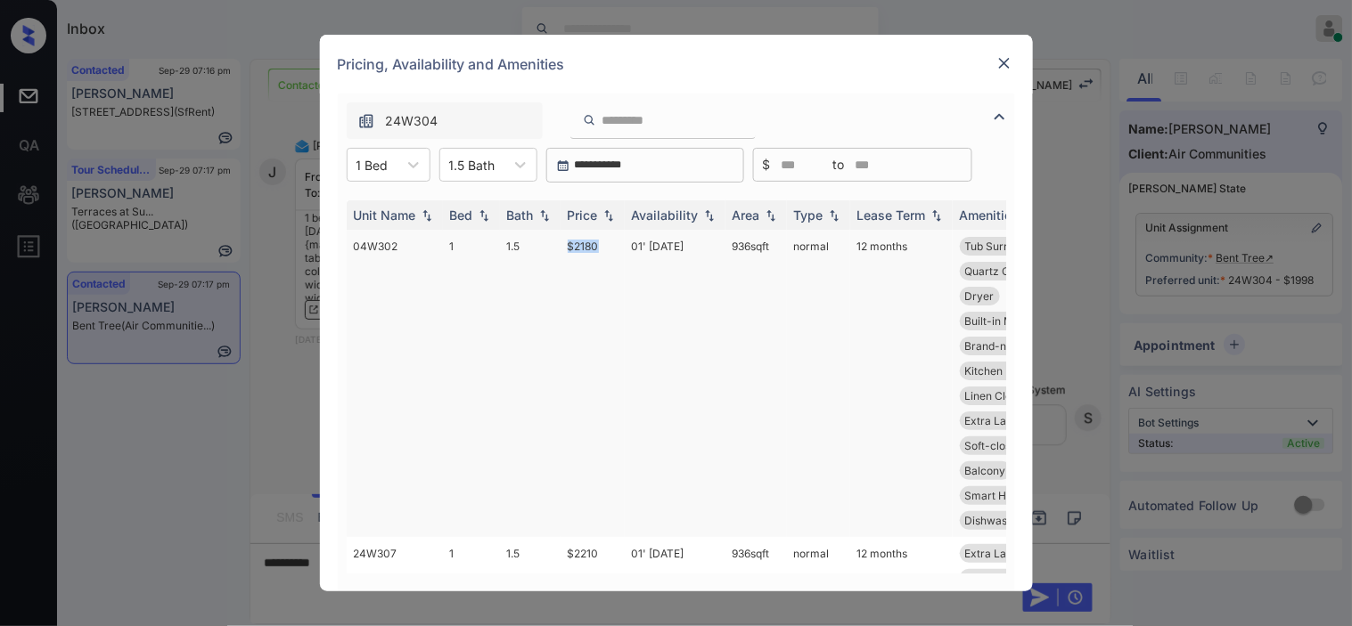
drag, startPoint x: 554, startPoint y: 246, endPoint x: 609, endPoint y: 249, distance: 54.5
click at [609, 249] on tr "04W302 1 1.5 $2180 01' Aug 25 936 sqft normal 12 months Tub Surround 20... Soft…" at bounding box center [812, 383] width 931 height 307
copy tr "$2180"
click at [1018, 64] on div "Pricing, Availability and Amenities" at bounding box center [676, 64] width 713 height 59
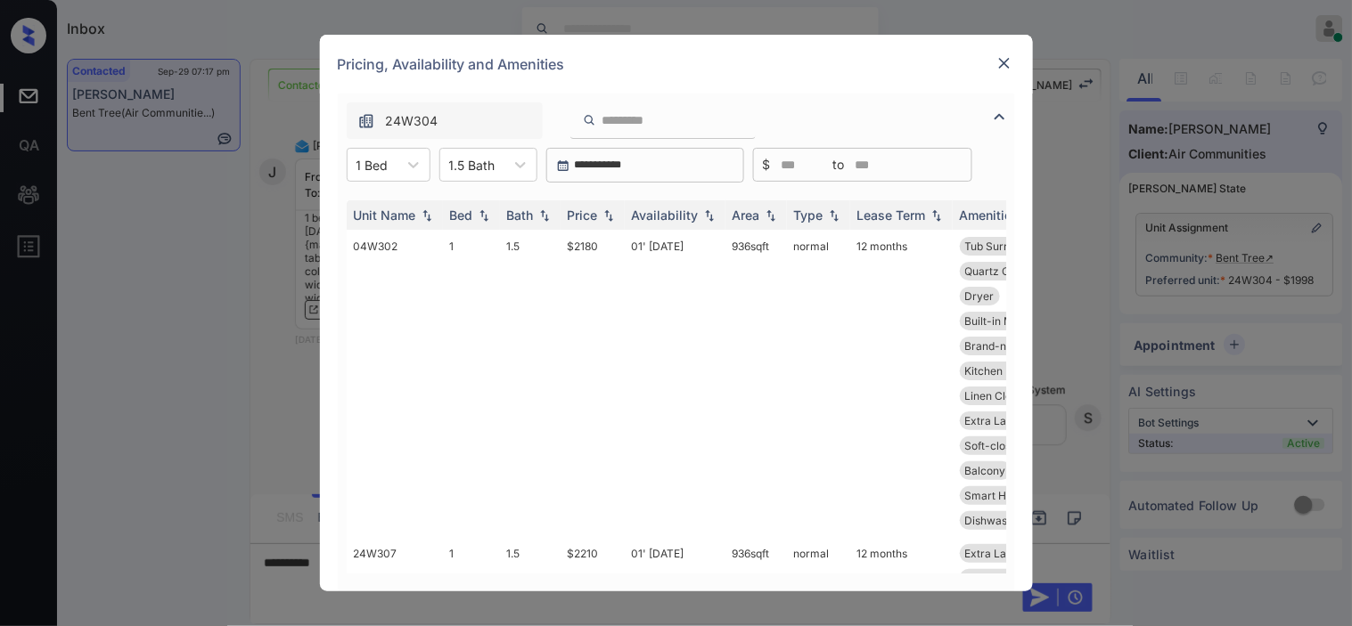
click at [995, 69] on img at bounding box center [1004, 63] width 18 height 18
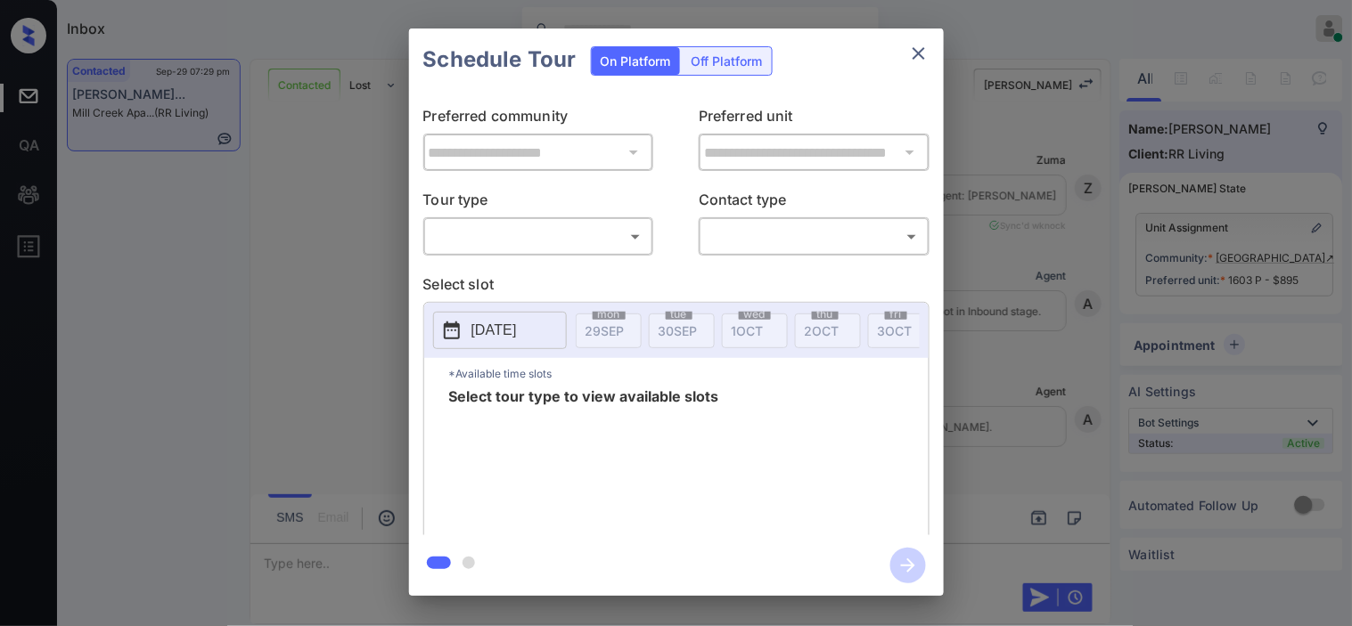
scroll to position [3545, 0]
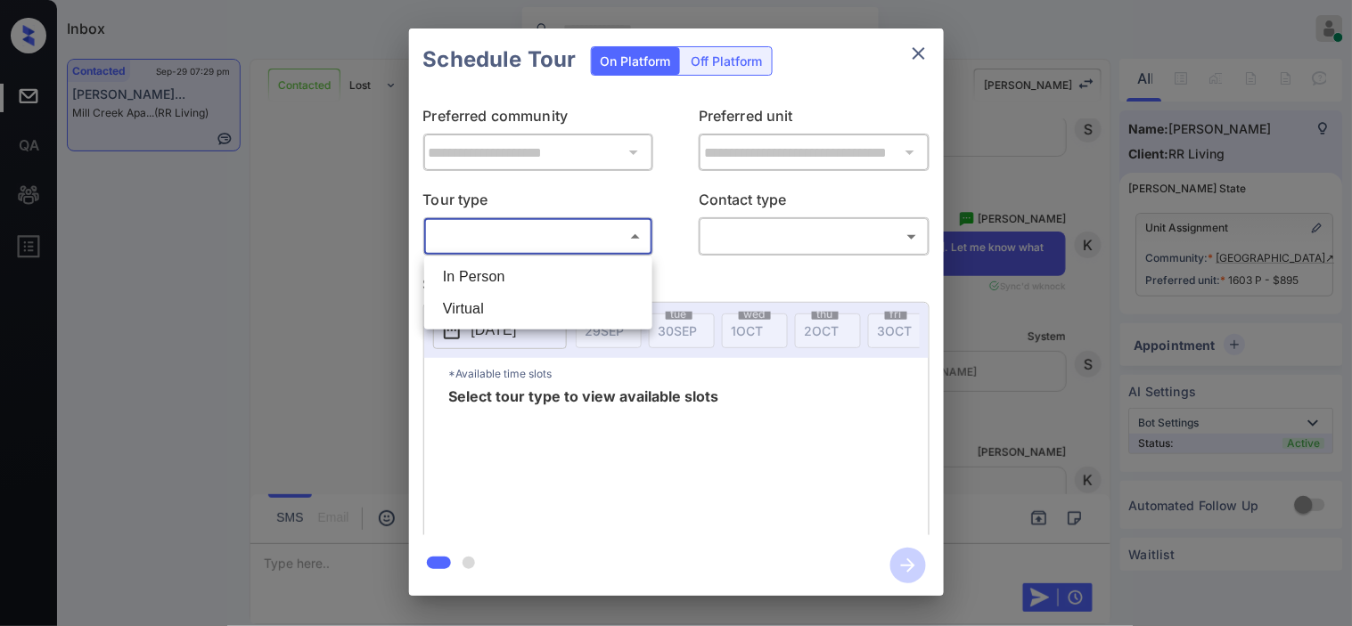
click at [611, 225] on body "Inbox [PERSON_NAME] Online Set yourself offline Set yourself on break Profile S…" at bounding box center [676, 313] width 1352 height 626
click at [600, 276] on li "In Person" at bounding box center [538, 277] width 219 height 32
type input "********"
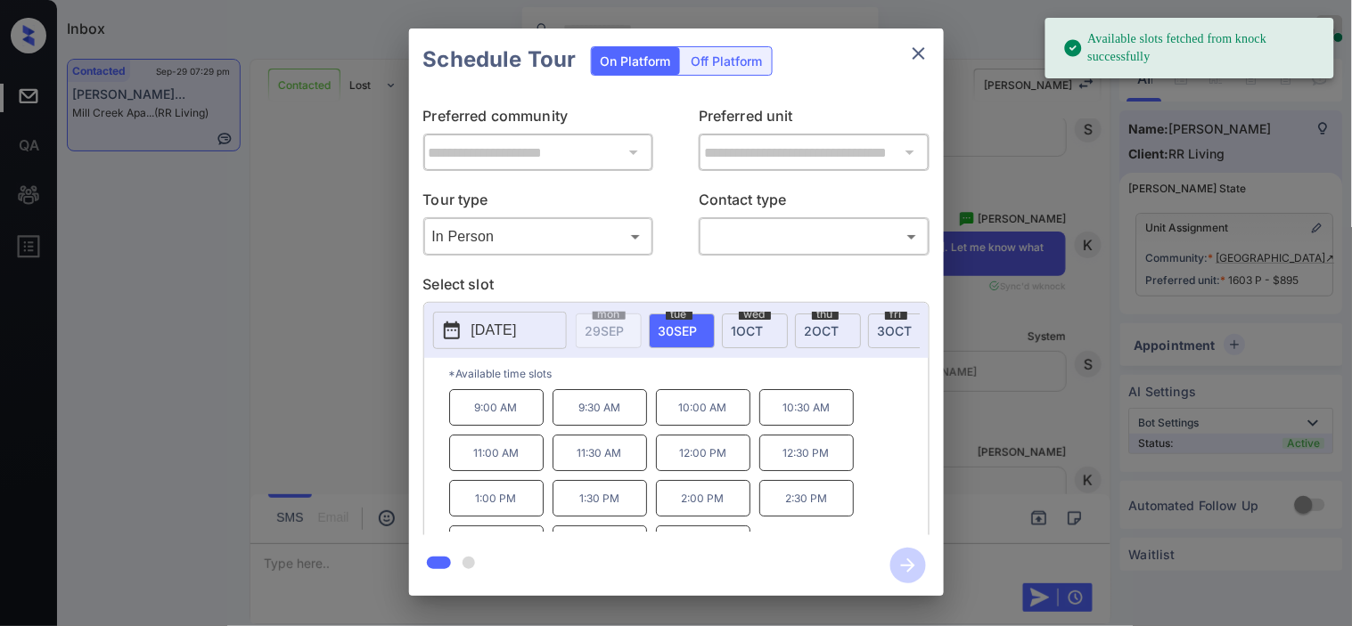
click at [457, 345] on button "[DATE]" at bounding box center [500, 330] width 134 height 37
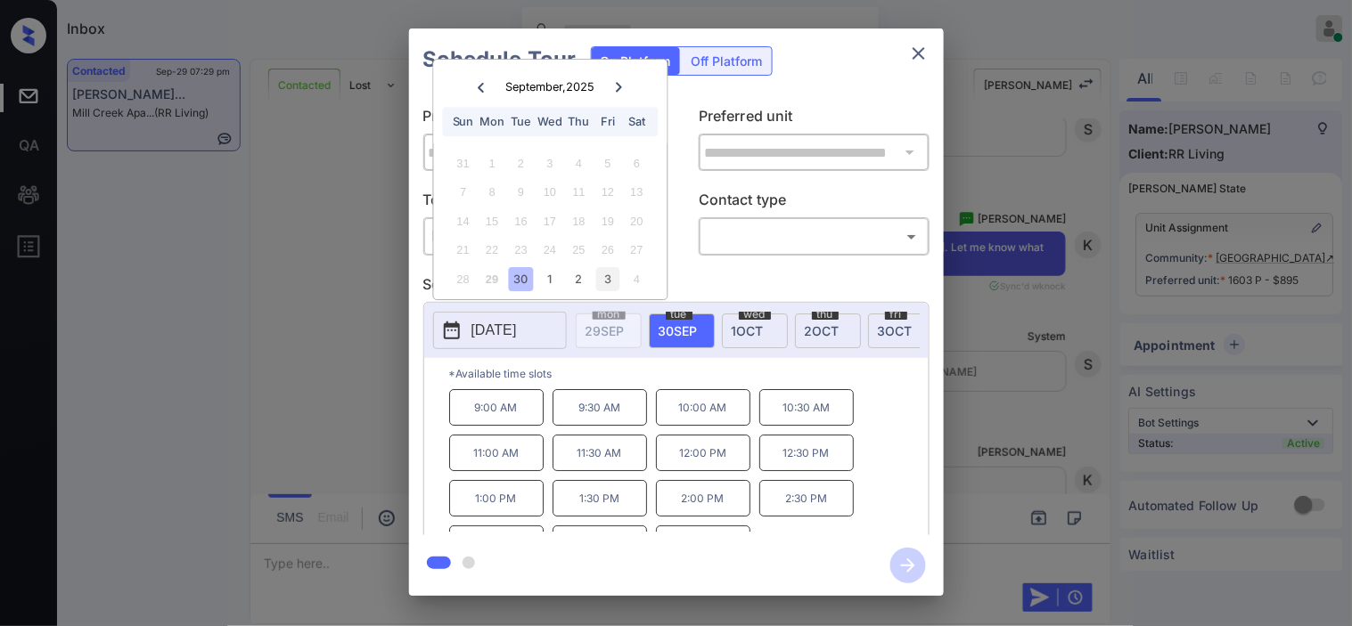
click at [610, 288] on div "3" at bounding box center [608, 279] width 24 height 24
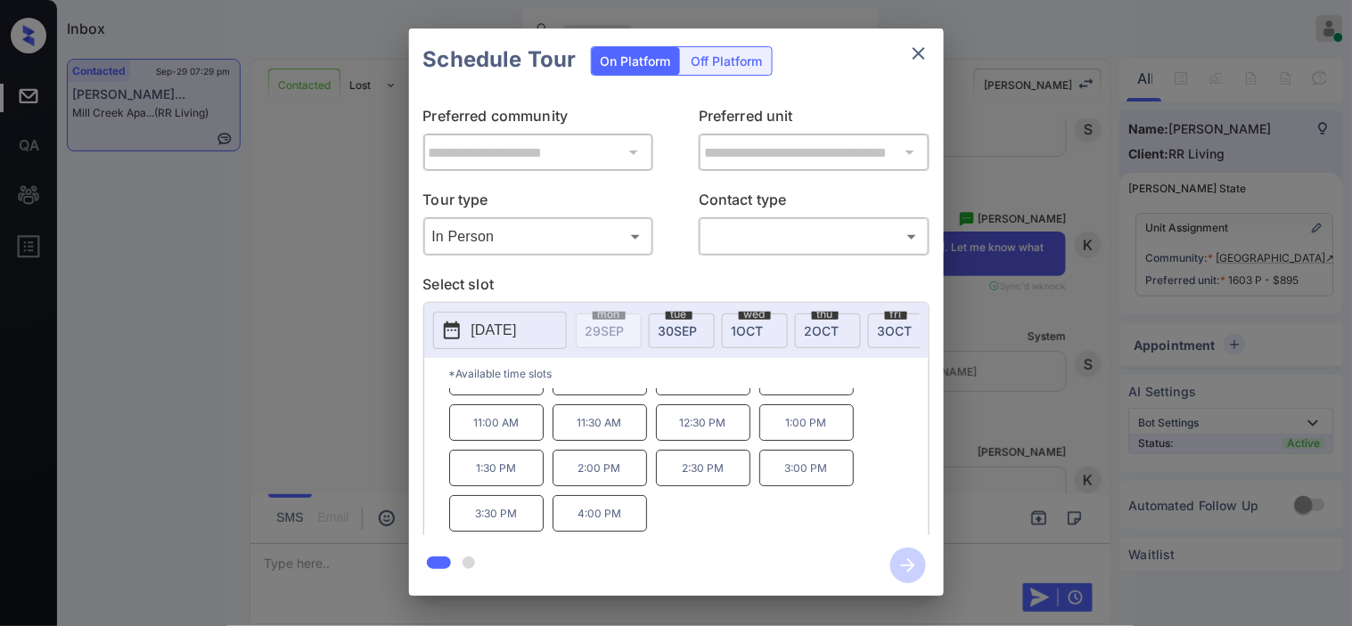
click at [267, 380] on div "**********" at bounding box center [676, 312] width 1352 height 625
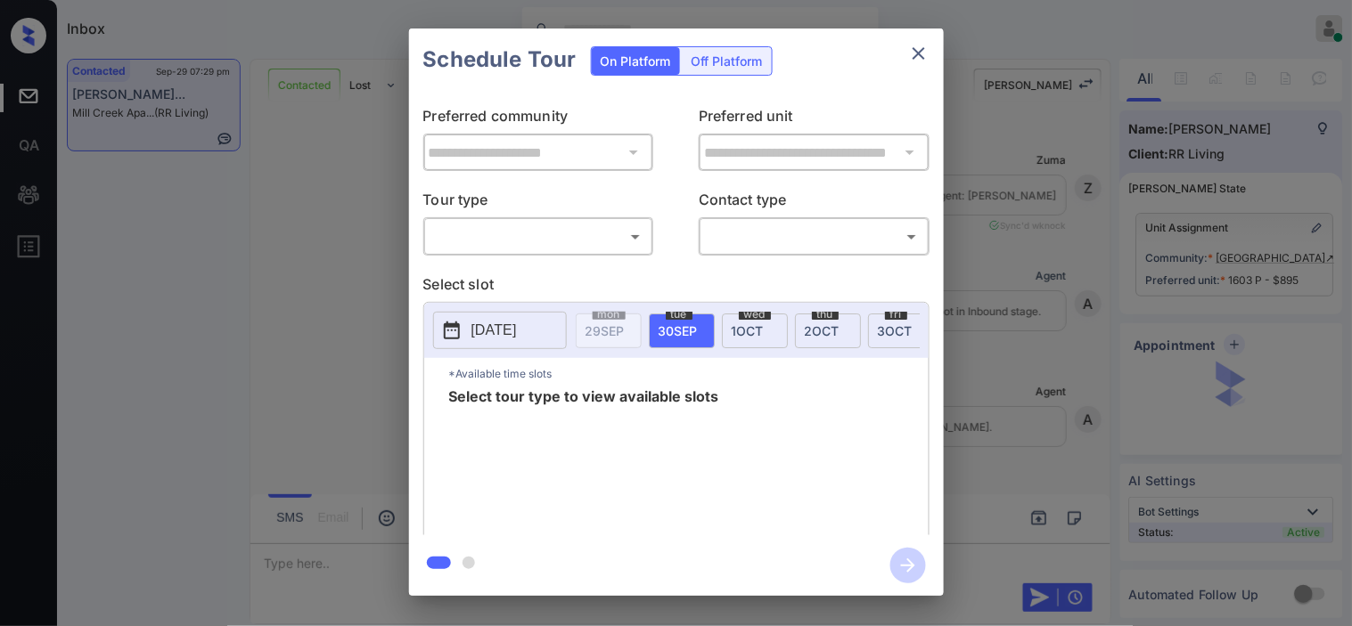
scroll to position [4158, 0]
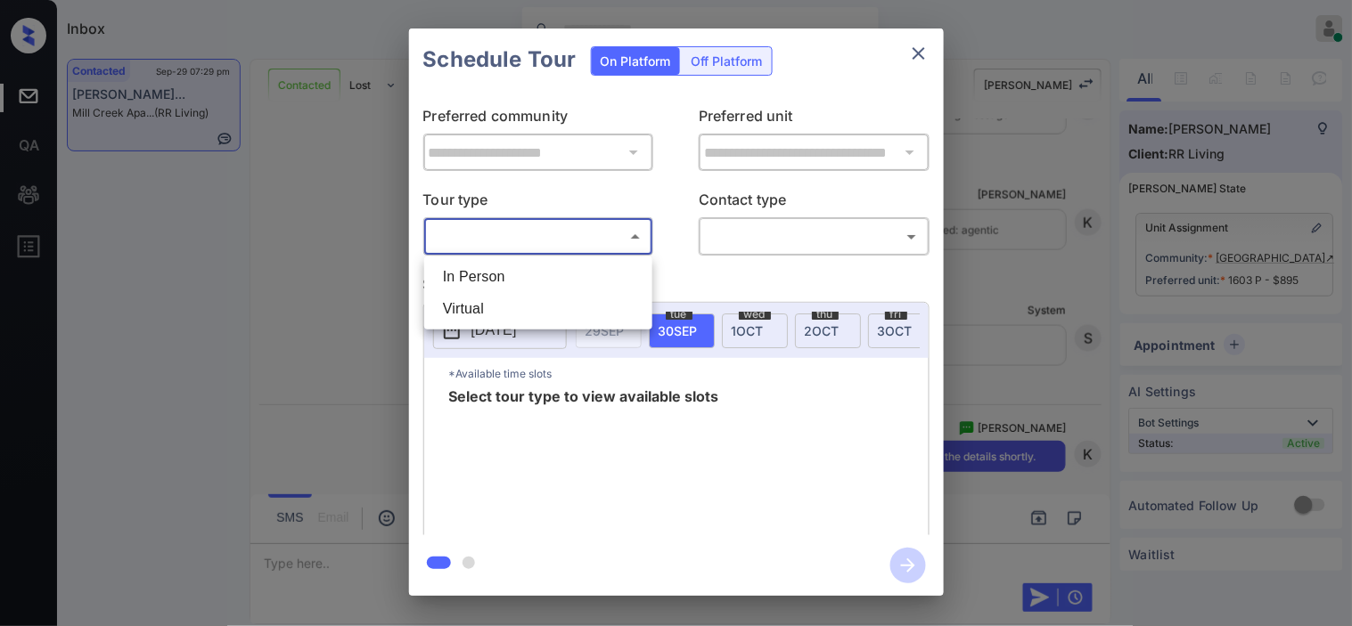
click at [597, 235] on body "Inbox Kristine Capara Online Set yourself offline Set yourself on break Profile…" at bounding box center [676, 313] width 1352 height 626
click at [577, 273] on li "In Person" at bounding box center [538, 277] width 219 height 32
type input "********"
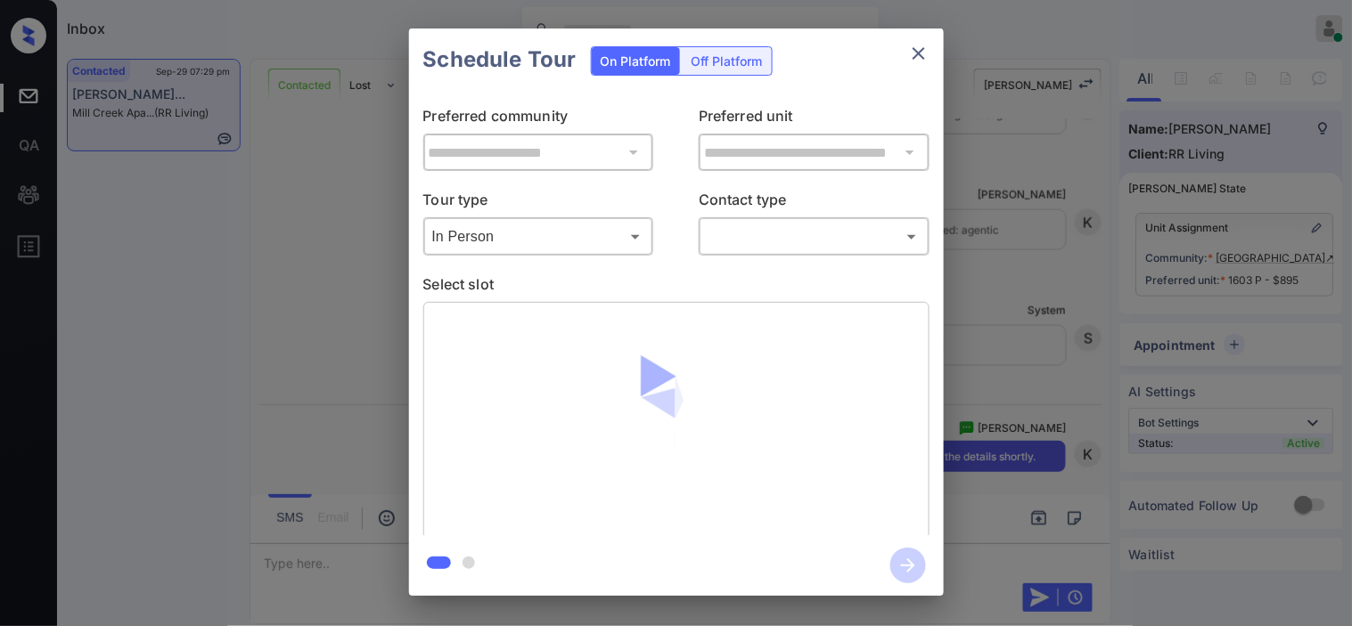
click at [295, 274] on div "**********" at bounding box center [676, 312] width 1352 height 625
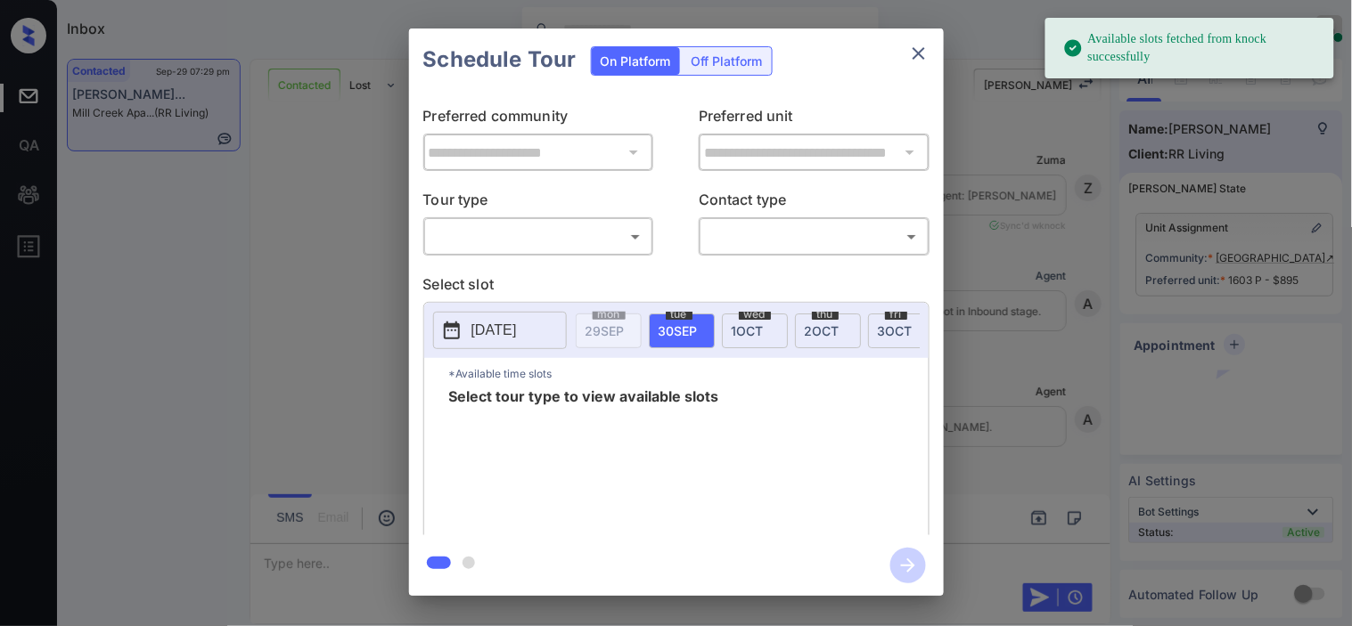
scroll to position [4158, 0]
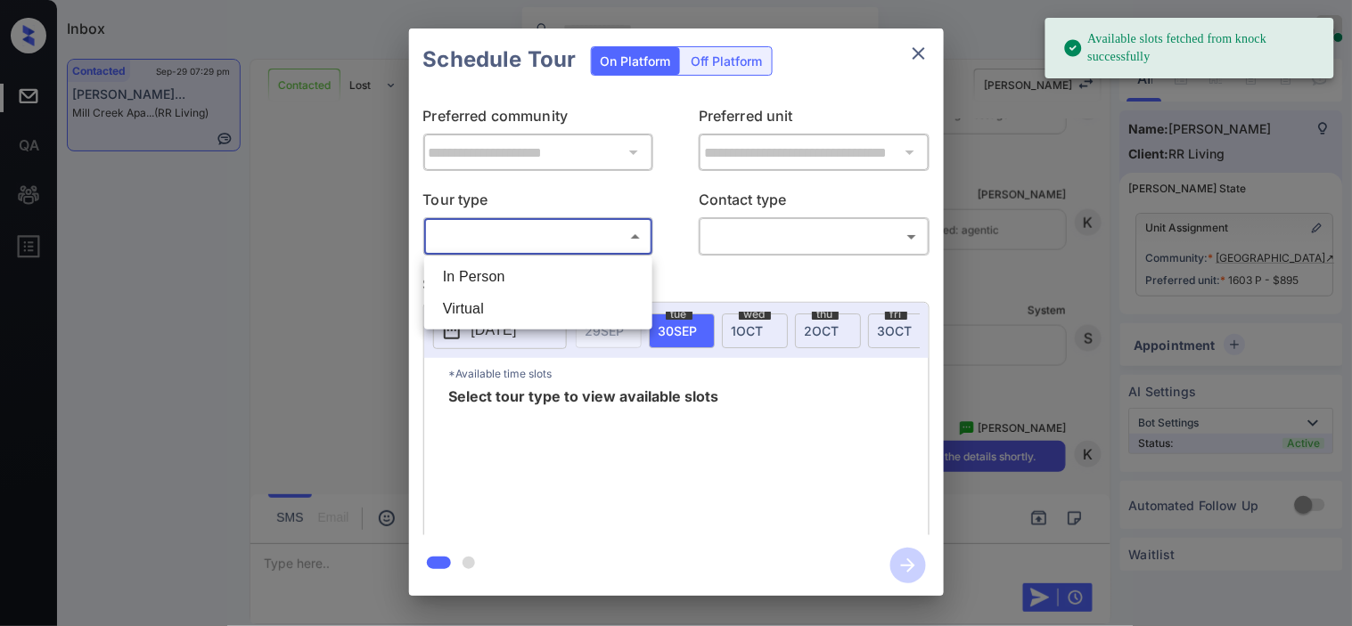
drag, startPoint x: 609, startPoint y: 245, endPoint x: 602, endPoint y: 271, distance: 26.8
click at [602, 271] on body "Available slots fetched from knock successfully Inbox Kristine Capara Online Se…" at bounding box center [676, 313] width 1352 height 626
click at [602, 271] on li "In Person" at bounding box center [538, 277] width 219 height 32
type input "********"
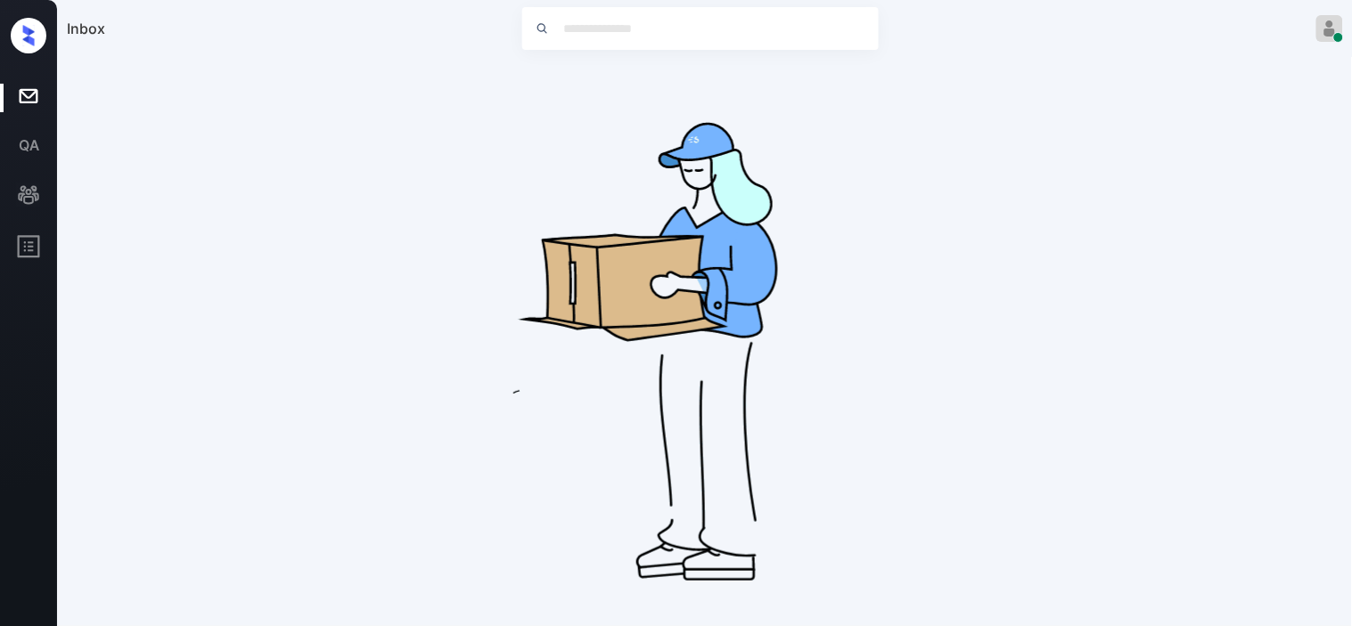
click at [768, 233] on div "Inbox Kristine Capara Online Set yourself offline Set yourself on break Profile…" at bounding box center [676, 313] width 1352 height 626
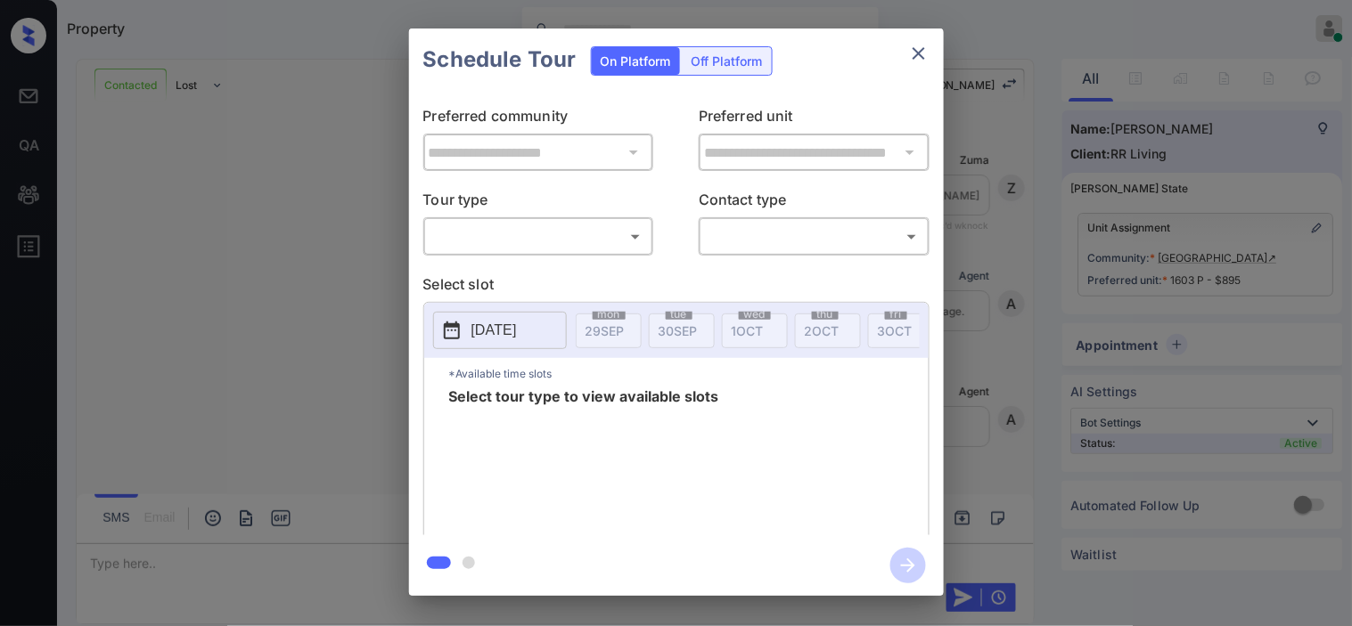
scroll to position [4158, 0]
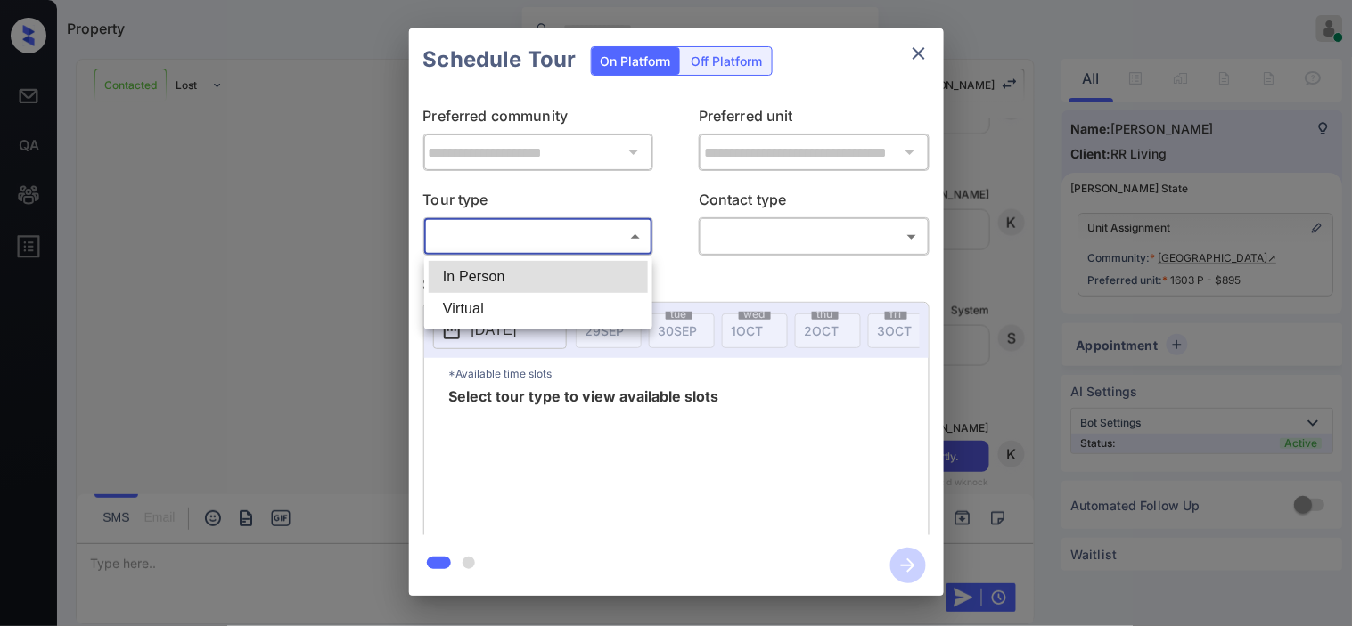
drag, startPoint x: 630, startPoint y: 244, endPoint x: 613, endPoint y: 267, distance: 28.7
click at [613, 267] on body "Property [PERSON_NAME] Online Set yourself offline Set yourself on break Profil…" at bounding box center [676, 313] width 1352 height 626
click at [613, 267] on li "In Person" at bounding box center [538, 277] width 219 height 32
type input "********"
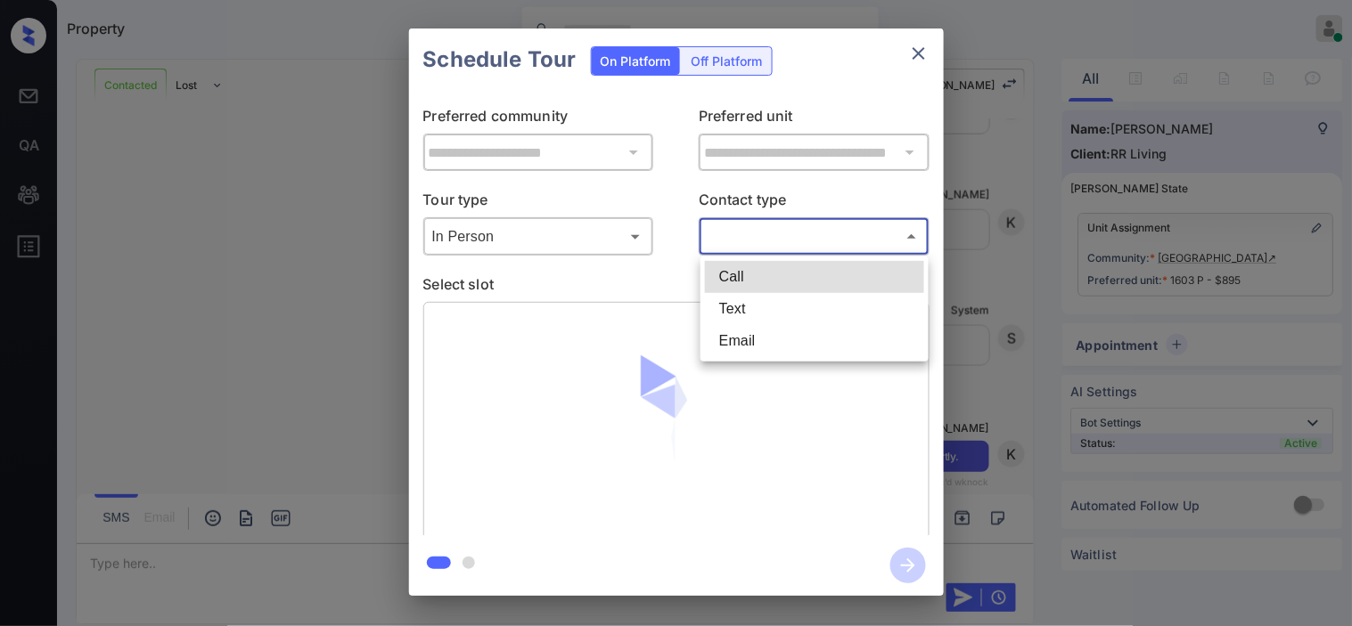
click at [765, 229] on body "Property [PERSON_NAME] Online Set yourself offline Set yourself on break Profil…" at bounding box center [676, 313] width 1352 height 626
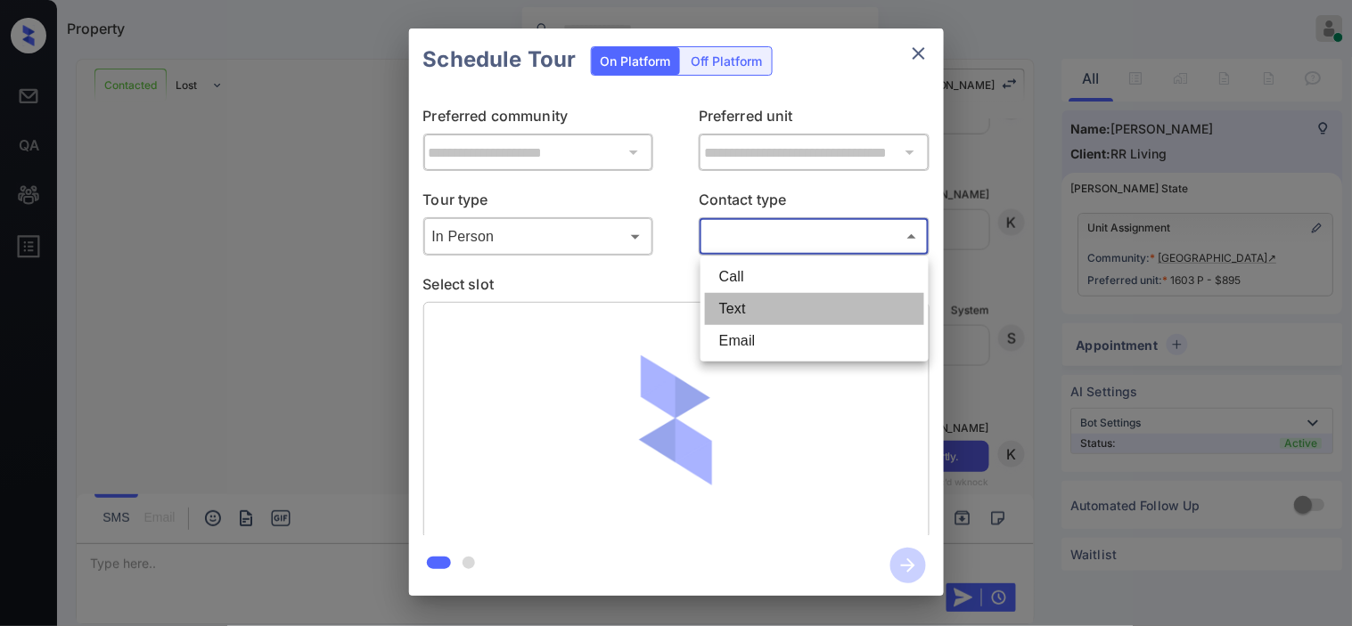
click at [761, 306] on li "Text" at bounding box center [814, 309] width 219 height 32
type input "****"
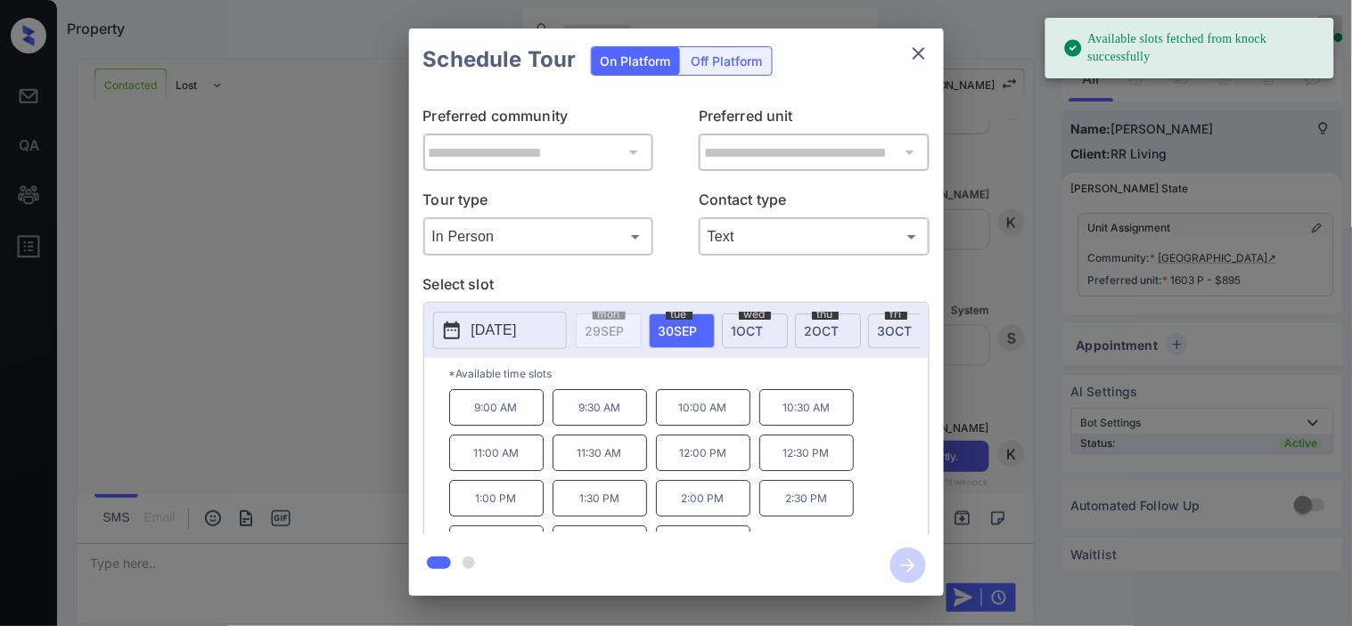
click at [466, 331] on button "[DATE]" at bounding box center [500, 330] width 134 height 37
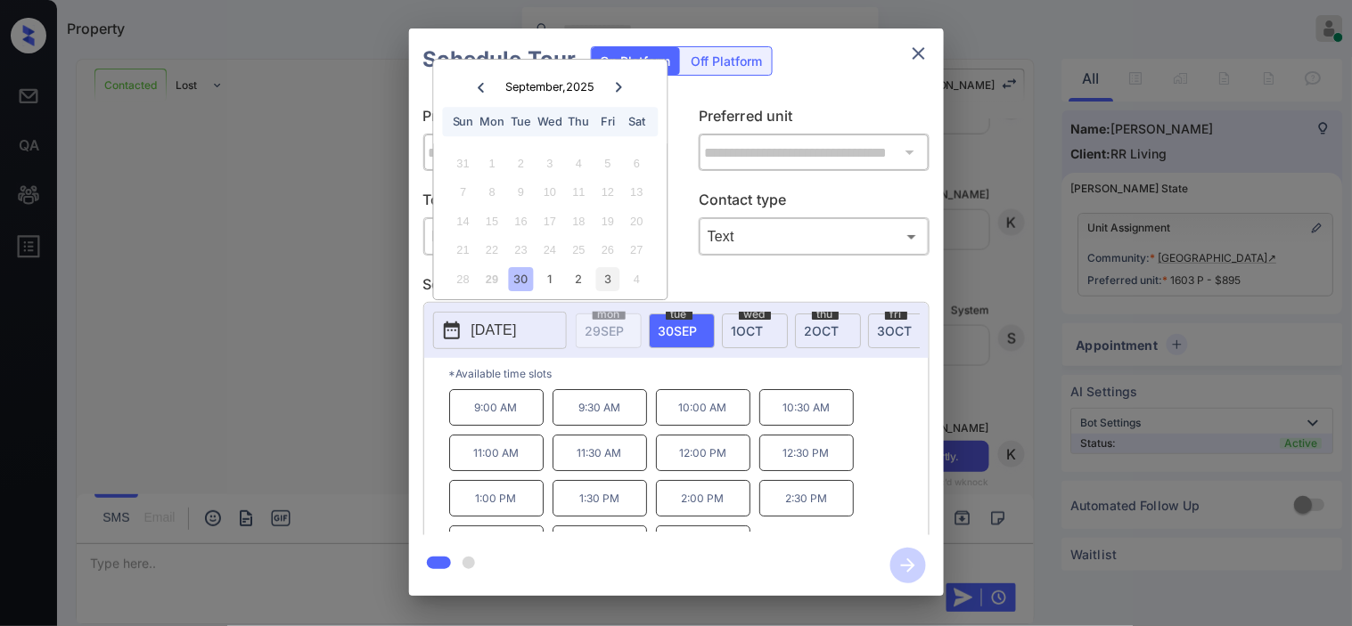
click at [608, 271] on div "3" at bounding box center [608, 279] width 24 height 24
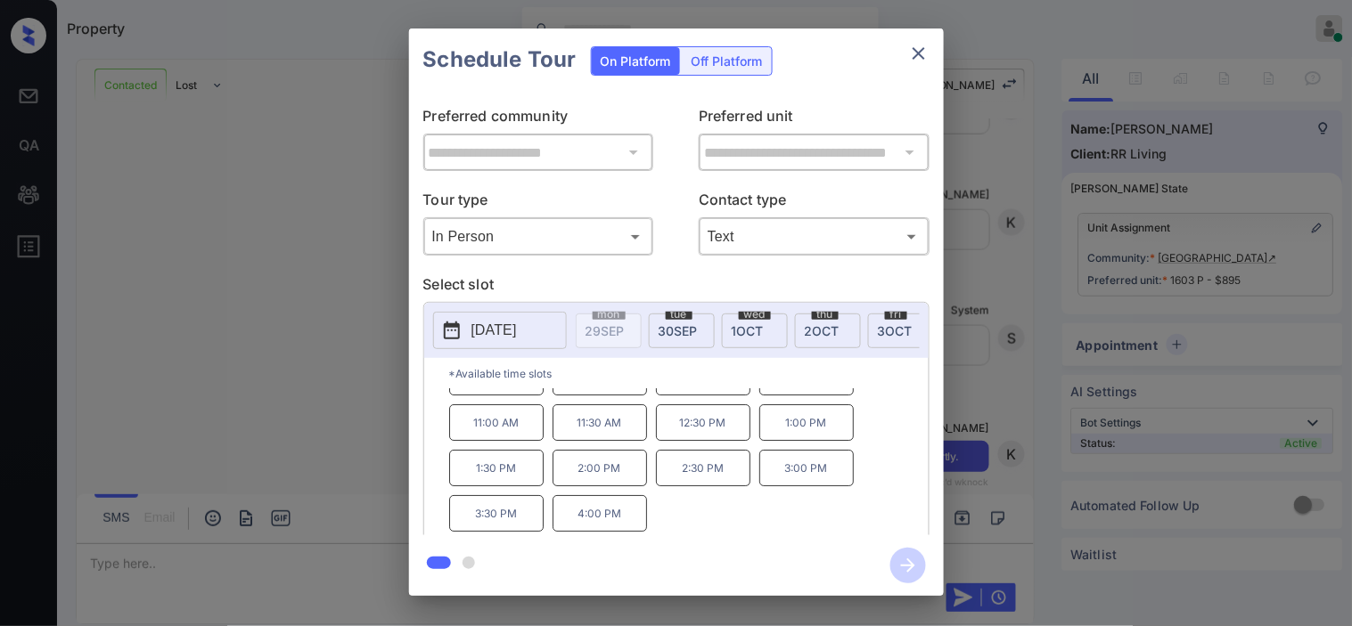
click at [793, 483] on p "3:00 PM" at bounding box center [806, 468] width 94 height 37
click at [915, 564] on icon "button" at bounding box center [908, 566] width 36 height 36
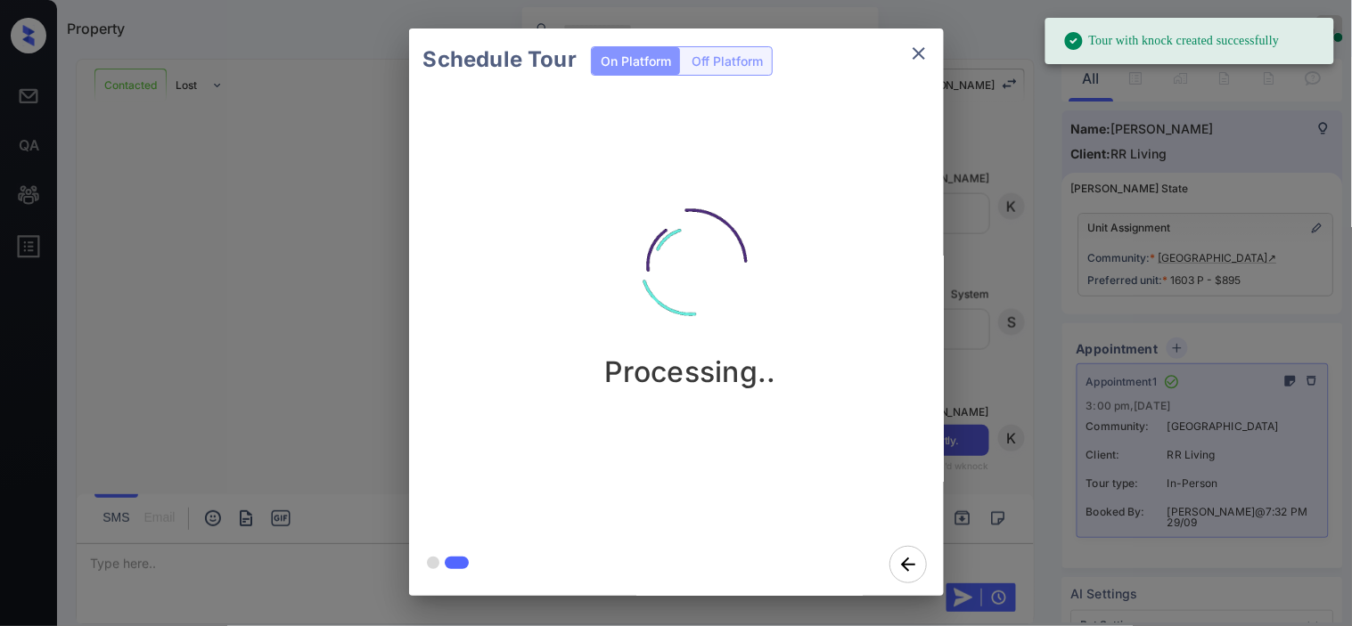
click at [307, 194] on div "Schedule Tour On Platform Off Platform Processing.." at bounding box center [676, 312] width 1352 height 625
